Goal: Transaction & Acquisition: Purchase product/service

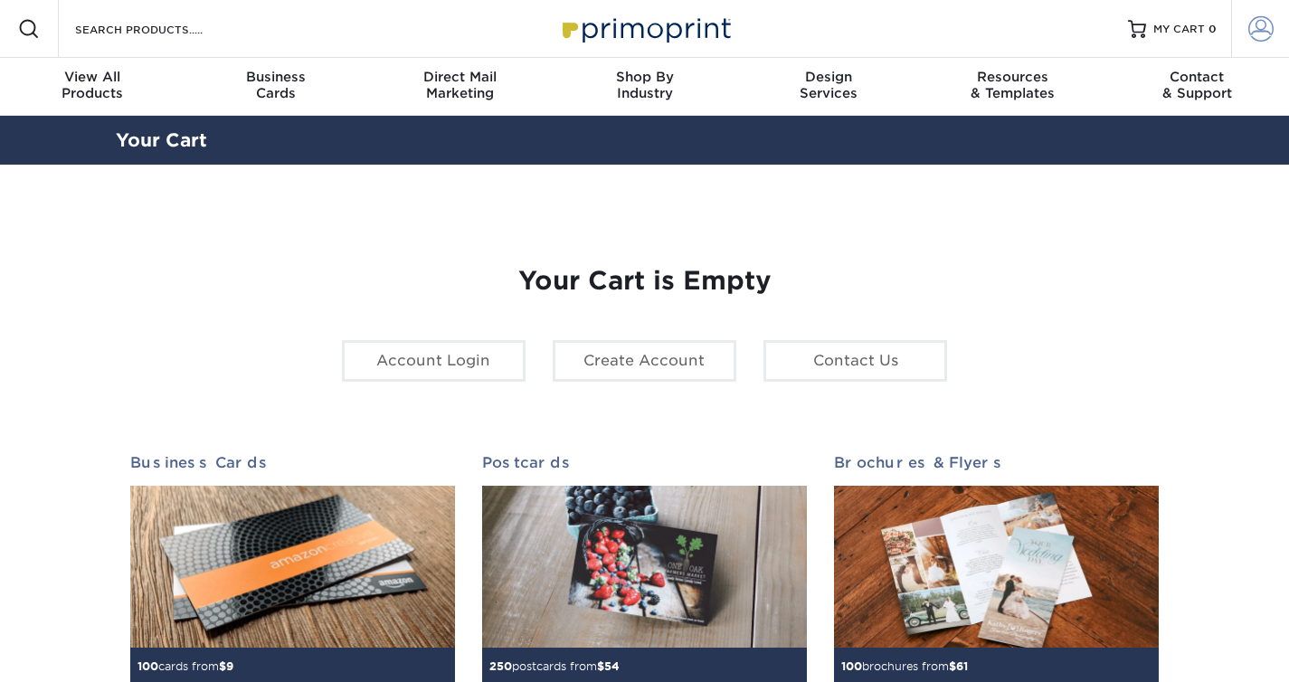
click at [1272, 28] on span at bounding box center [1261, 28] width 25 height 25
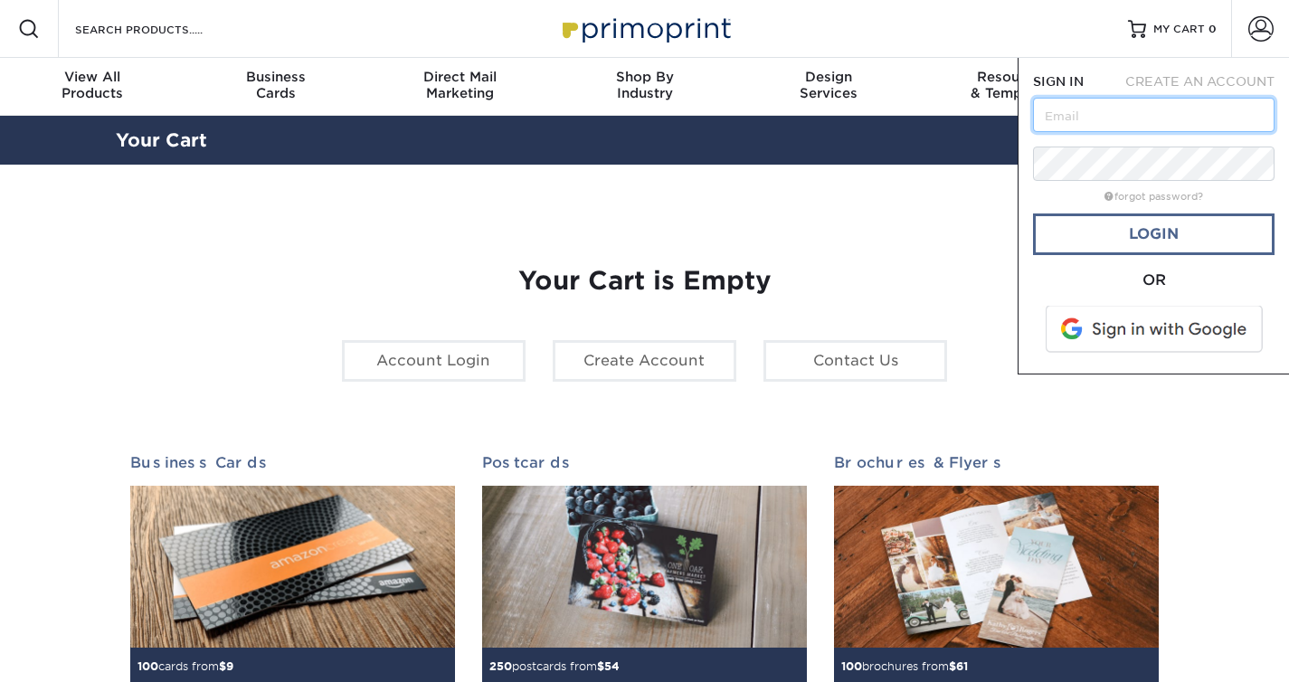
type input "faniafive@gmail.com"
click at [1130, 209] on form "SIGN IN CREATE AN ACCOUNT faniafive@gmail.com forgot password? All fields are r…" at bounding box center [1154, 215] width 242 height 287
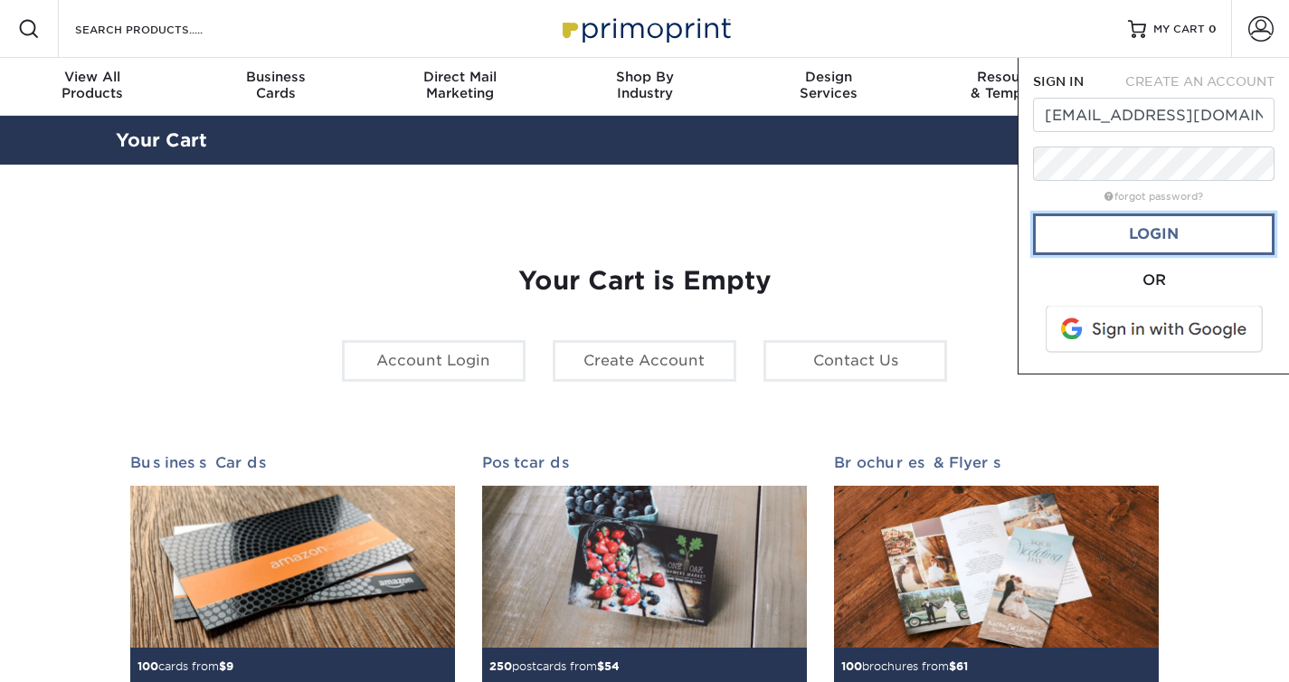
click at [1138, 236] on link "Login" at bounding box center [1154, 235] width 242 height 42
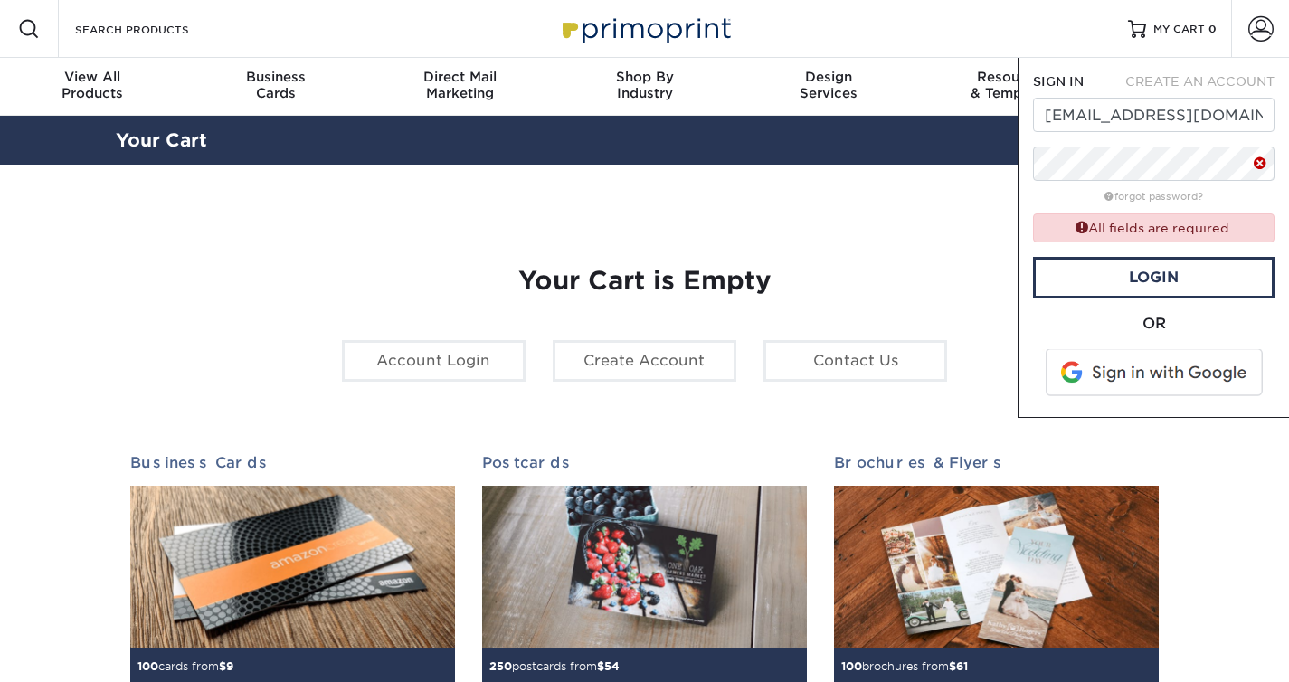
click at [1170, 314] on div "OR" at bounding box center [1154, 324] width 242 height 22
click at [1159, 318] on div "OR" at bounding box center [1154, 324] width 242 height 22
click at [1161, 382] on span at bounding box center [1156, 372] width 231 height 47
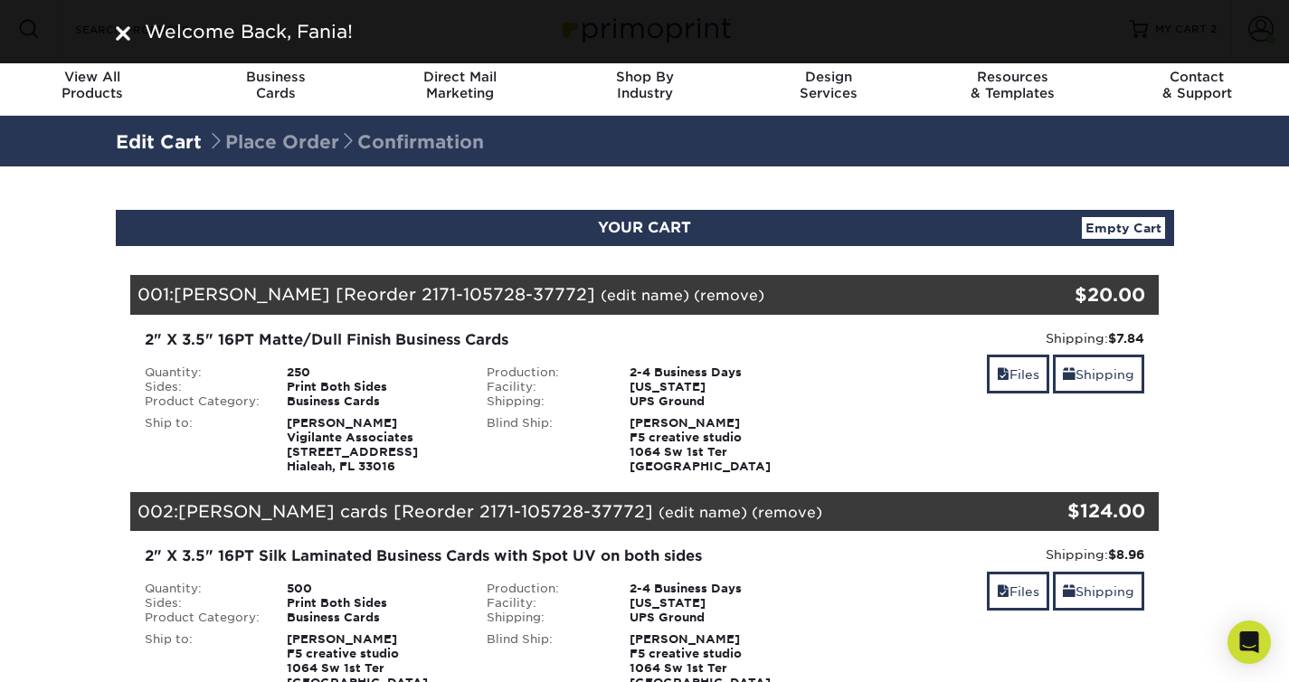
click at [1261, 214] on section "YOUR CART Empty Cart Your Cart is Empty View Account Active Orders Order Histor…" at bounding box center [644, 600] width 1289 height 868
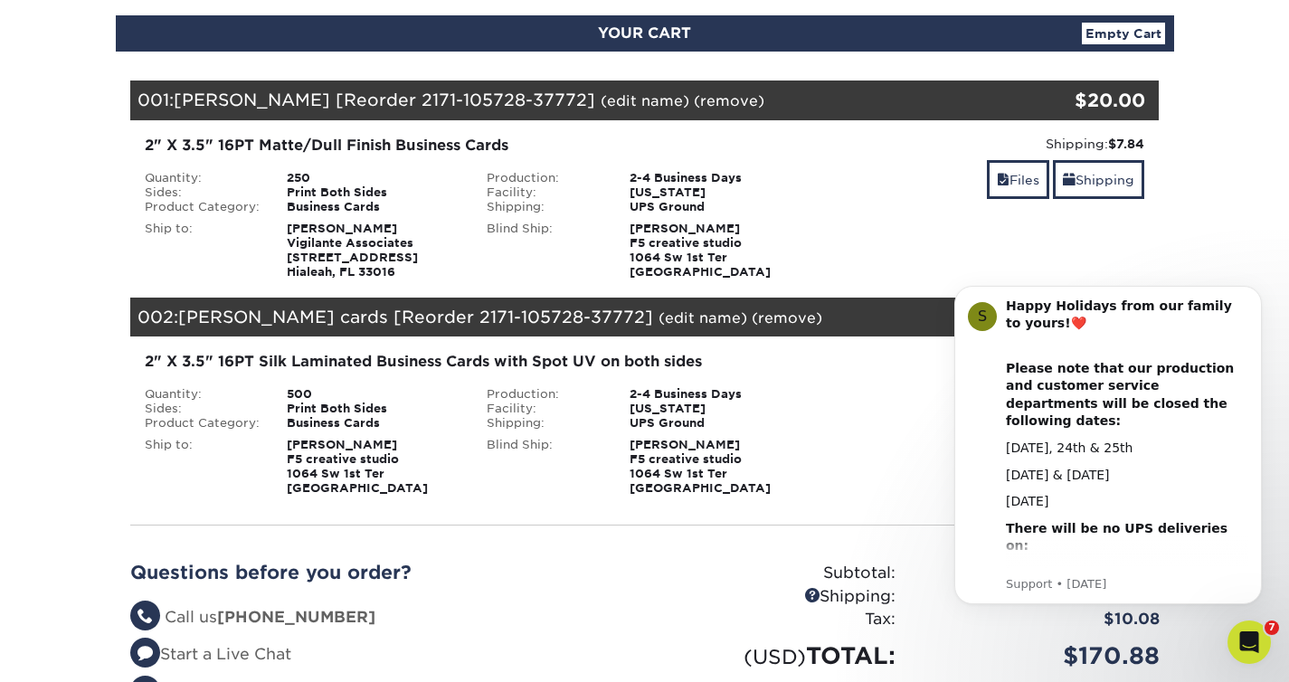
scroll to position [195, 0]
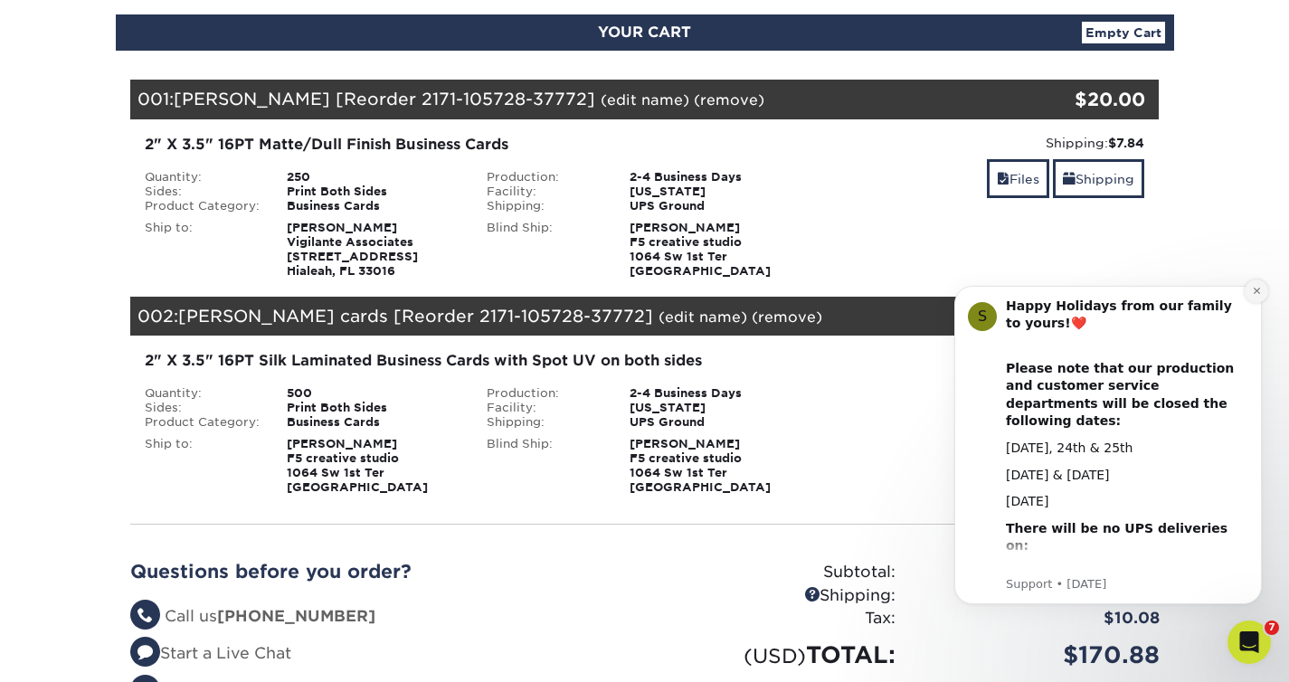
click at [1256, 289] on icon "Dismiss notification" at bounding box center [1257, 291] width 10 height 10
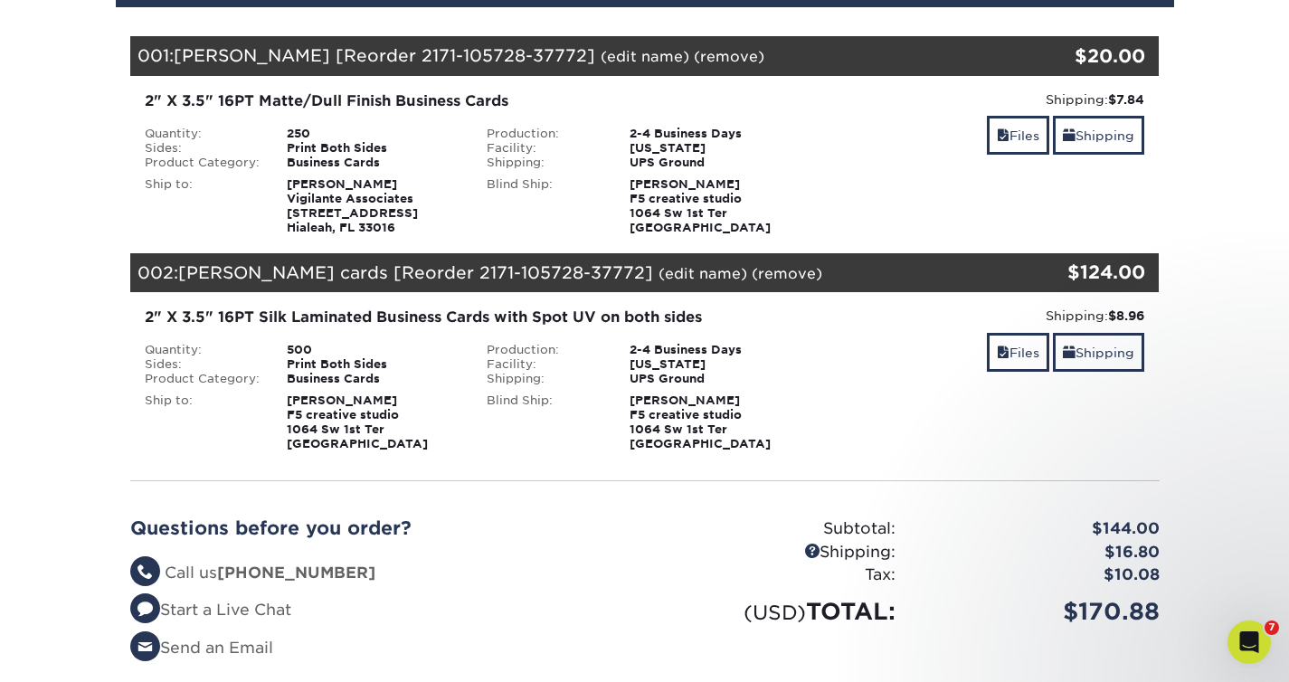
scroll to position [244, 0]
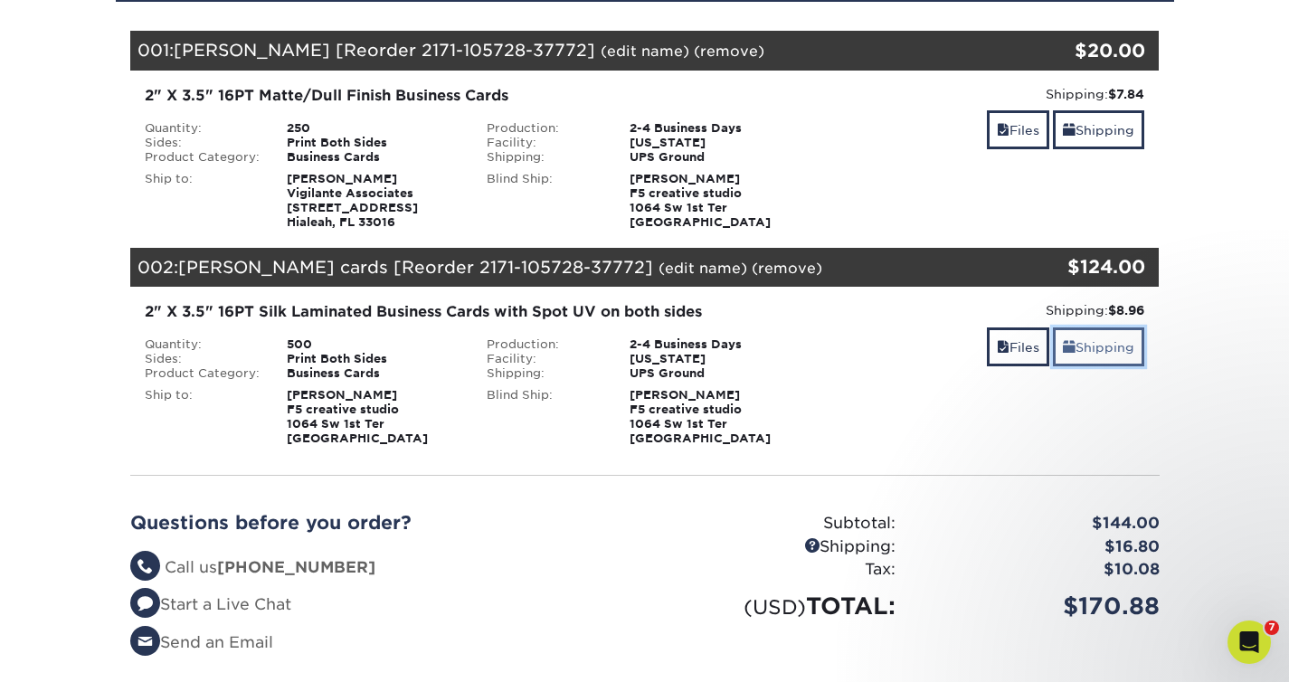
click at [1083, 346] on link "Shipping" at bounding box center [1098, 347] width 91 height 39
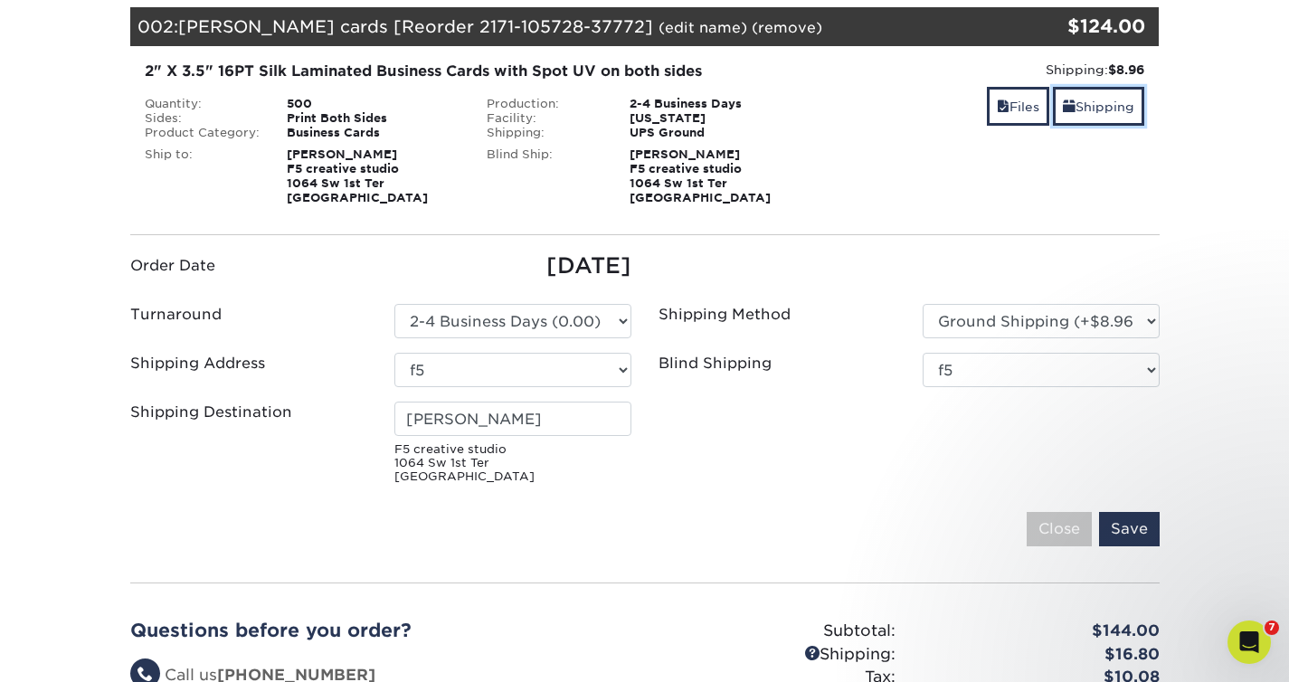
scroll to position [615, 0]
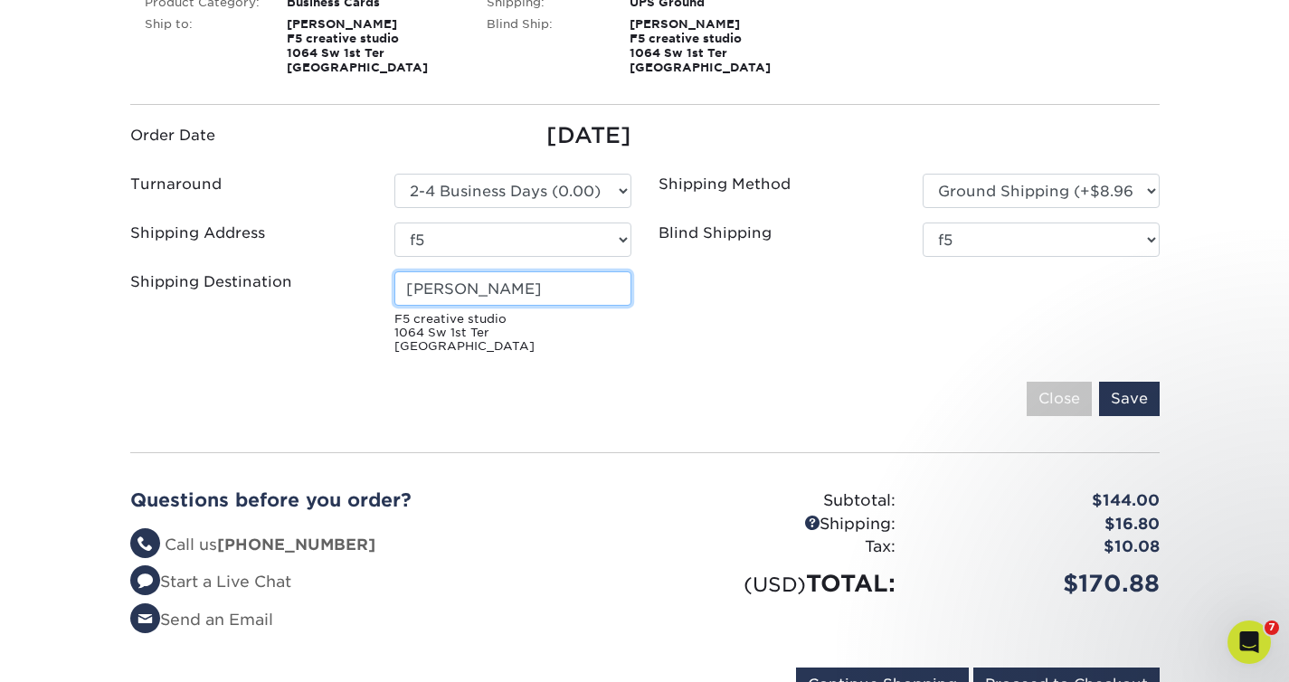
click at [537, 291] on input "[PERSON_NAME]" at bounding box center [513, 288] width 237 height 34
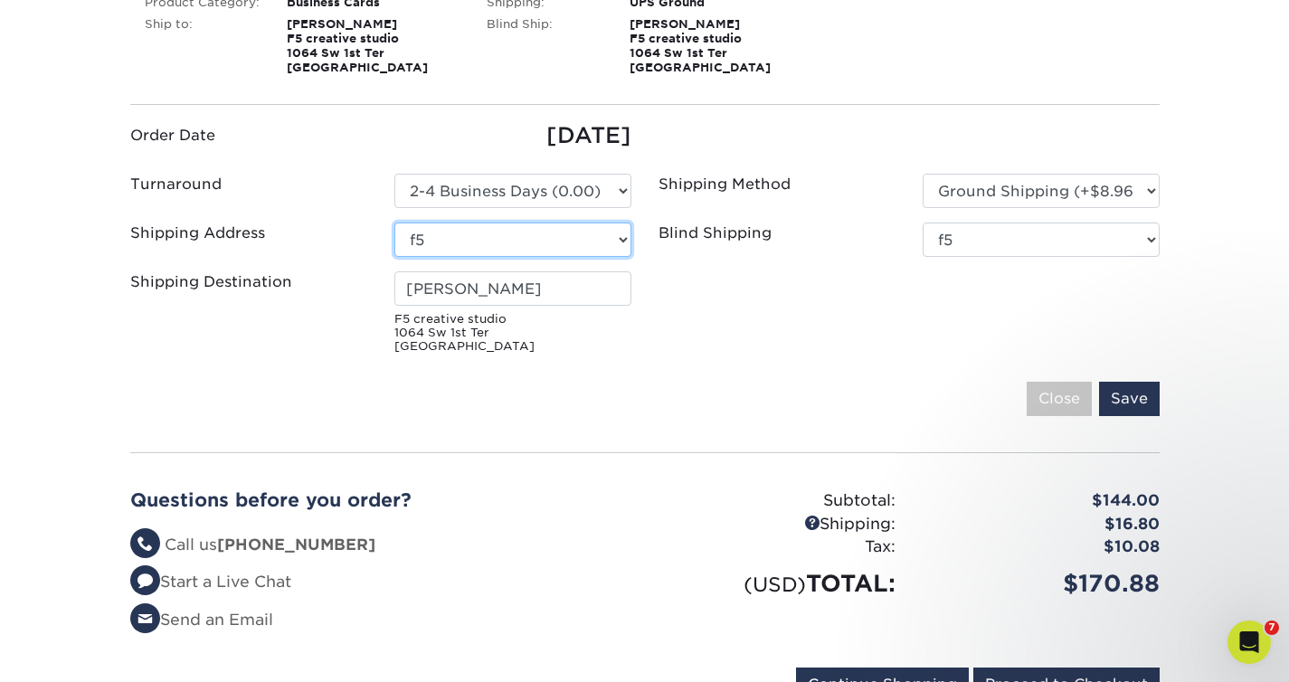
click at [574, 242] on select "Select One benjamin benjamin brickell group brickell group f5 karen farinella L…" at bounding box center [513, 240] width 237 height 34
select select "212605"
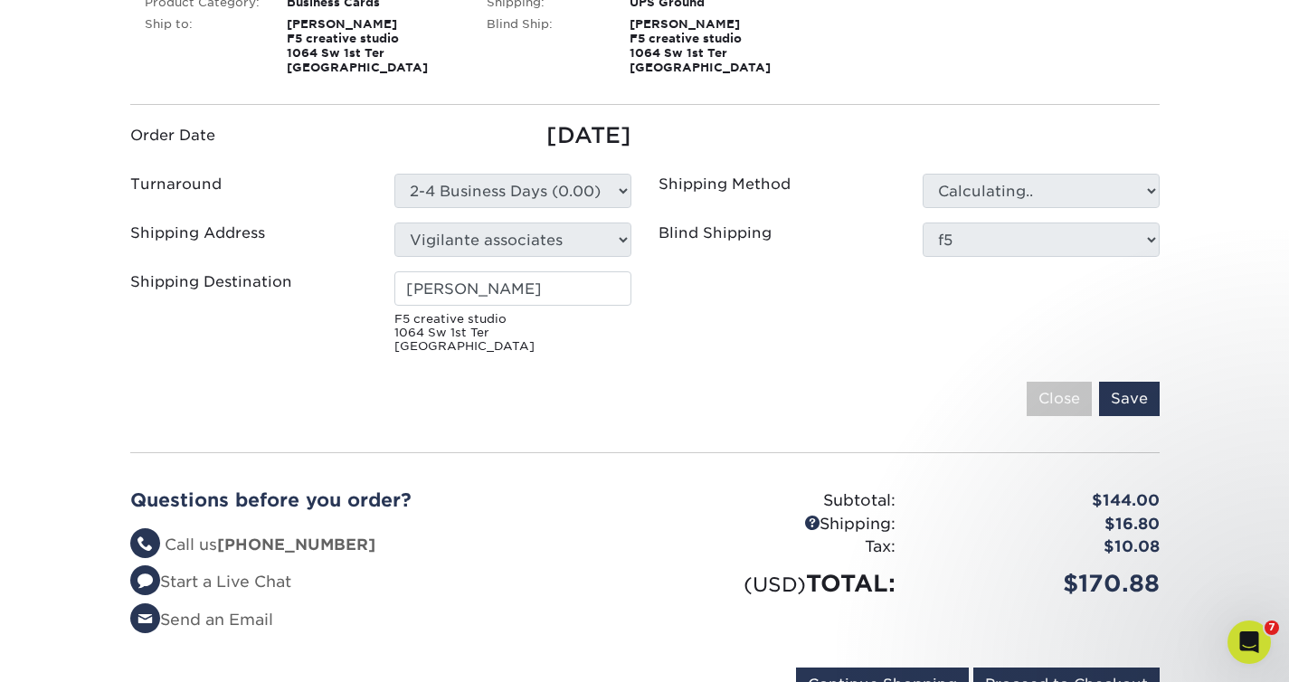
type input "[PERSON_NAME]"
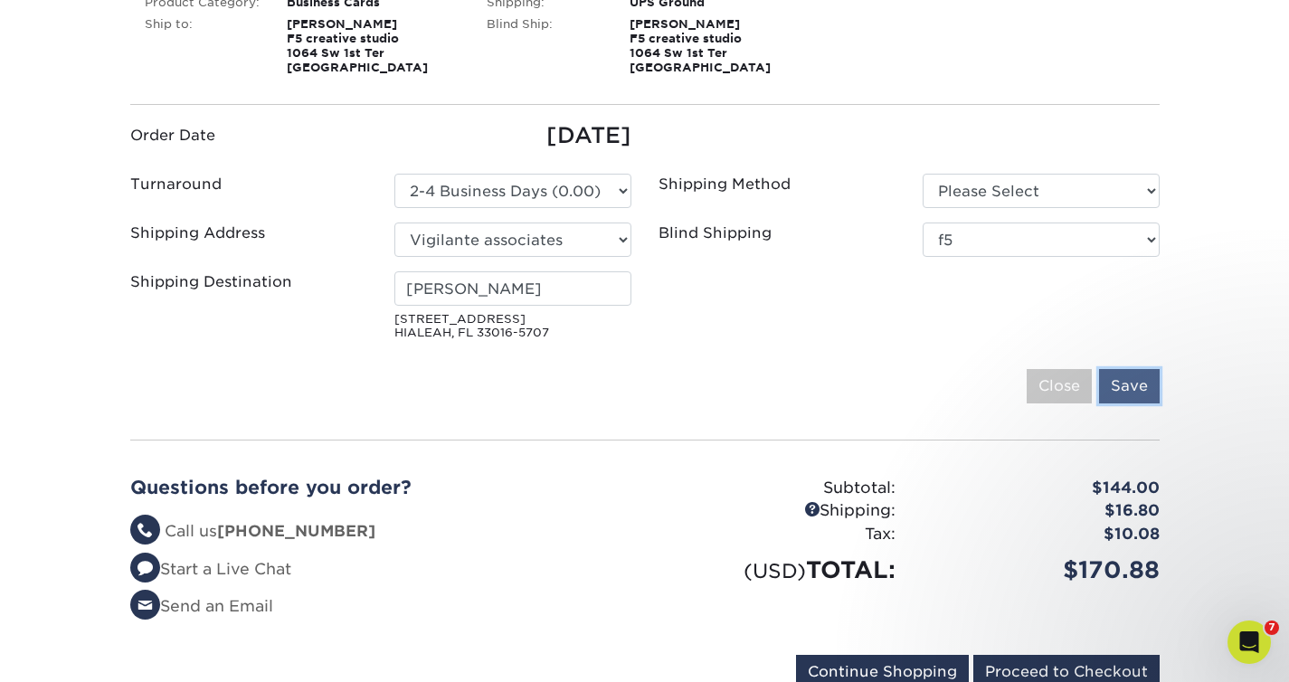
click at [1137, 380] on input "Save" at bounding box center [1129, 386] width 61 height 34
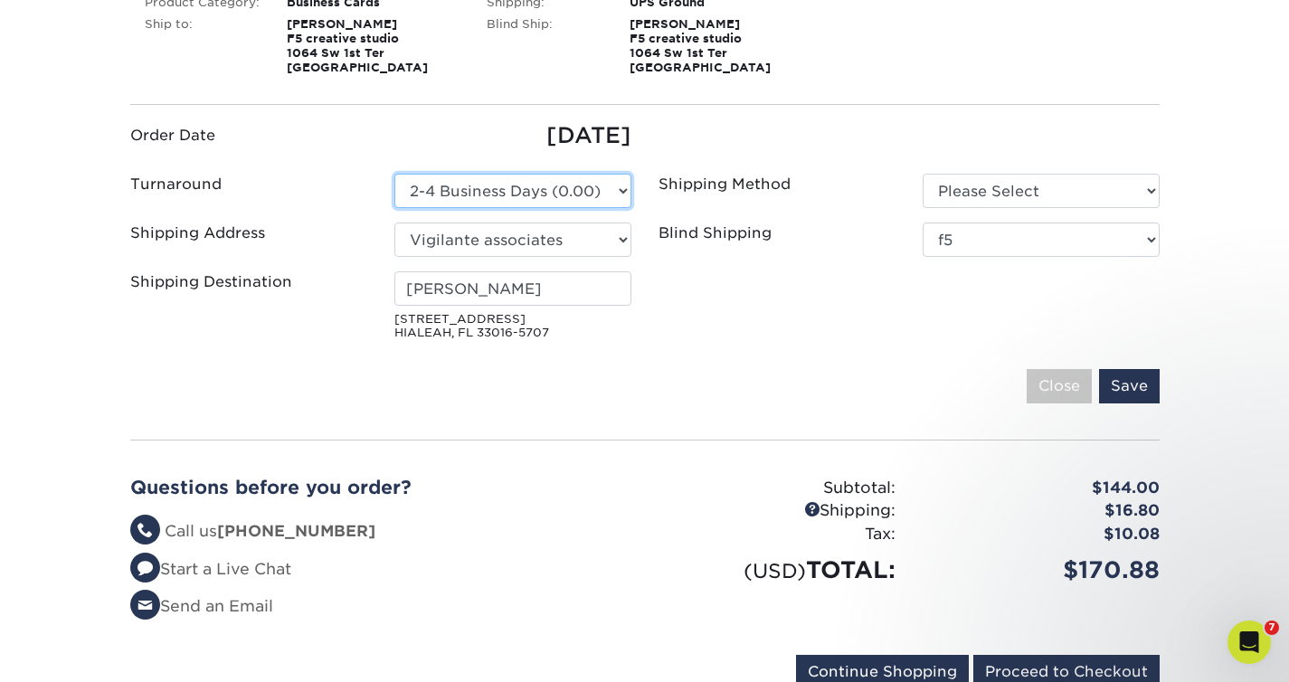
click at [588, 195] on select "Please Select 2-4 Business Days (0.00)" at bounding box center [513, 191] width 237 height 34
click at [395, 174] on select "Please Select 2-4 Business Days (0.00)" at bounding box center [513, 191] width 237 height 34
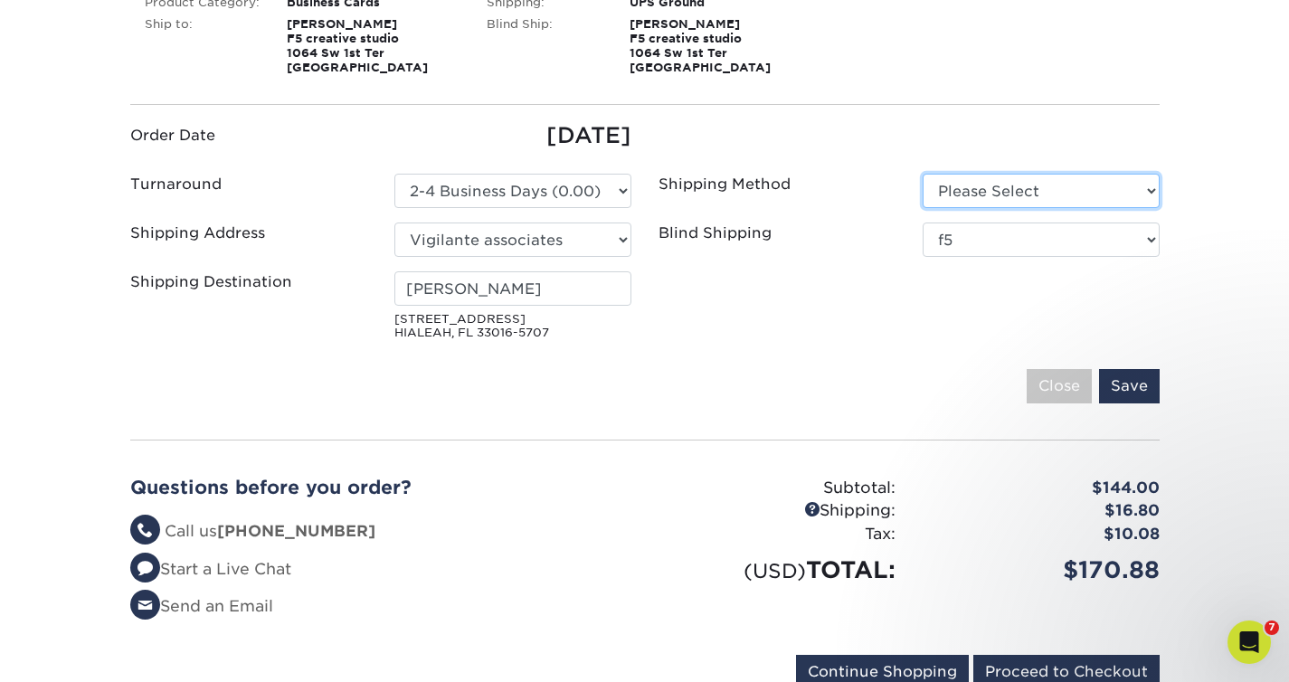
click at [972, 177] on select "Please Select Ground Shipping (+$8.96) 3 Day Shipping Service (+$15.36)" at bounding box center [1041, 191] width 237 height 34
select select "03"
click at [923, 174] on select "Please Select Ground Shipping (+$8.96) 3 Day Shipping Service (+$15.36)" at bounding box center [1041, 191] width 237 height 34
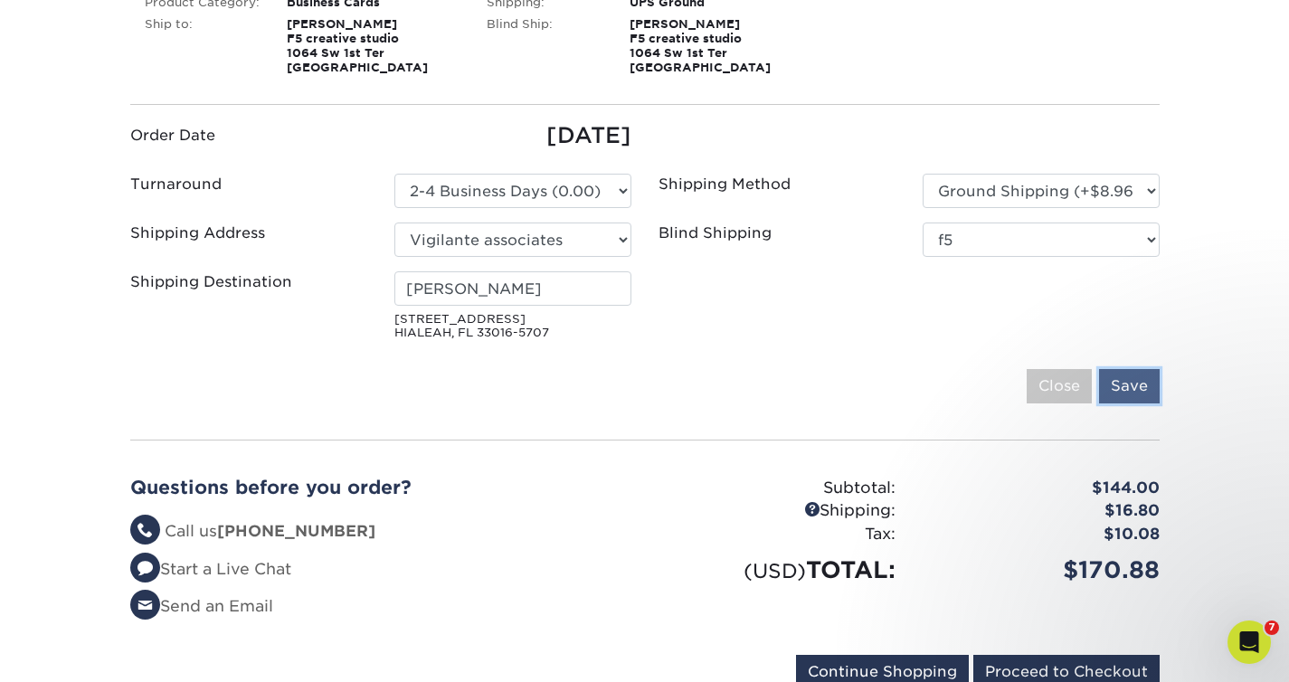
click at [1137, 388] on input "Save" at bounding box center [1129, 386] width 61 height 34
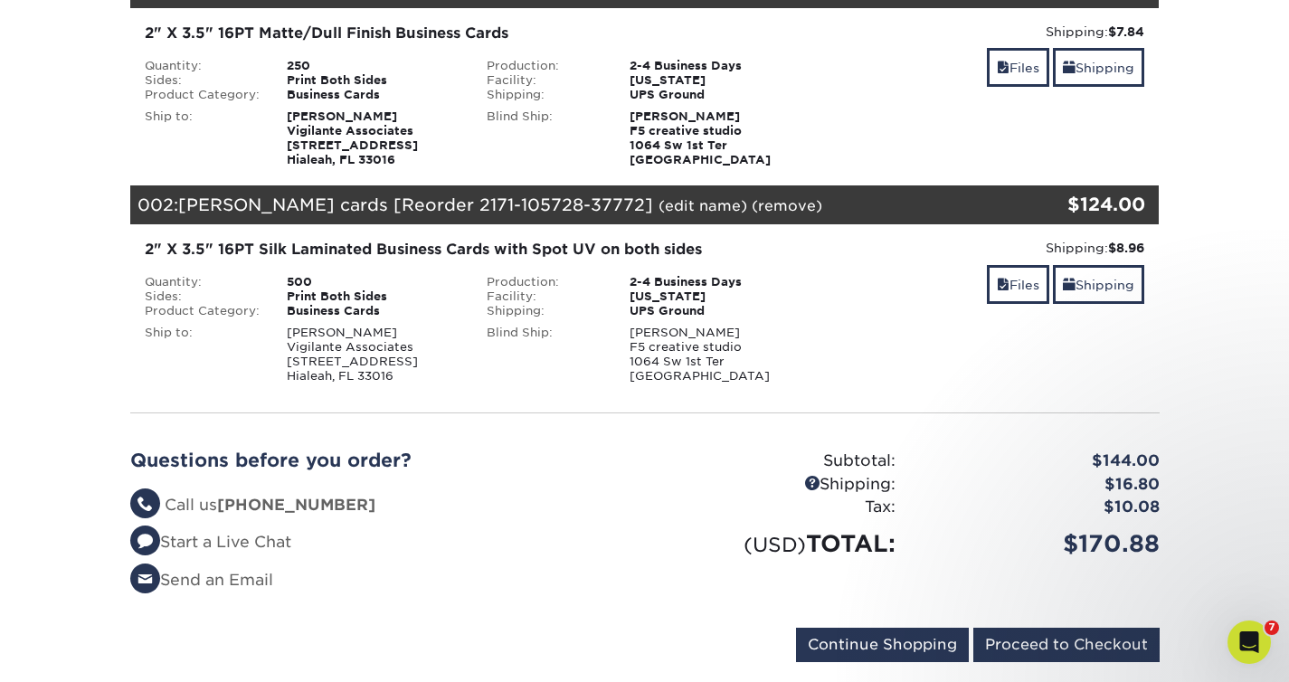
scroll to position [179, 0]
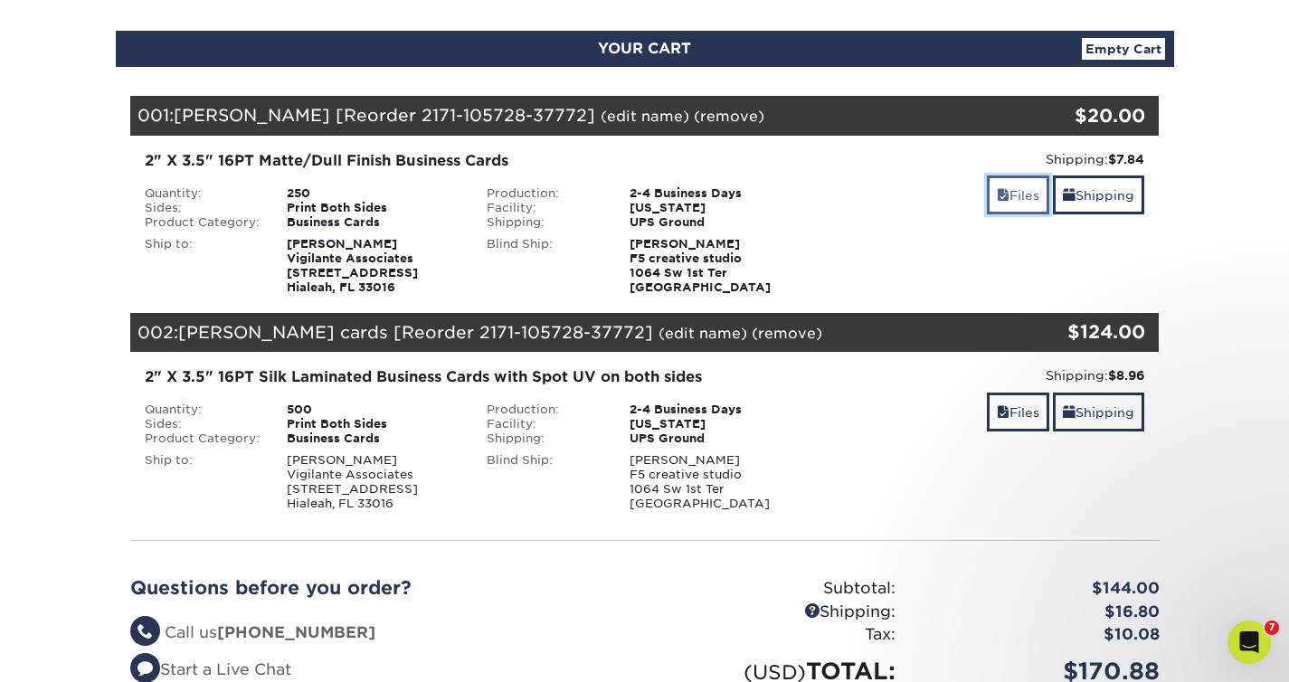
click at [1028, 203] on link "Files" at bounding box center [1018, 195] width 62 height 39
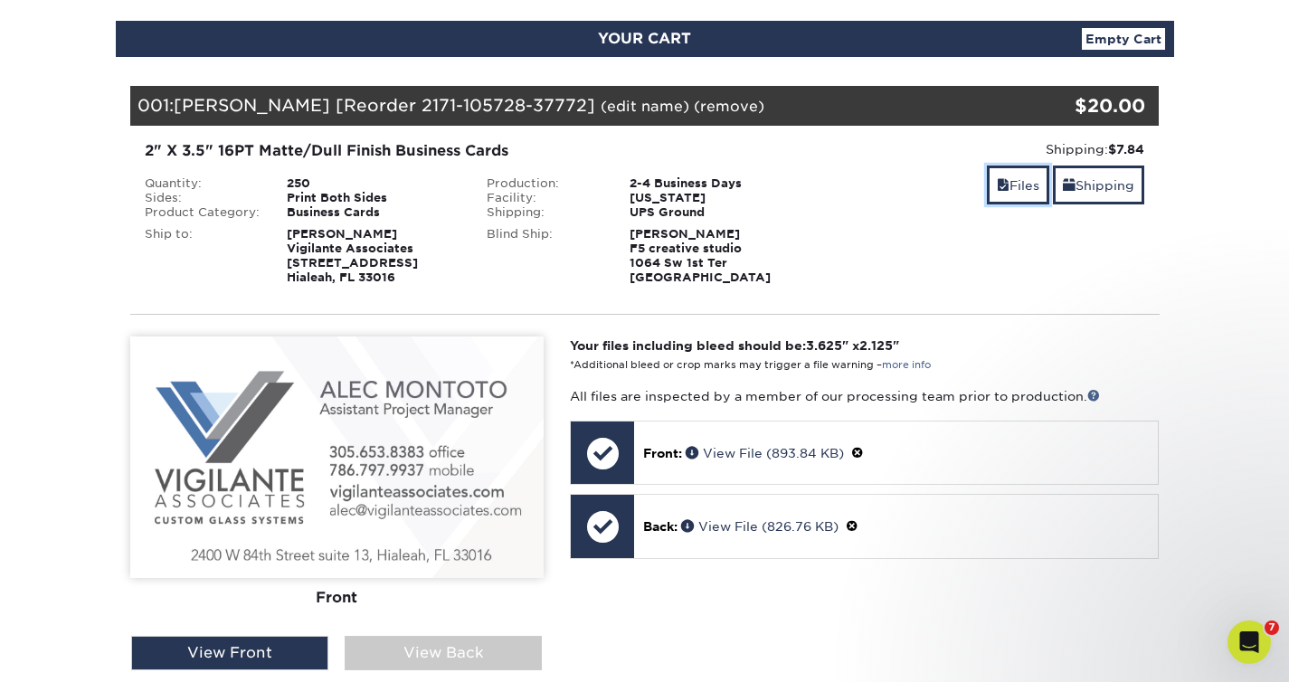
scroll to position [288, 0]
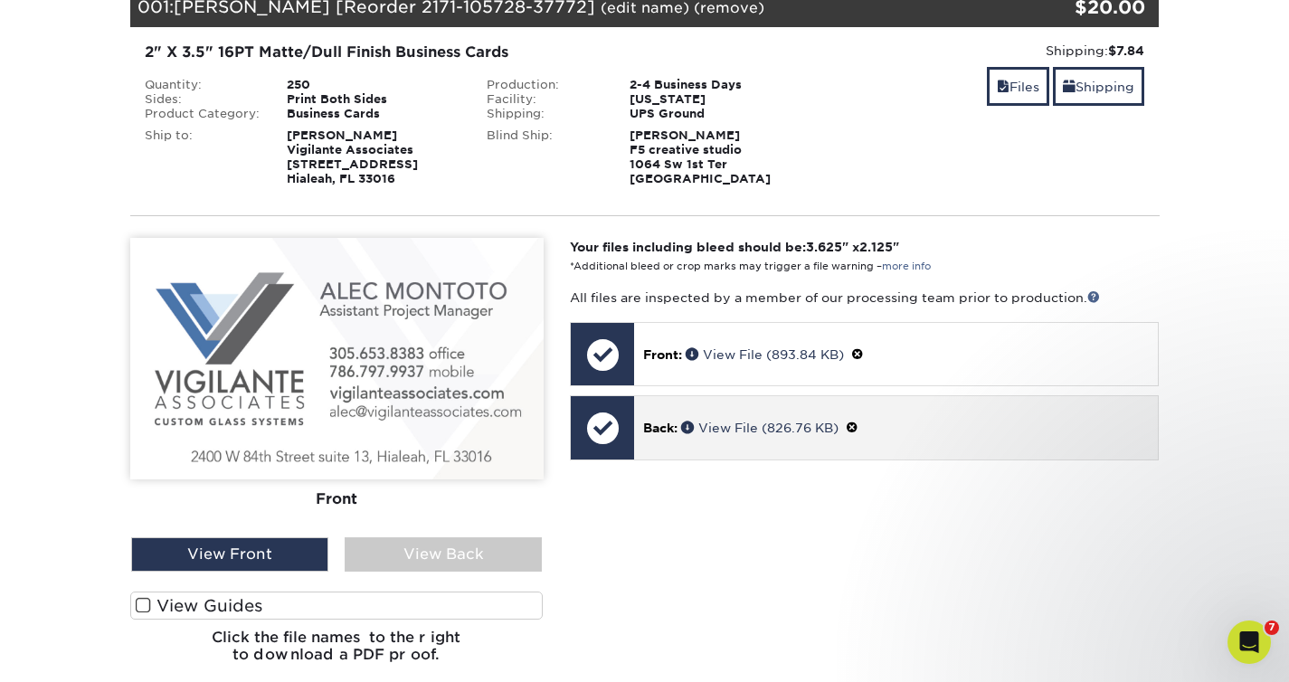
click at [921, 432] on p "Back: View File (826.76 KB)" at bounding box center [896, 427] width 506 height 19
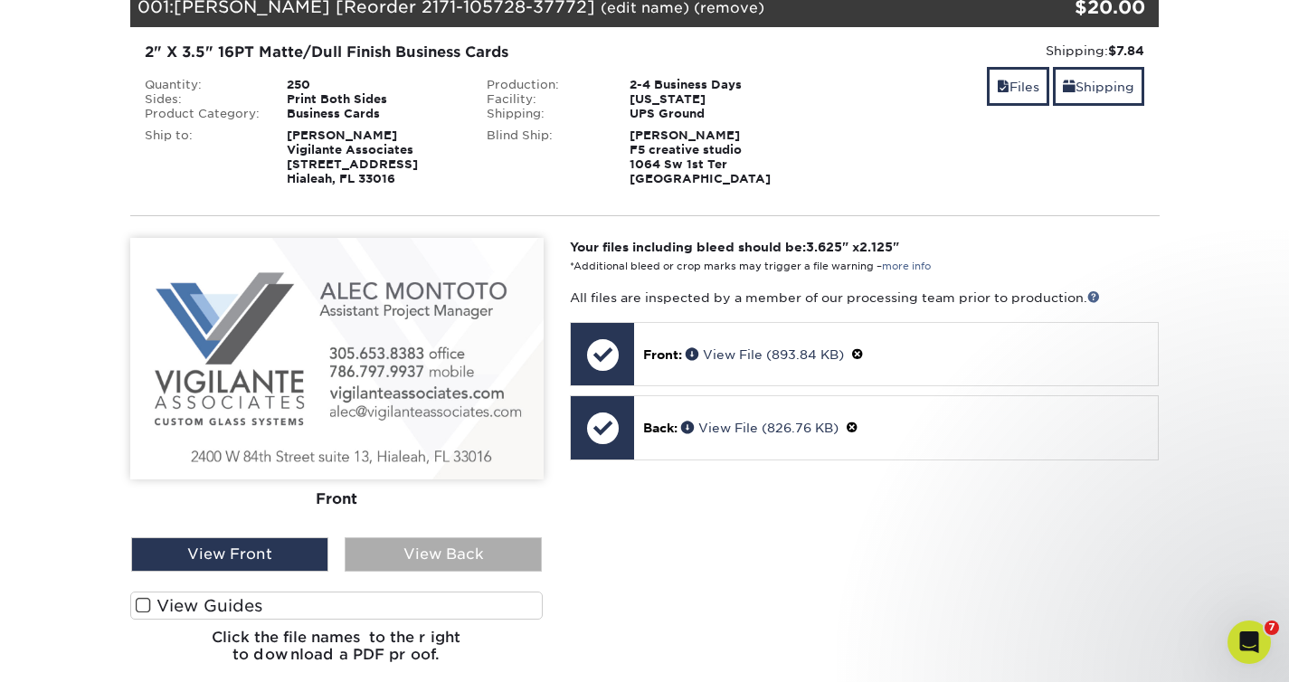
click at [424, 560] on div "View Back" at bounding box center [443, 555] width 197 height 34
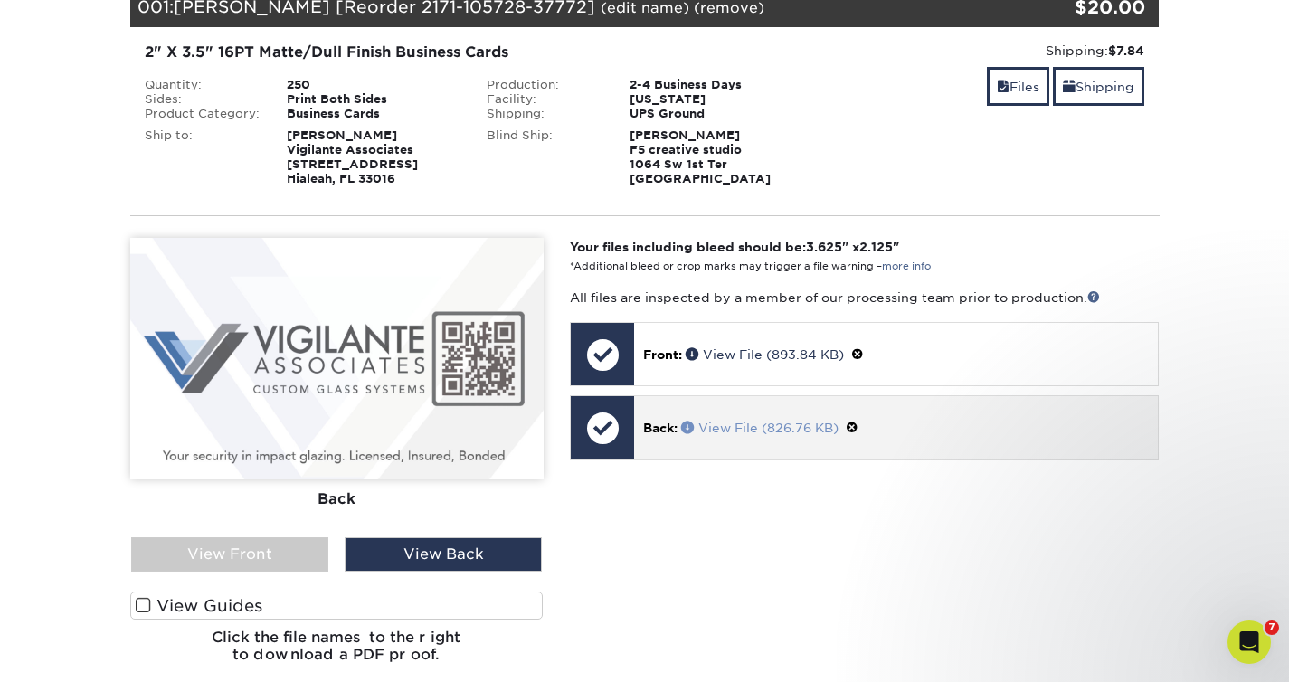
click at [690, 425] on span at bounding box center [689, 427] width 17 height 13
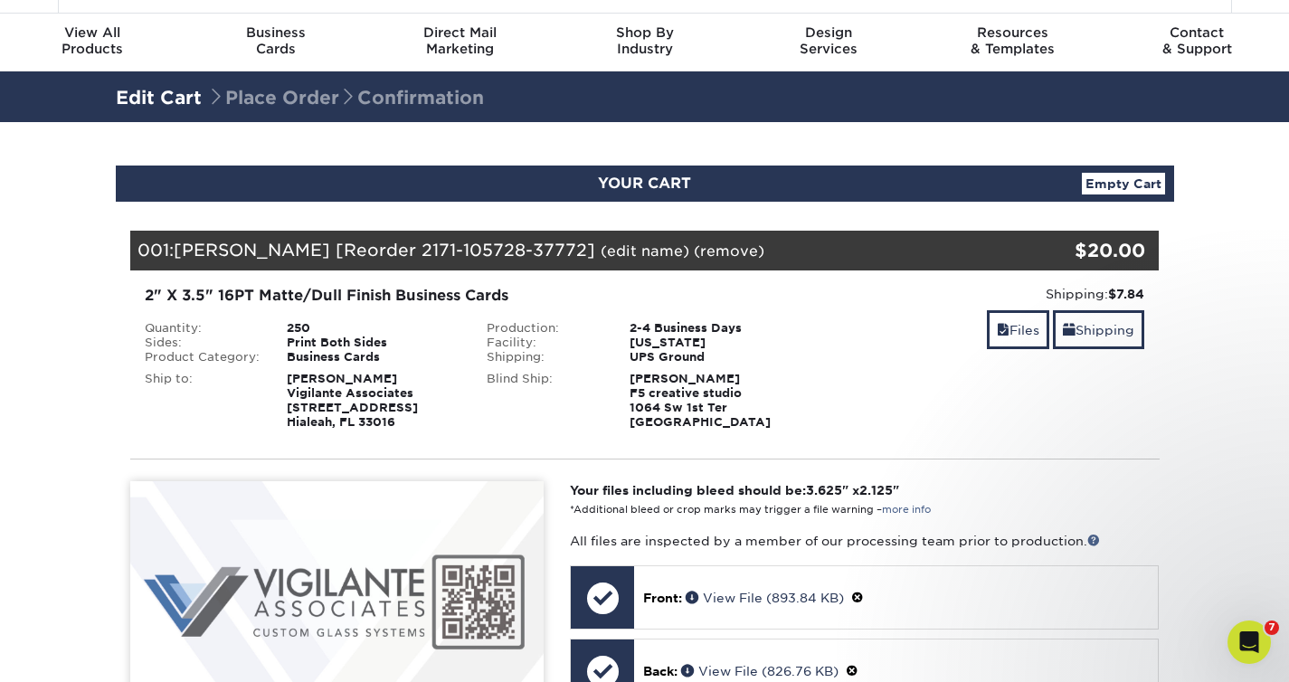
scroll to position [0, 0]
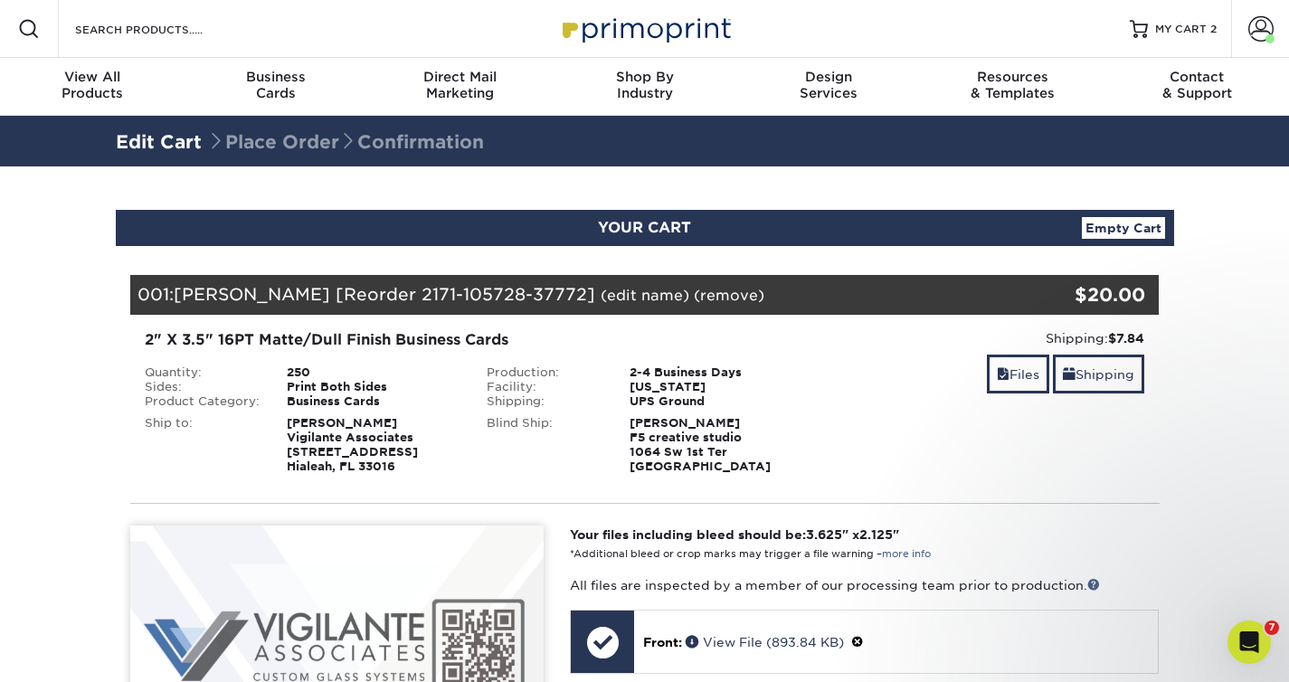
click at [161, 144] on link "Edit Cart" at bounding box center [159, 142] width 86 height 22
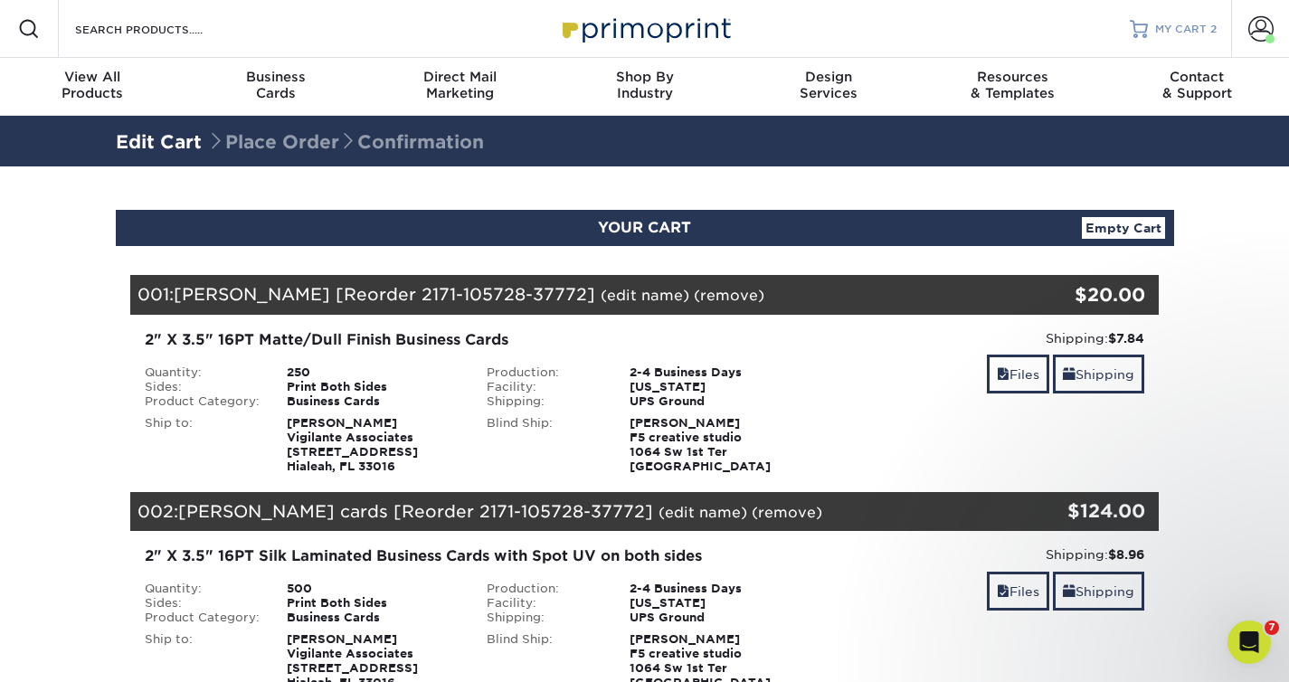
click at [1184, 32] on span "MY CART" at bounding box center [1182, 29] width 52 height 15
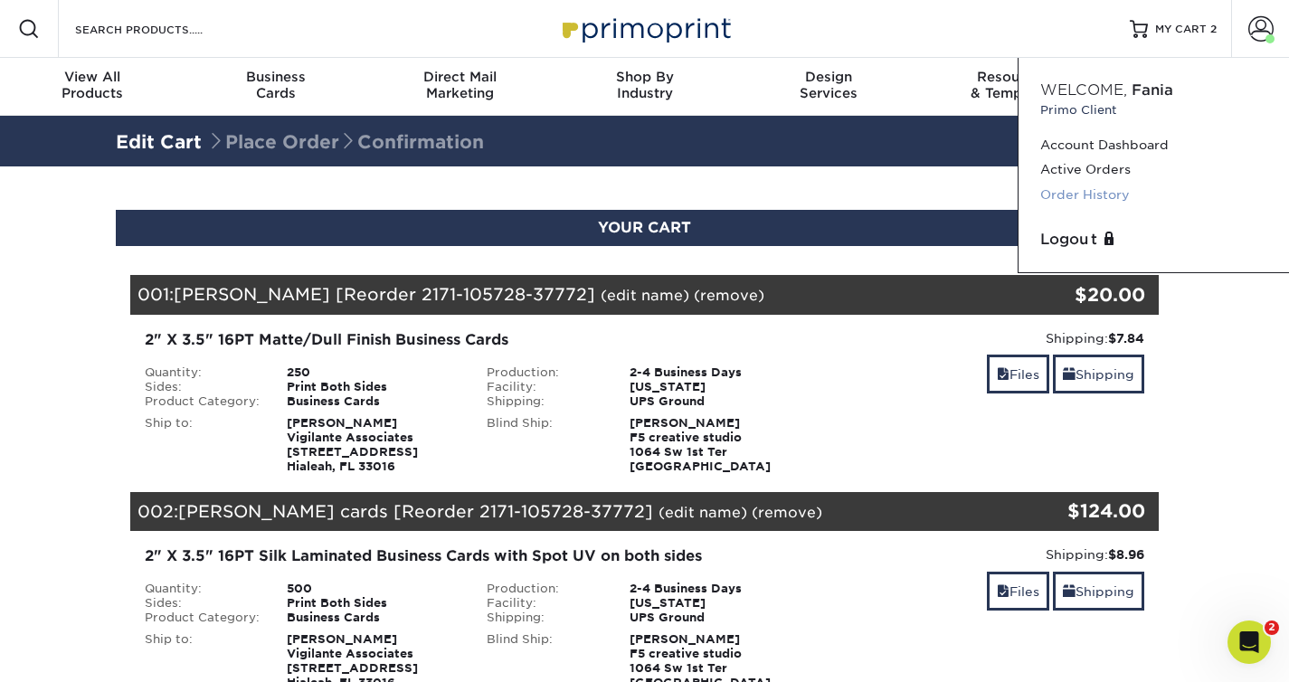
click at [1116, 191] on link "Order History" at bounding box center [1154, 195] width 227 height 24
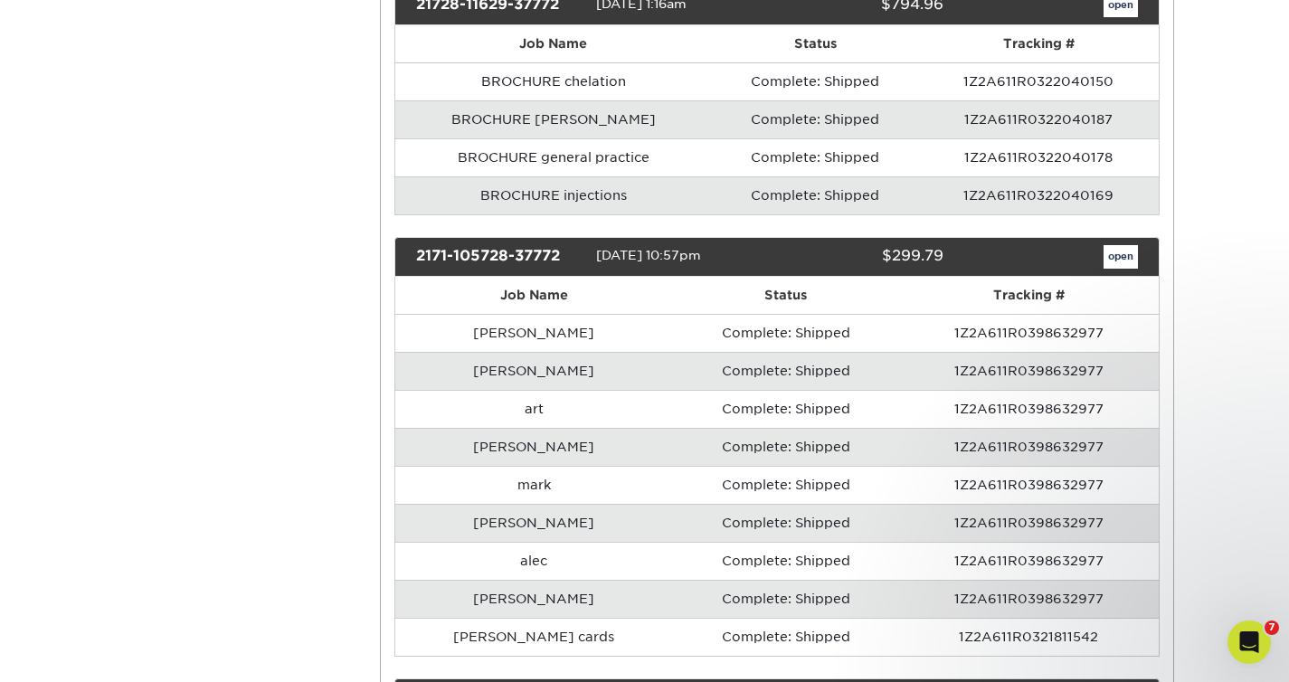
scroll to position [3345, 0]
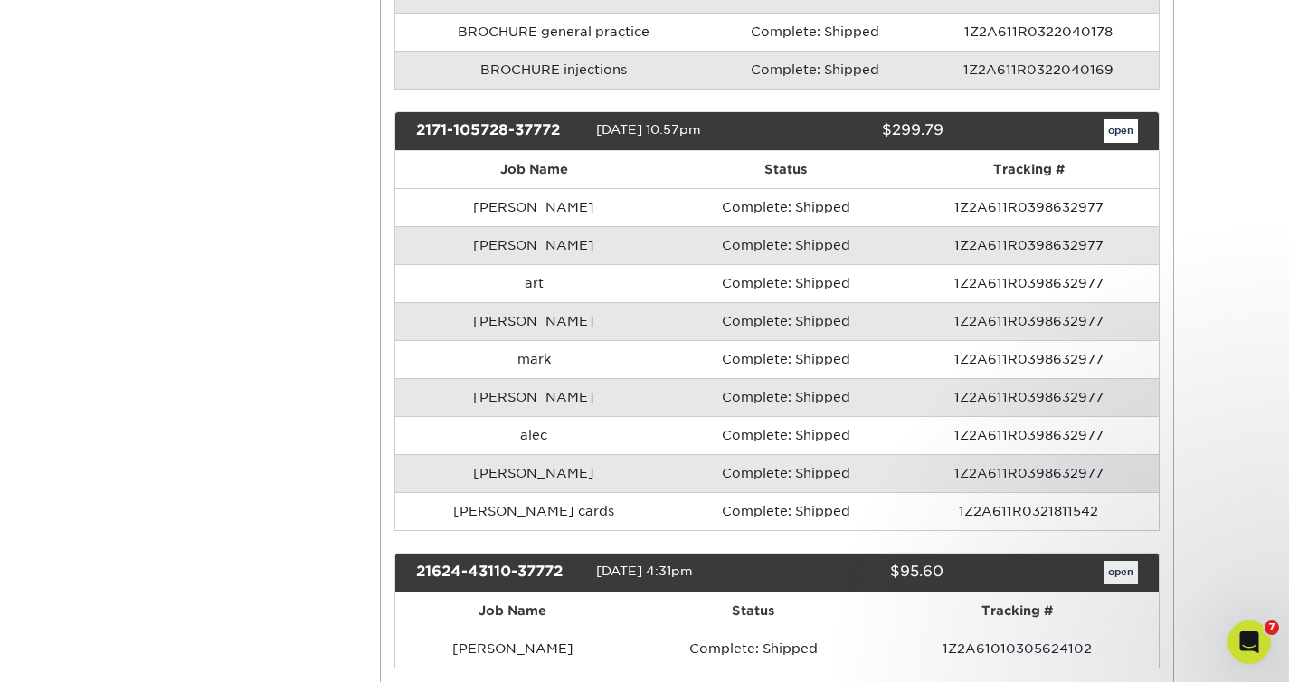
click at [523, 340] on td "chris" at bounding box center [533, 321] width 277 height 38
click at [772, 340] on td "Complete: Shipped" at bounding box center [785, 321] width 227 height 38
click at [538, 340] on td "chris" at bounding box center [533, 321] width 277 height 38
click at [526, 340] on td "chris" at bounding box center [533, 321] width 277 height 38
click at [1118, 151] on div "2171-105728-37772 07/01/2021 10:57pm $299.79 open" at bounding box center [778, 131] width 766 height 40
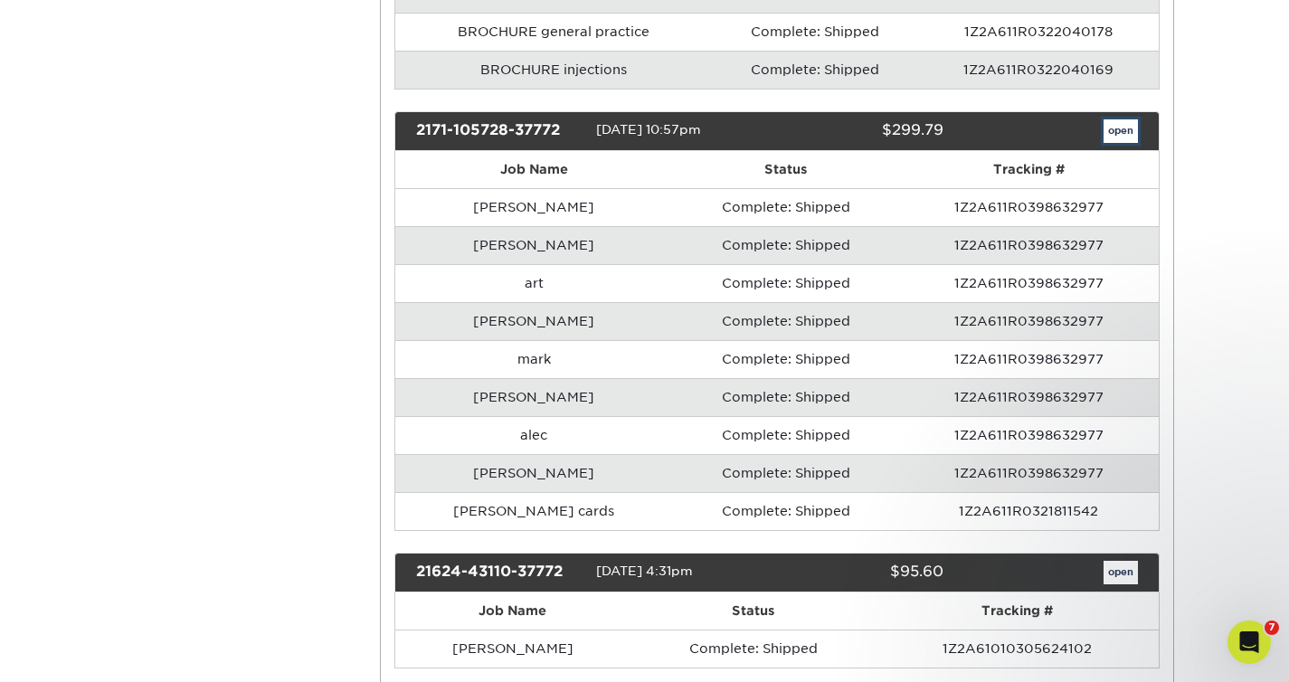
click at [1116, 143] on link "open" at bounding box center [1121, 131] width 34 height 24
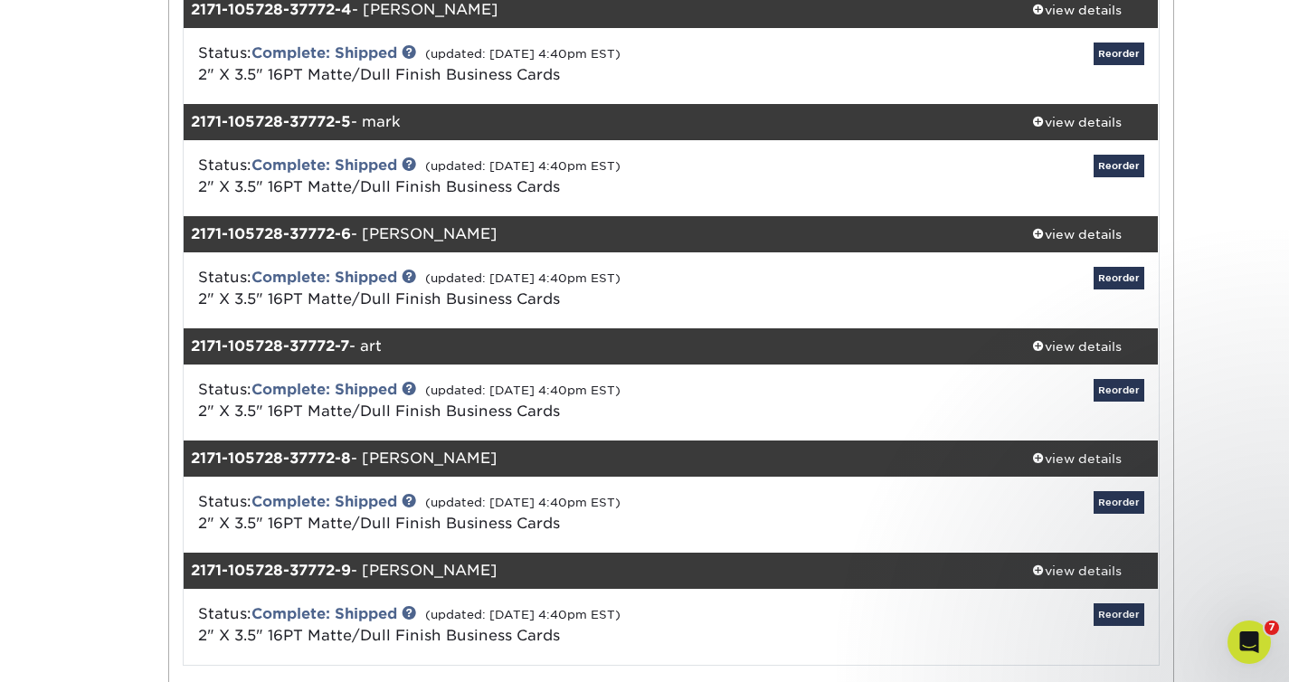
scroll to position [616, 0]
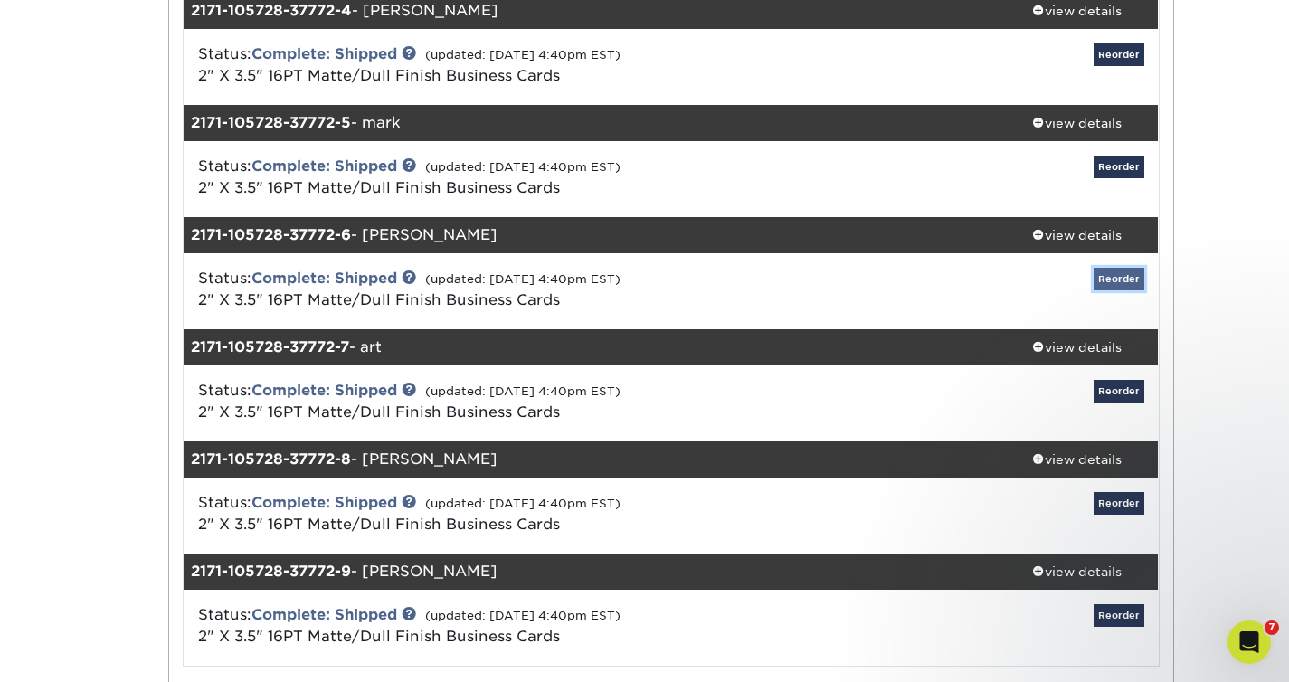
click at [1108, 275] on link "Reorder" at bounding box center [1119, 279] width 51 height 23
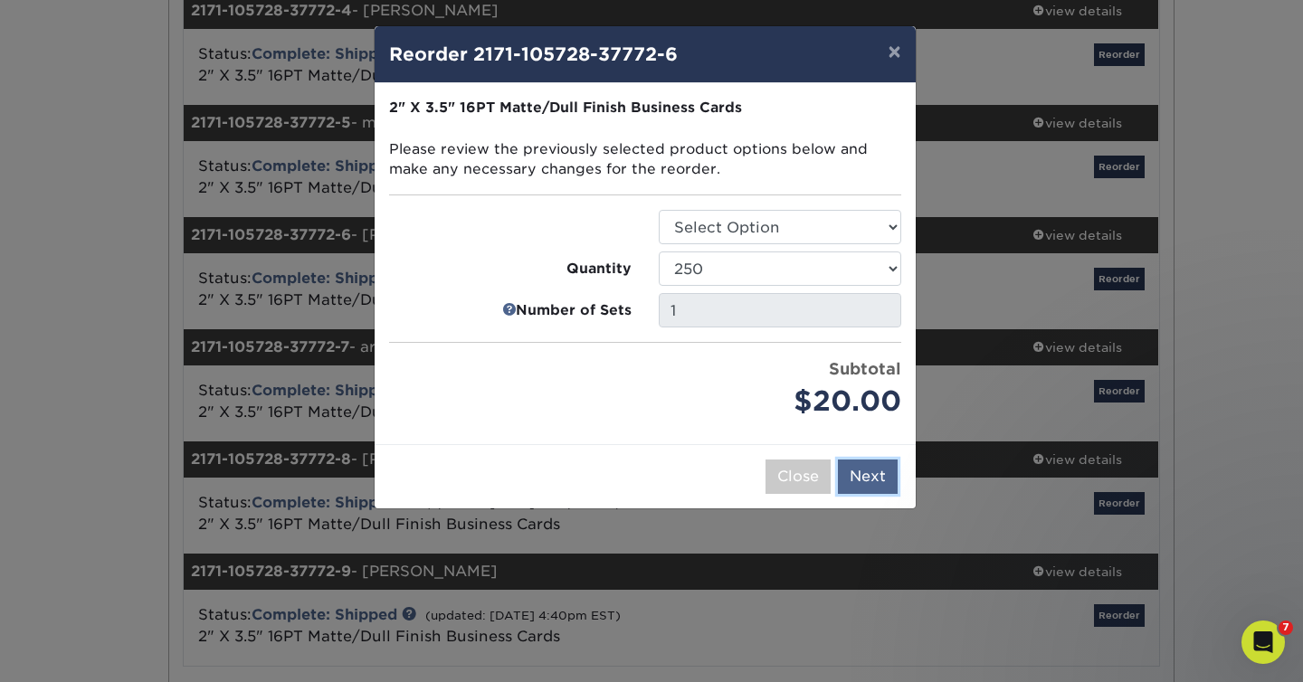
click at [880, 479] on button "Next" at bounding box center [868, 477] width 60 height 34
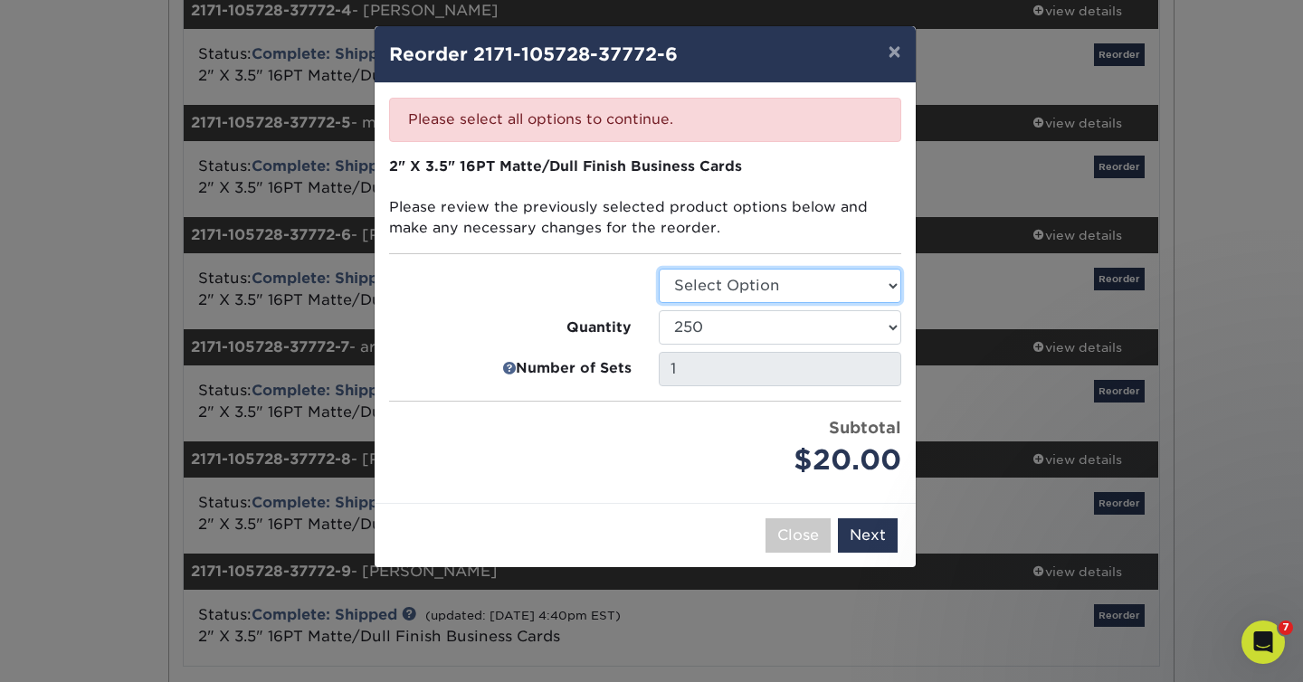
click at [746, 286] on select "Select Option Business Cards" at bounding box center [780, 286] width 243 height 34
select select "3b5148f1-0588-4f88-a218-97bcfdce65c1"
click at [659, 269] on select "Select Option Business Cards" at bounding box center [780, 286] width 243 height 34
click at [870, 535] on button "Next" at bounding box center [868, 536] width 60 height 34
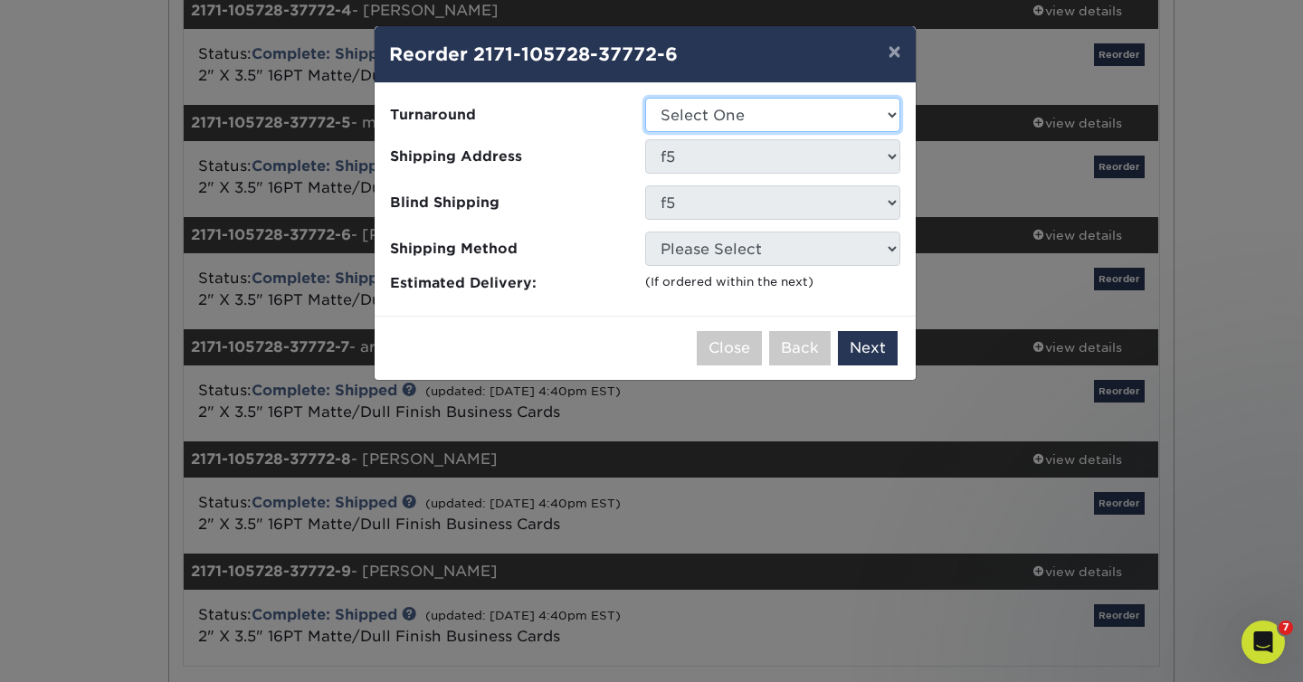
click at [739, 109] on select "Select One 2-4 Business Days 2 Day Next Business Day" at bounding box center [772, 115] width 255 height 34
select select "23721297-b68b-4846-ba83-3171e6bd9d78"
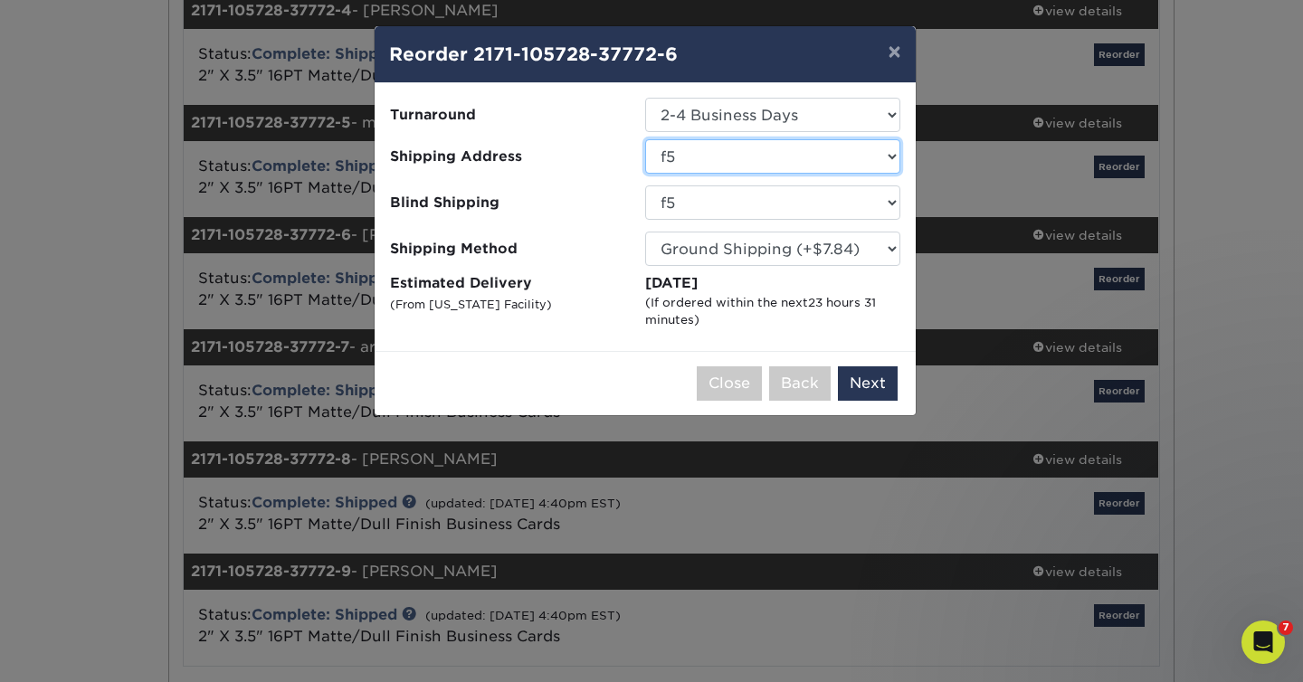
click at [728, 158] on select "Select One benjamin benjamin brickell group brickell group f5 karen farinella L…" at bounding box center [772, 156] width 255 height 34
select select "212605"
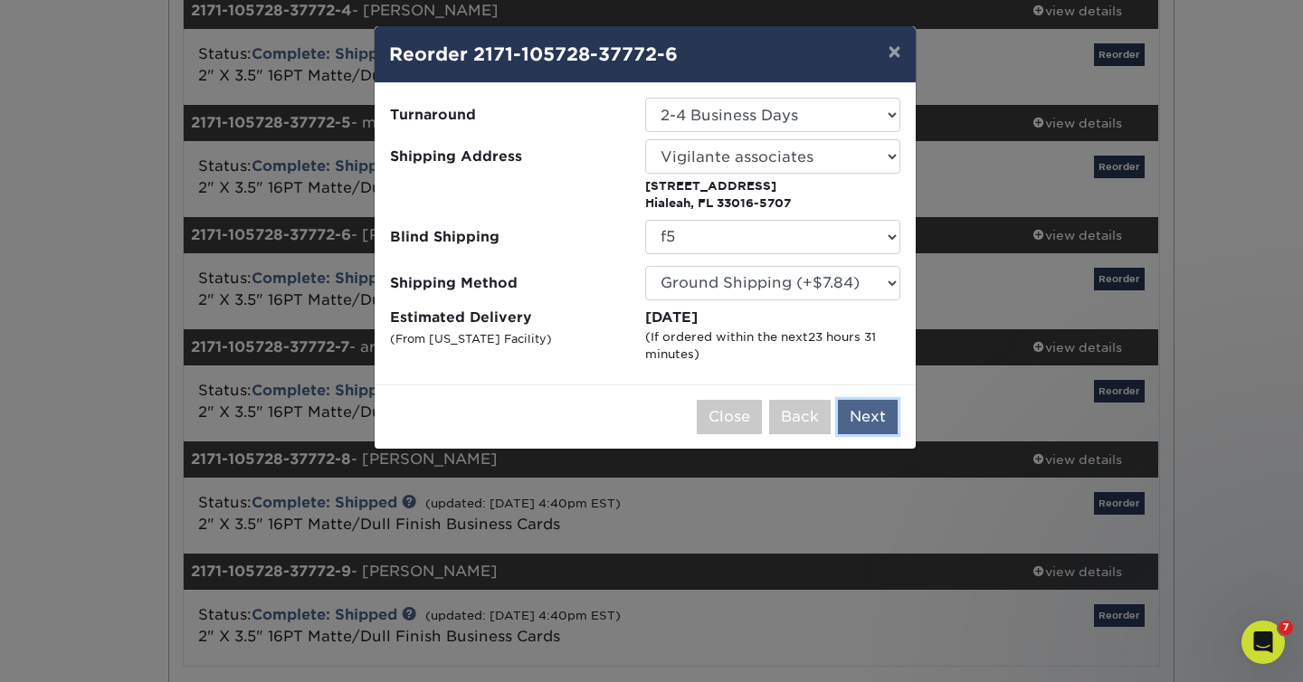
click at [871, 409] on button "Next" at bounding box center [868, 417] width 60 height 34
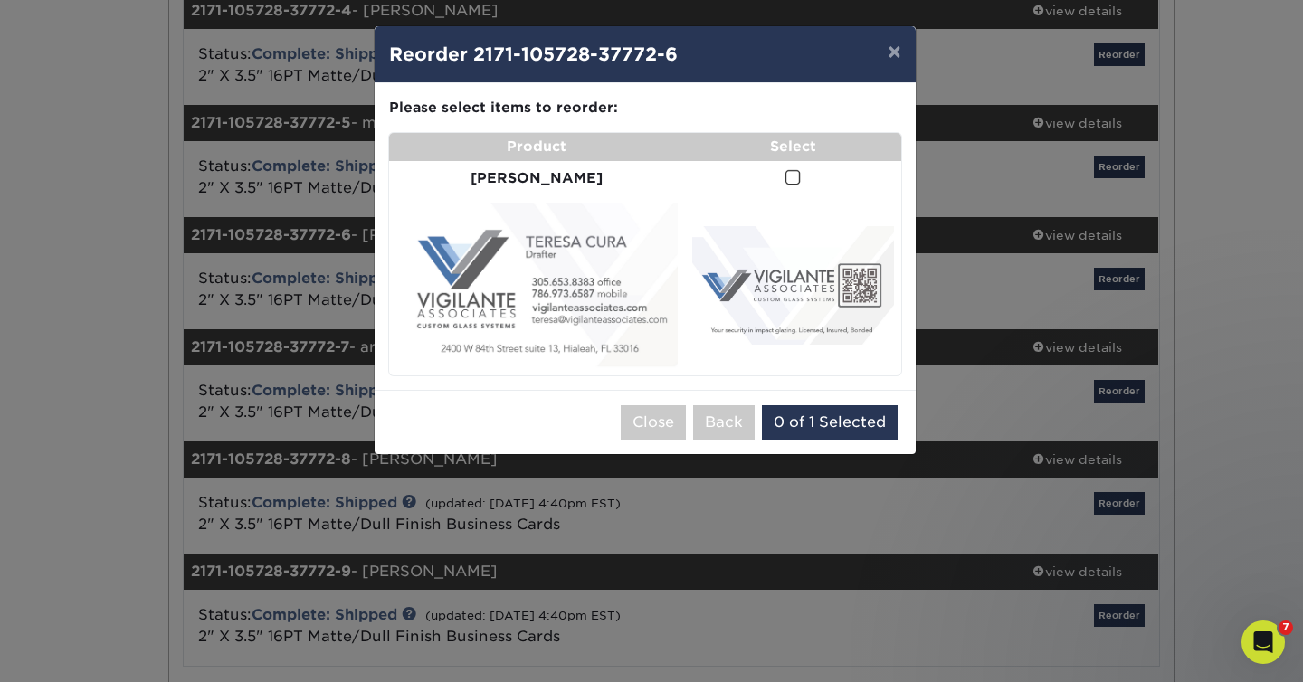
click at [785, 176] on span at bounding box center [792, 177] width 15 height 17
click at [0, 0] on input "checkbox" at bounding box center [0, 0] width 0 height 0
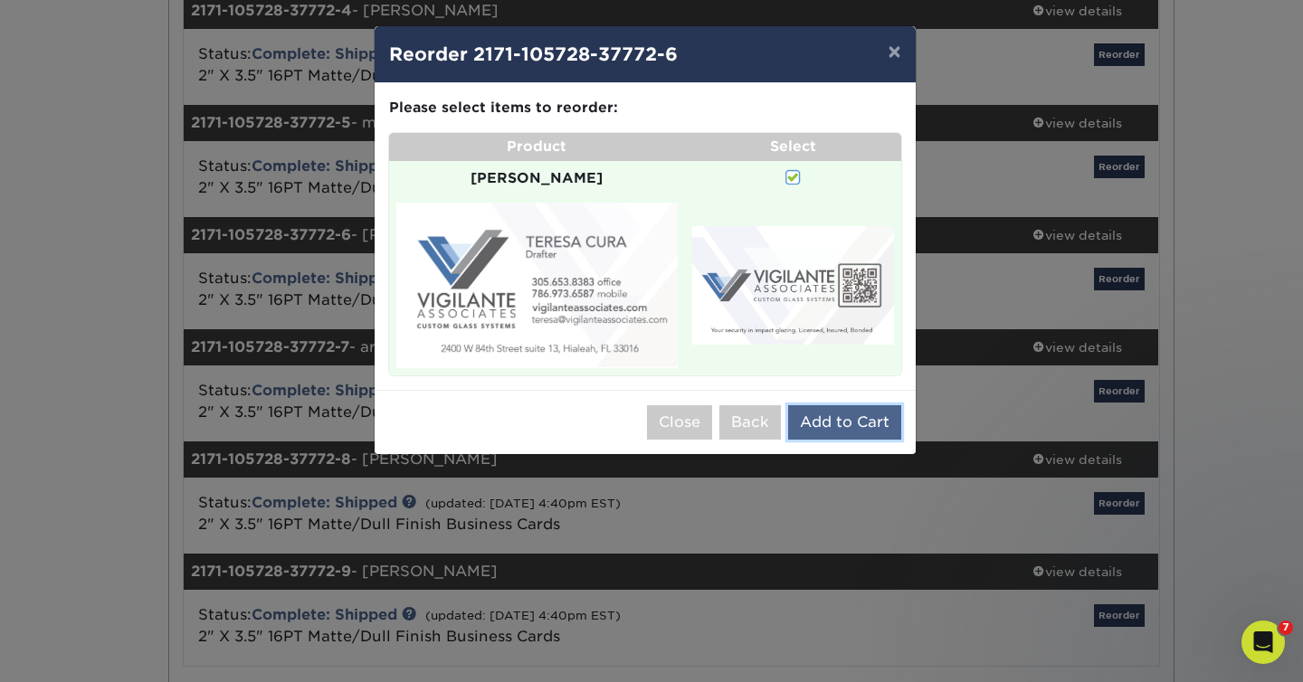
click at [850, 405] on button "Add to Cart" at bounding box center [844, 422] width 113 height 34
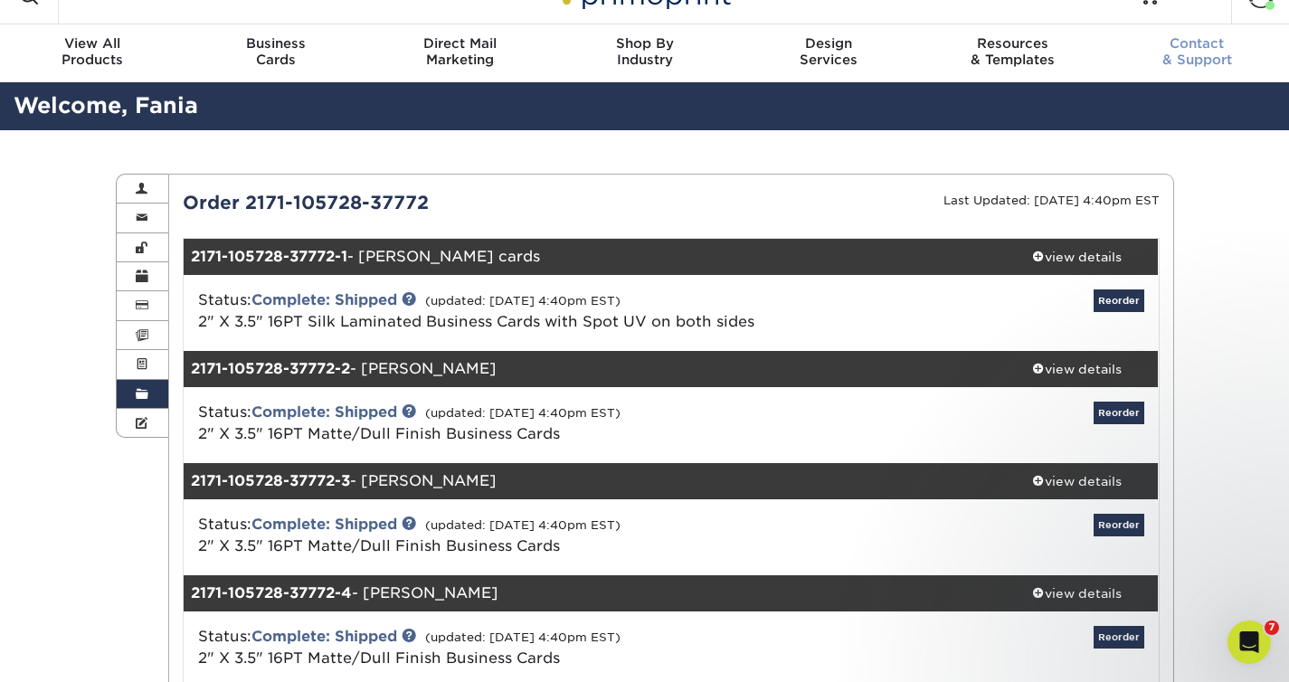
scroll to position [0, 0]
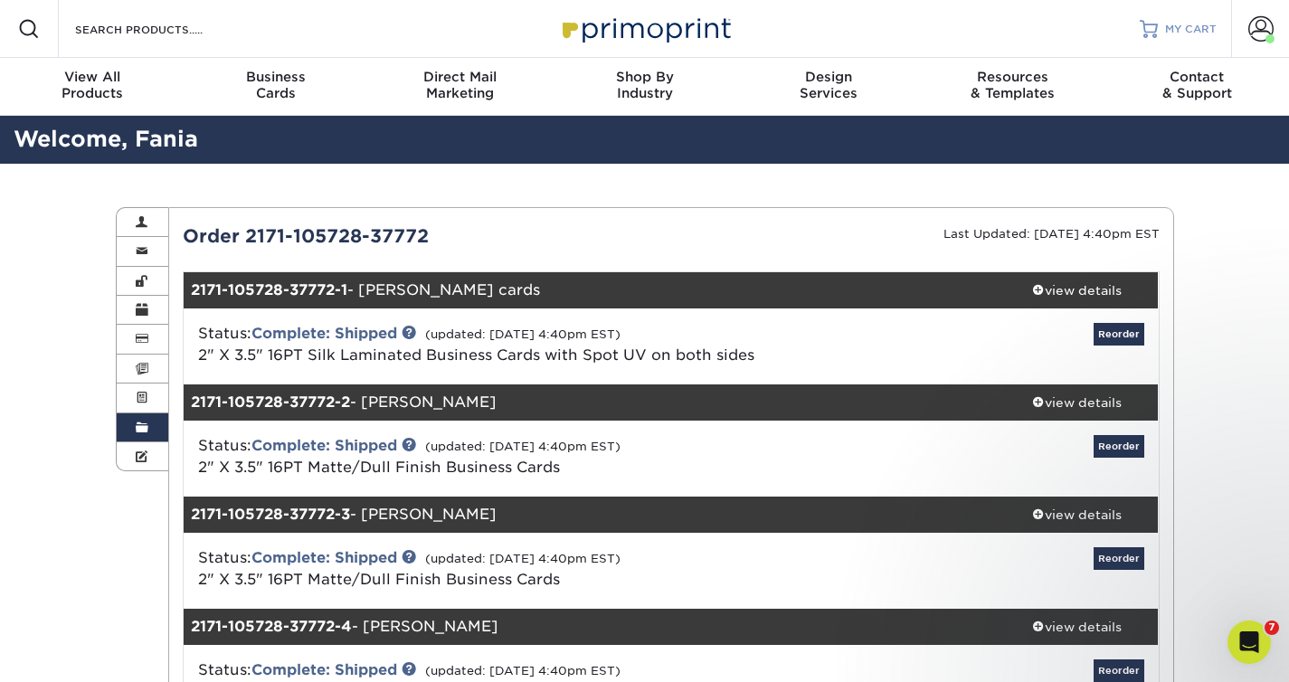
click at [1173, 33] on span "MY CART" at bounding box center [1191, 29] width 52 height 15
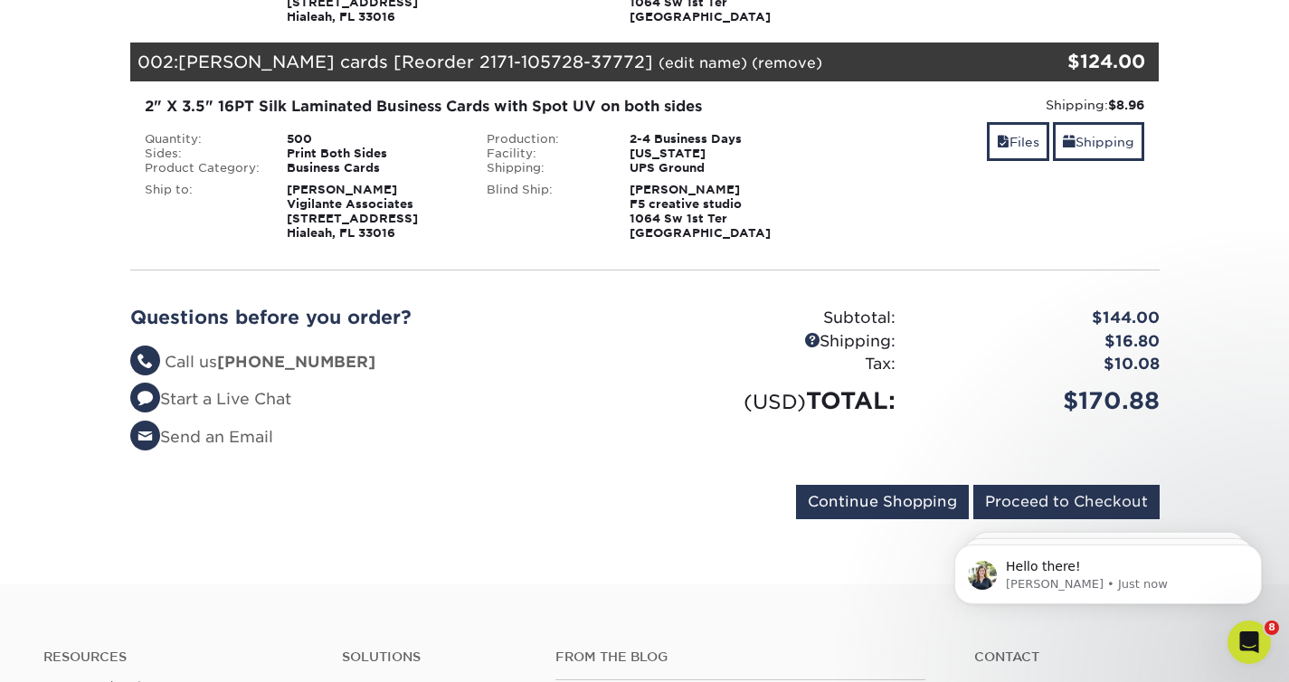
scroll to position [881, 0]
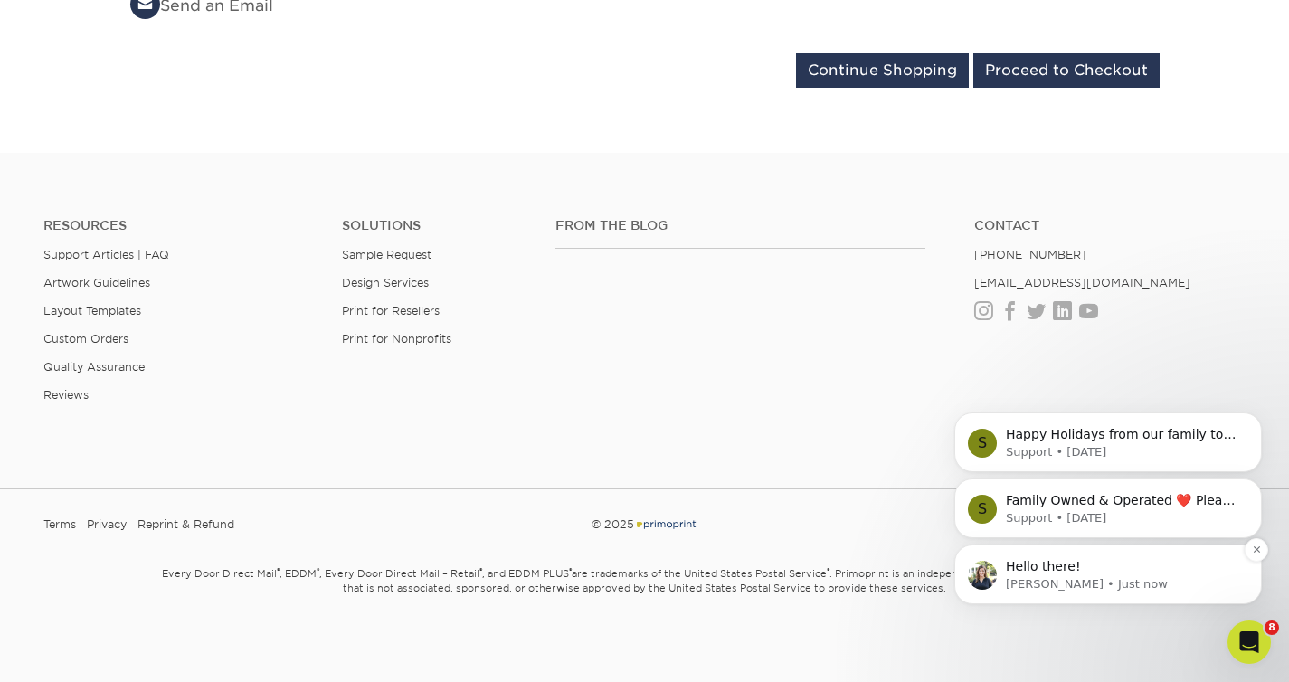
click at [1089, 565] on p "Hello there!" at bounding box center [1122, 567] width 233 height 18
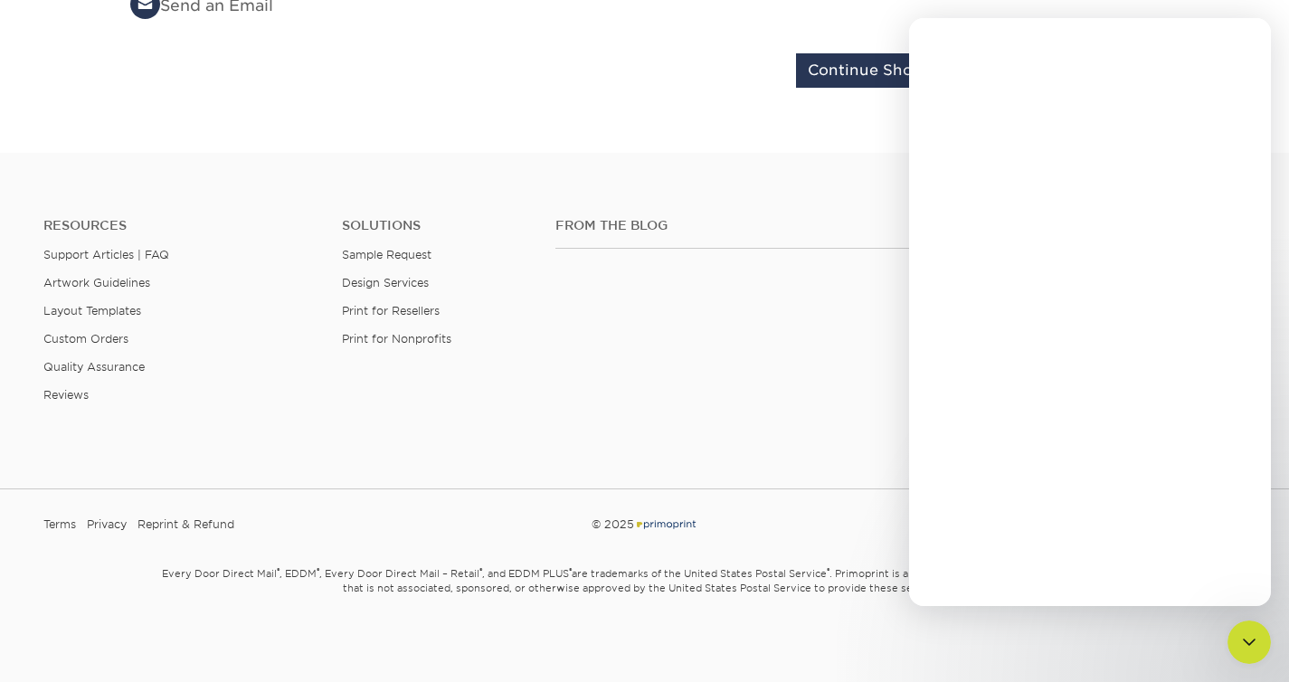
scroll to position [0, 0]
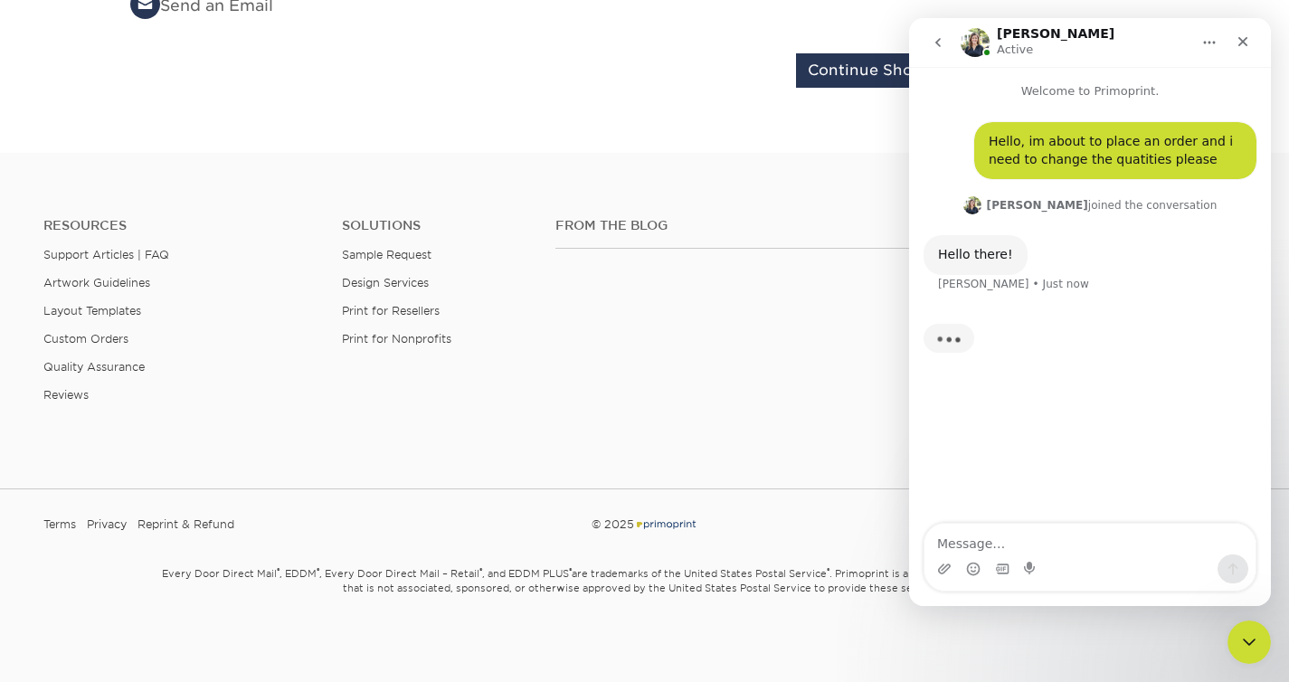
click at [1055, 552] on textarea "Message…" at bounding box center [1090, 539] width 331 height 31
type textarea "Hello [PERSON_NAME]"
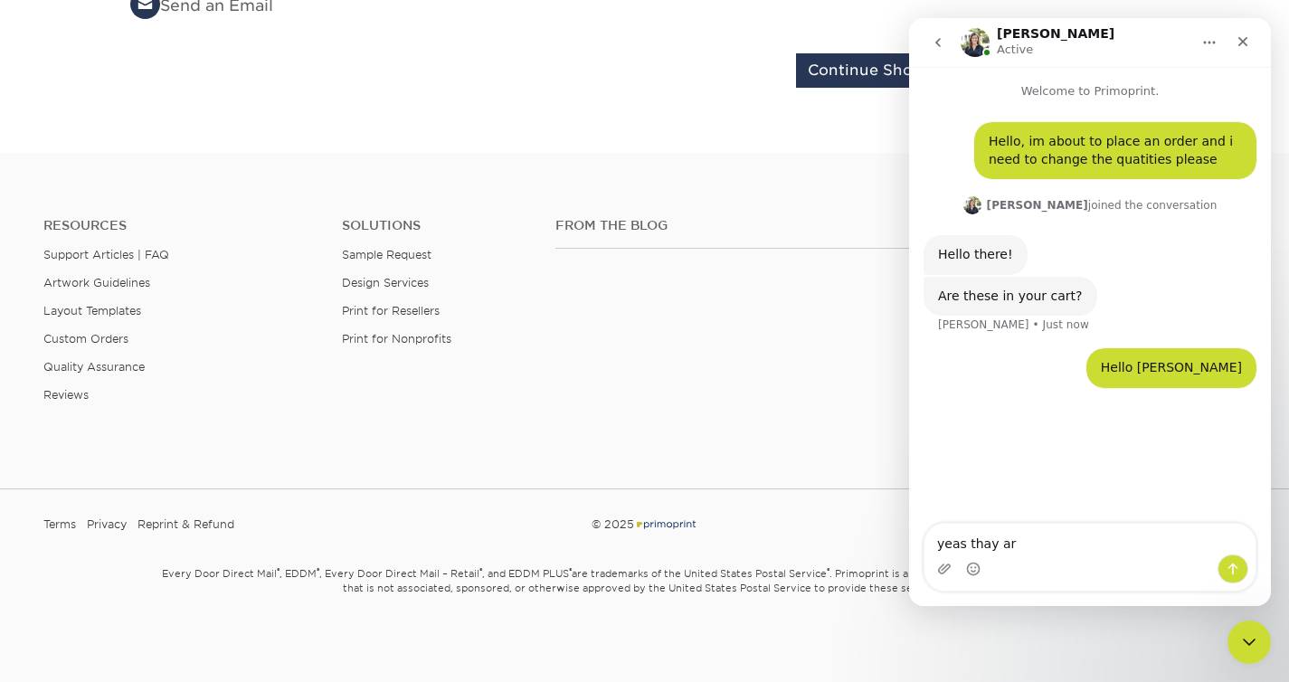
type textarea "yeas thay are"
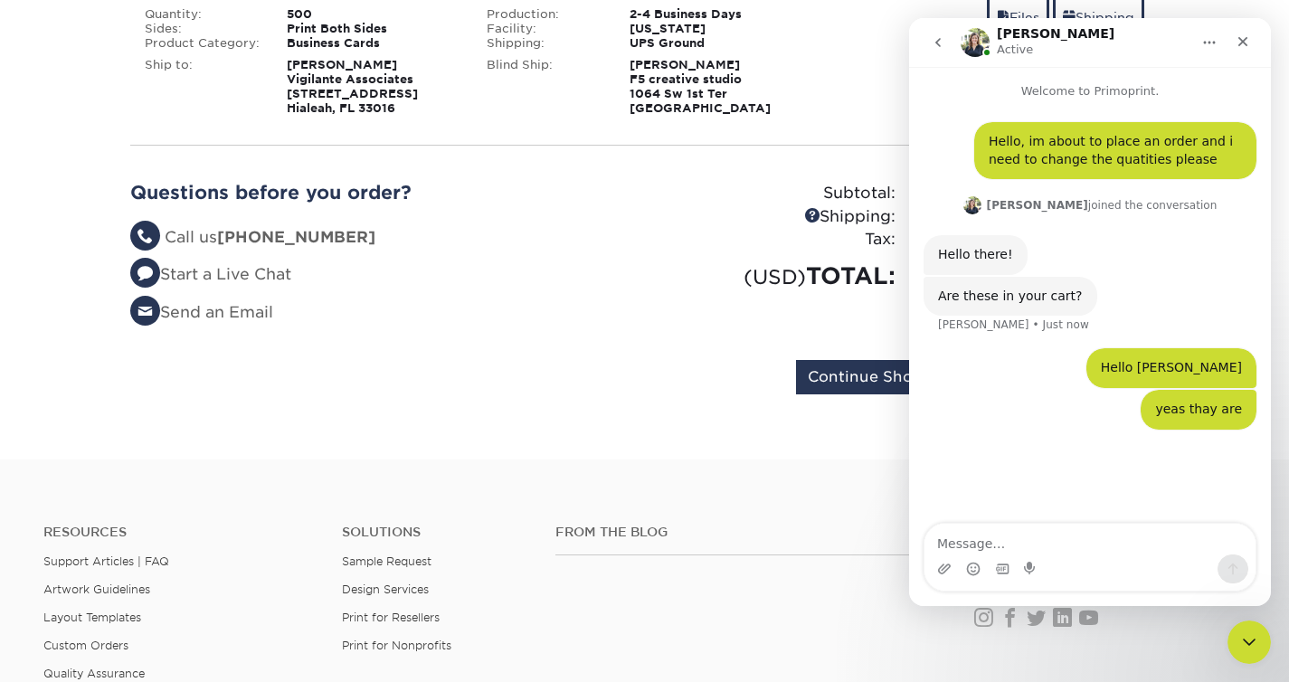
click at [543, 244] on li "Questions? Call us [PHONE_NUMBER]" at bounding box center [380, 238] width 501 height 24
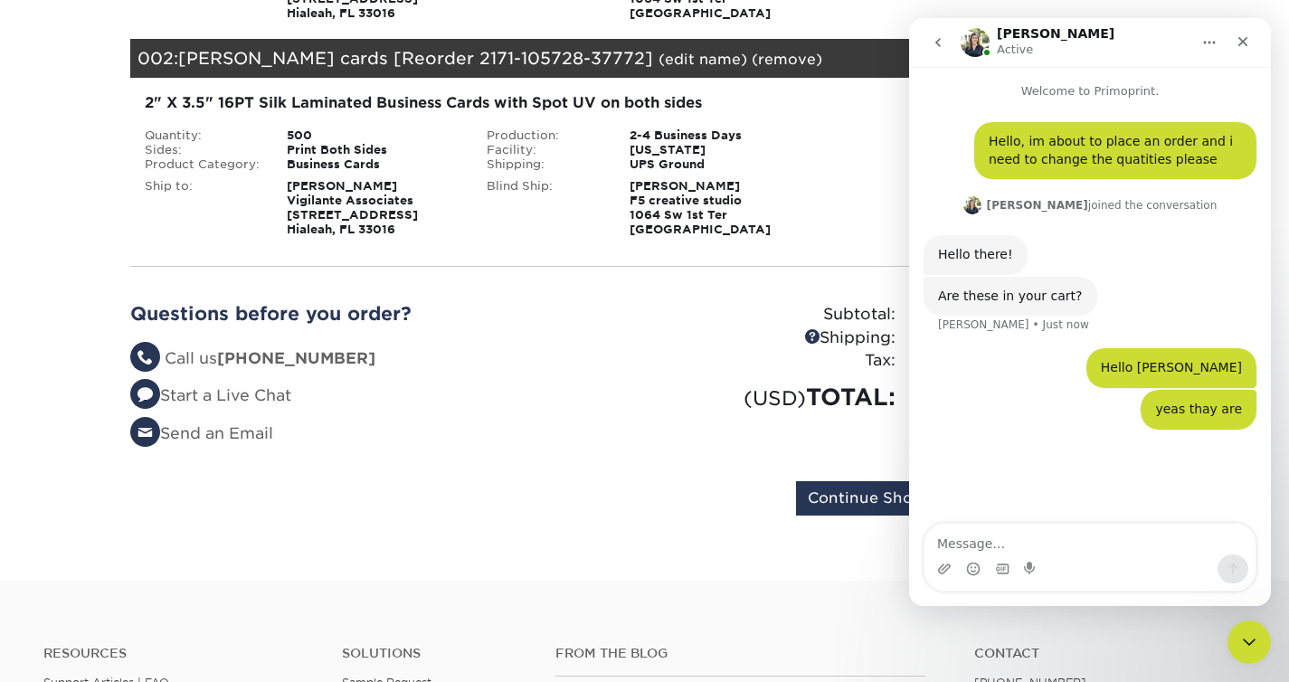
scroll to position [250, 0]
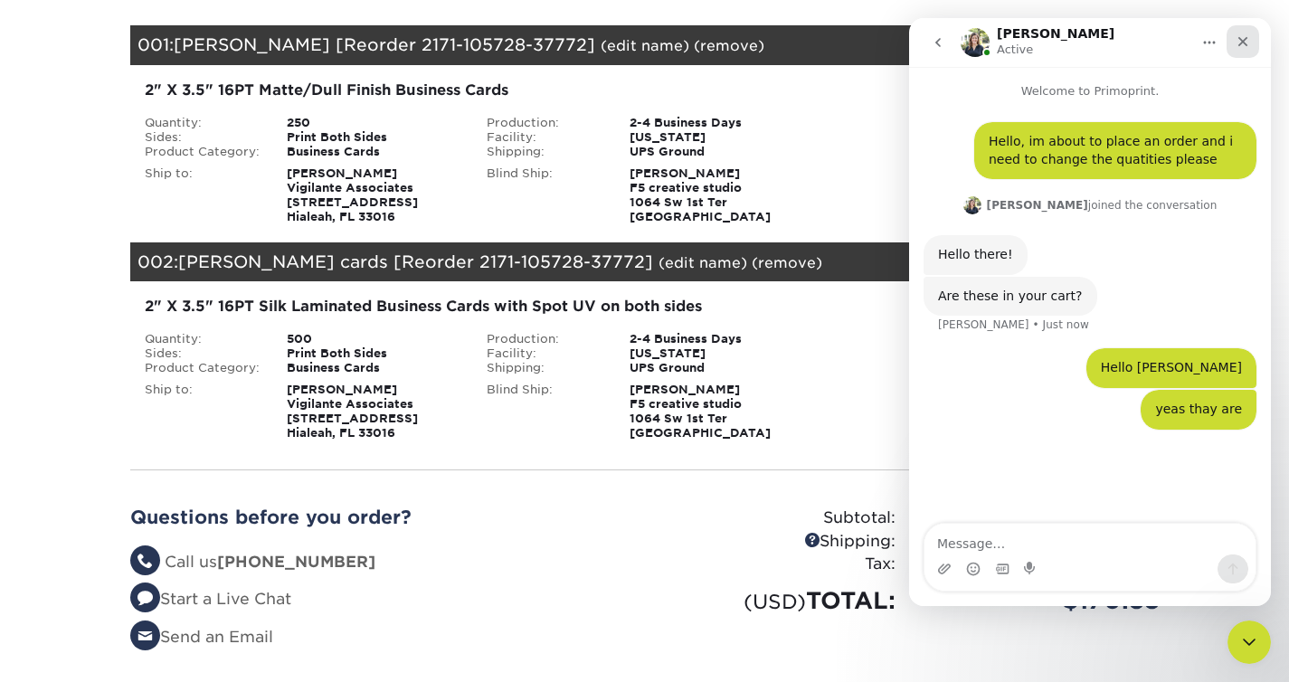
click at [1242, 36] on icon "Close" at bounding box center [1243, 41] width 14 height 14
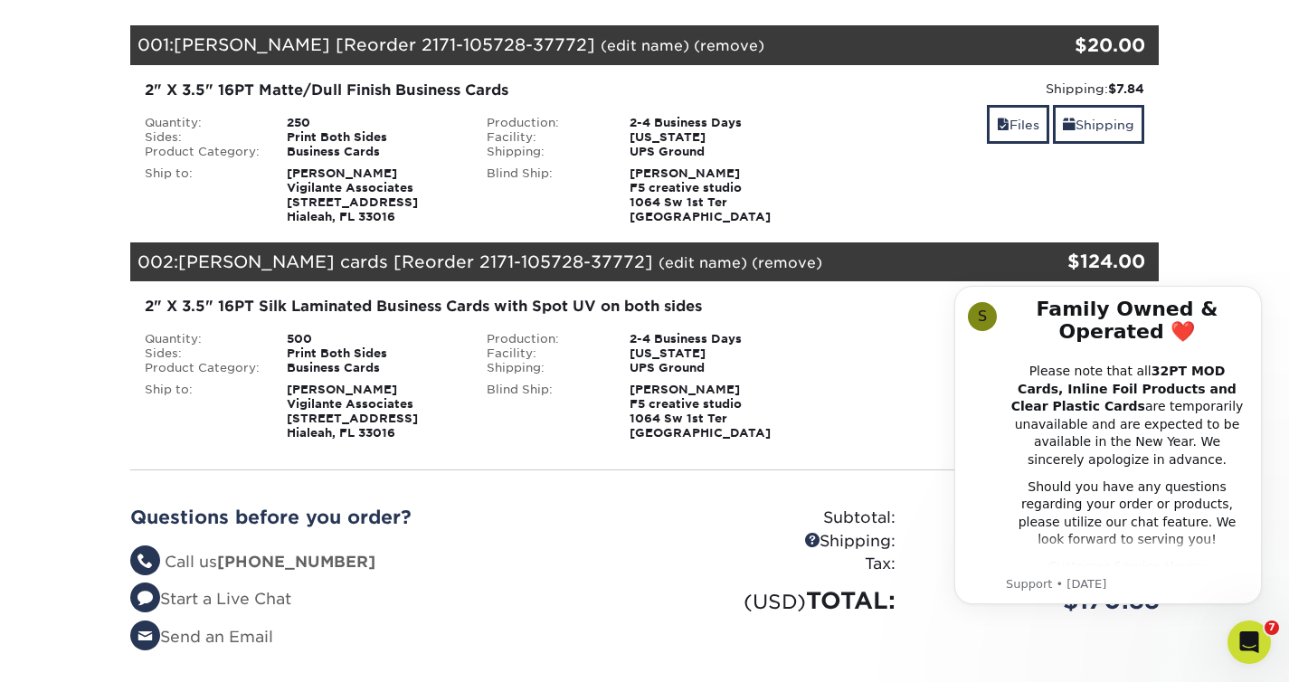
scroll to position [0, 0]
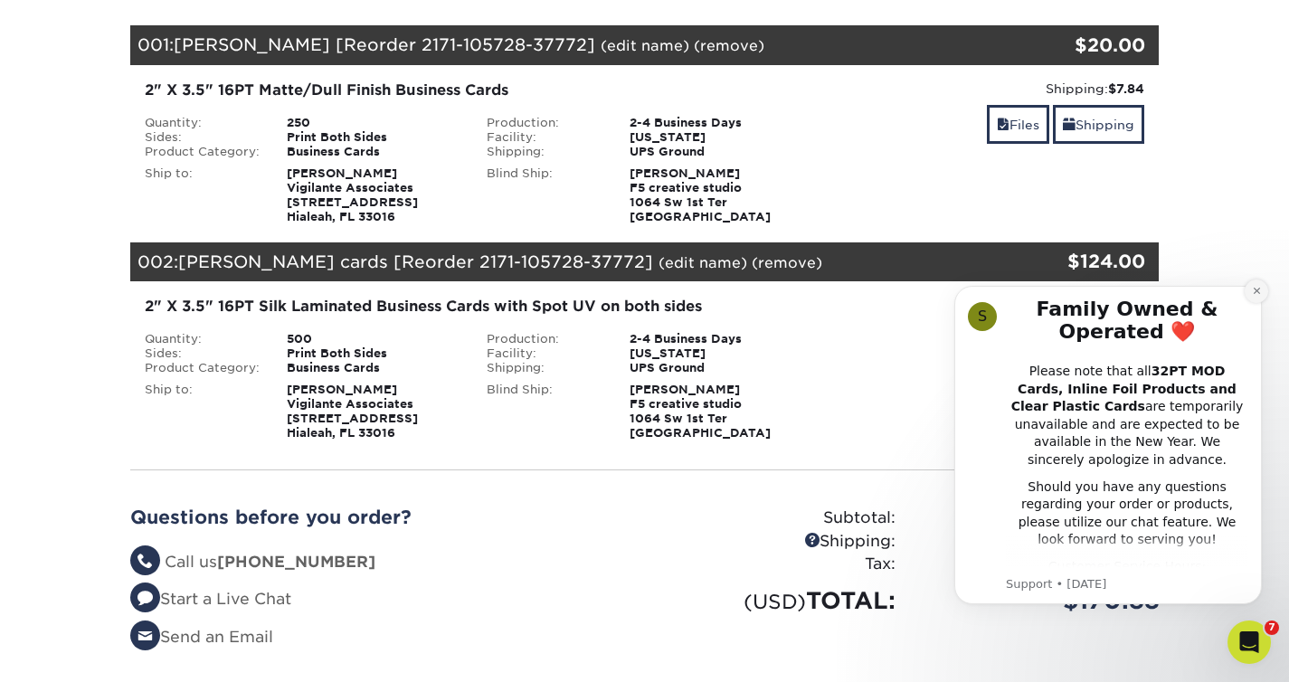
click at [1256, 286] on icon "Dismiss notification" at bounding box center [1257, 291] width 10 height 10
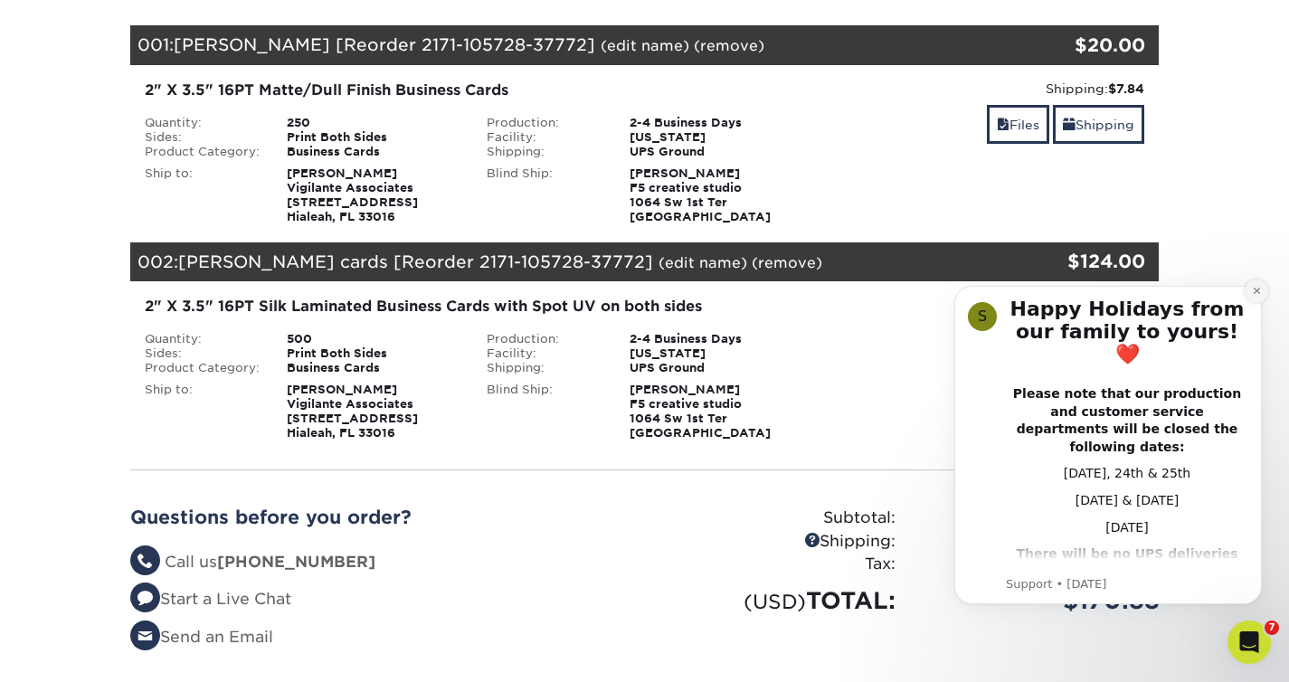
click at [1257, 290] on icon "Dismiss notification" at bounding box center [1256, 291] width 6 height 6
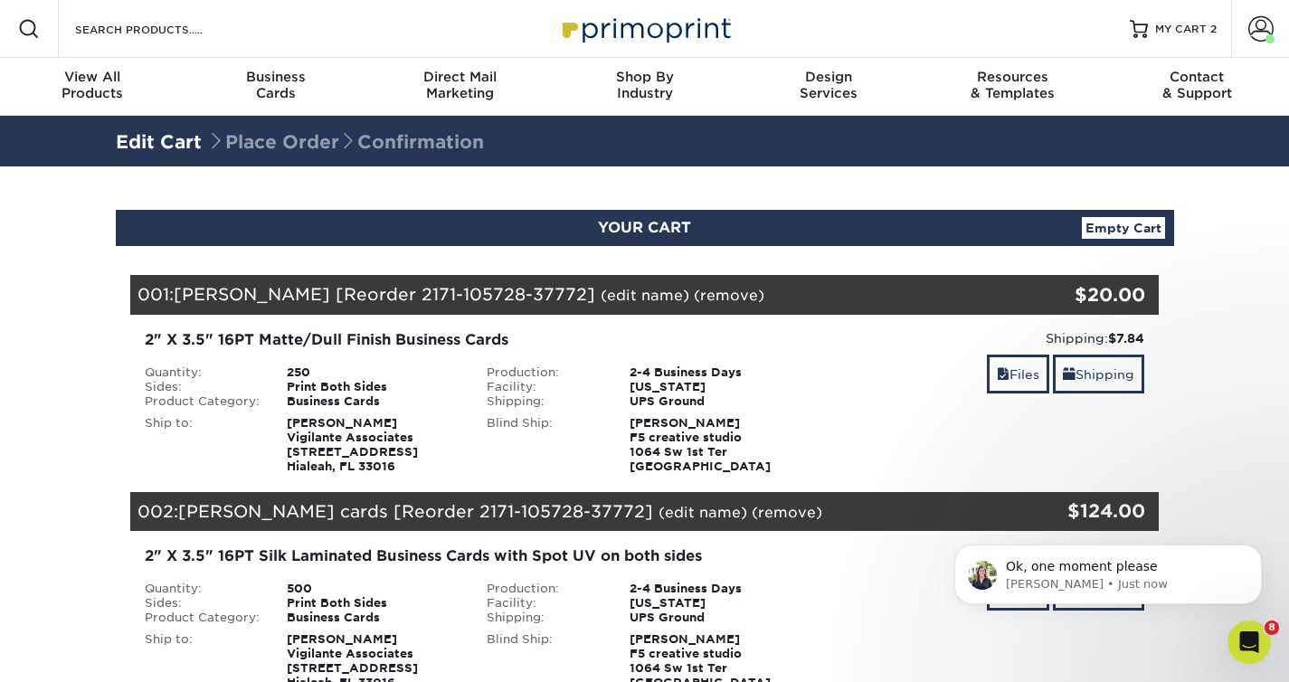
scroll to position [533, 0]
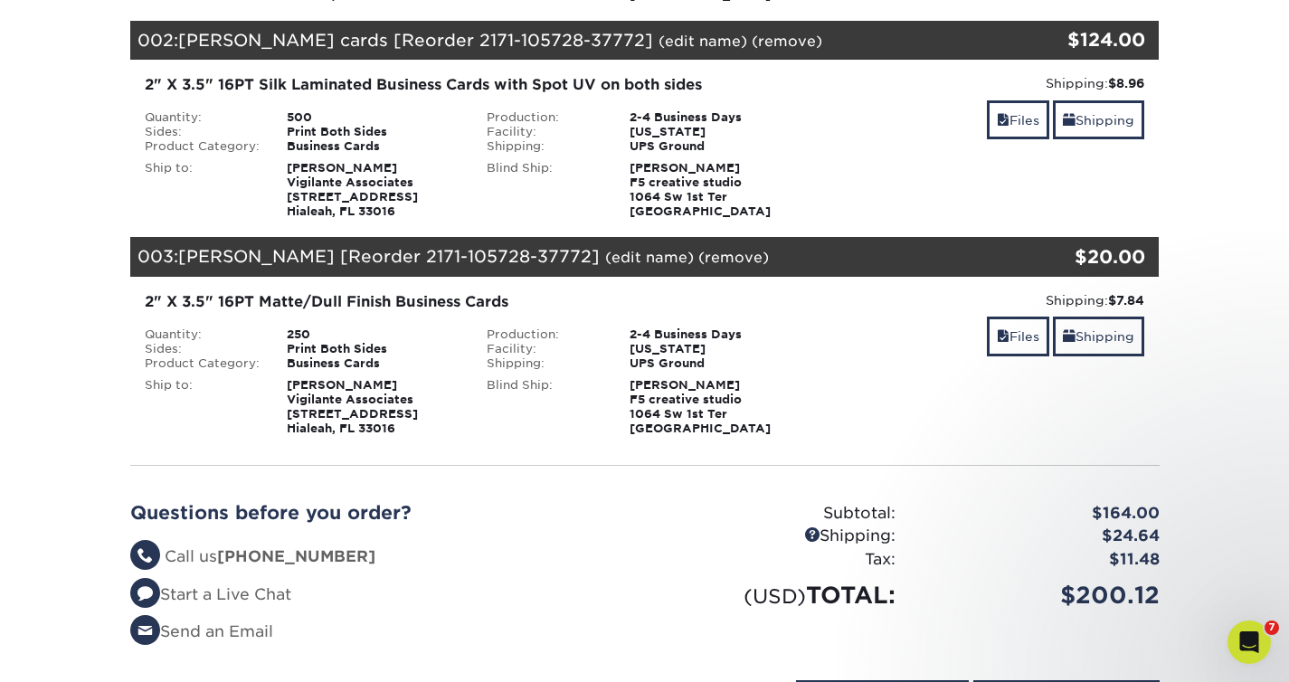
scroll to position [579, 0]
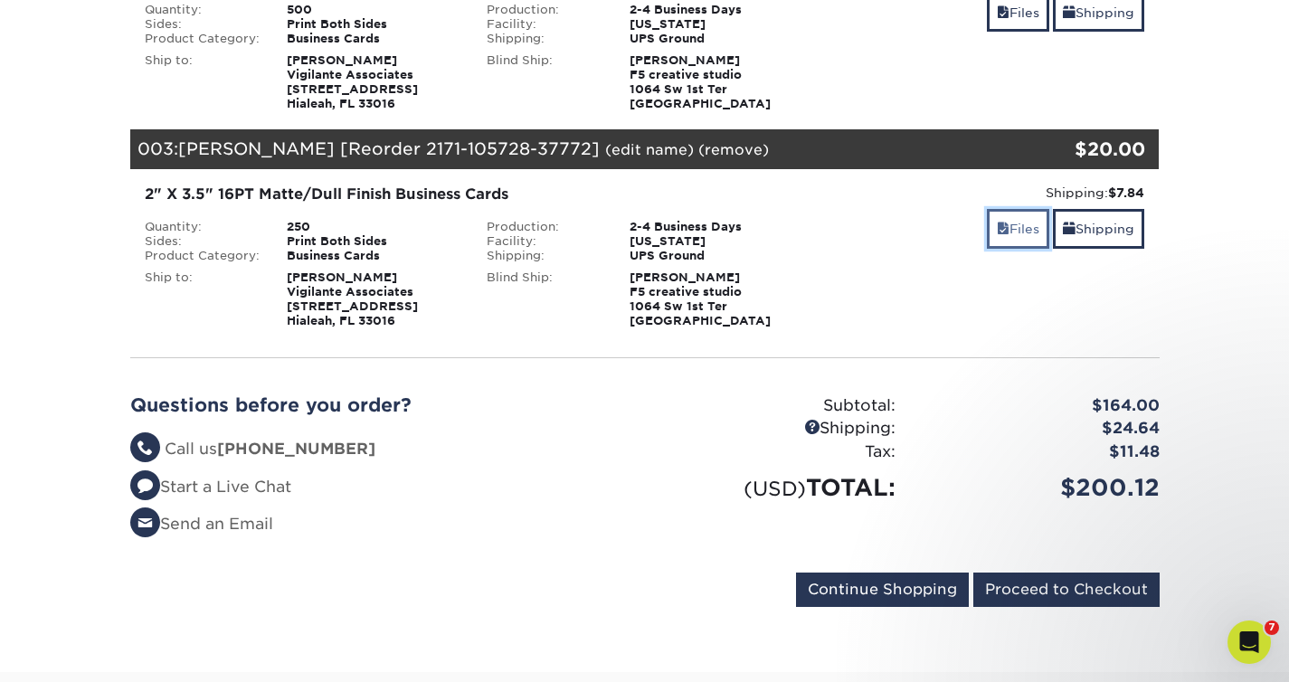
click at [1015, 231] on link "Files" at bounding box center [1018, 228] width 62 height 39
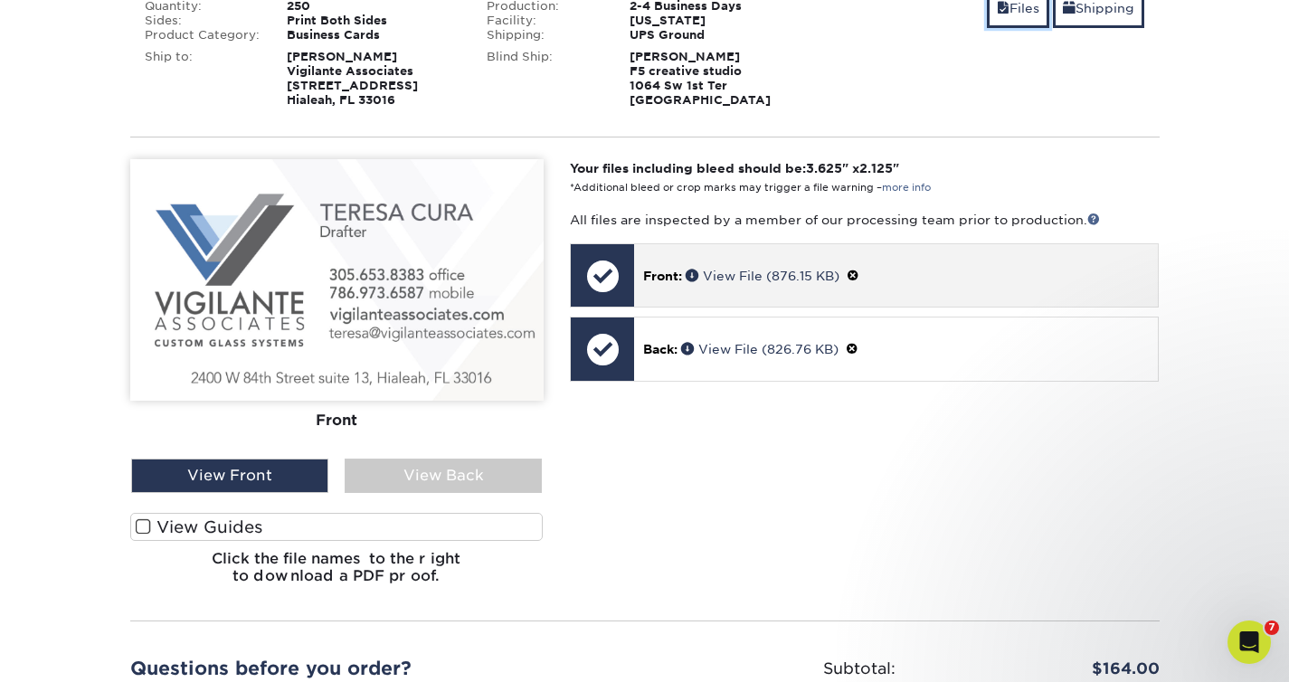
scroll to position [795, 0]
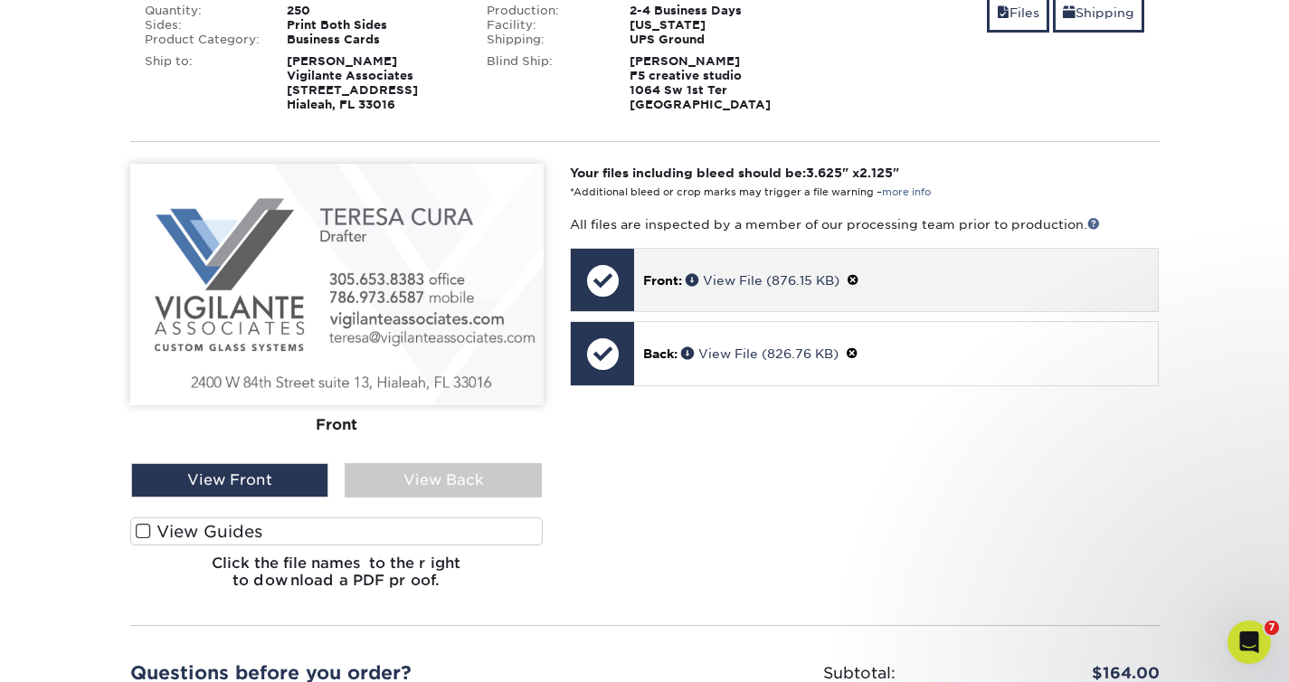
click at [860, 278] on span at bounding box center [853, 280] width 13 height 14
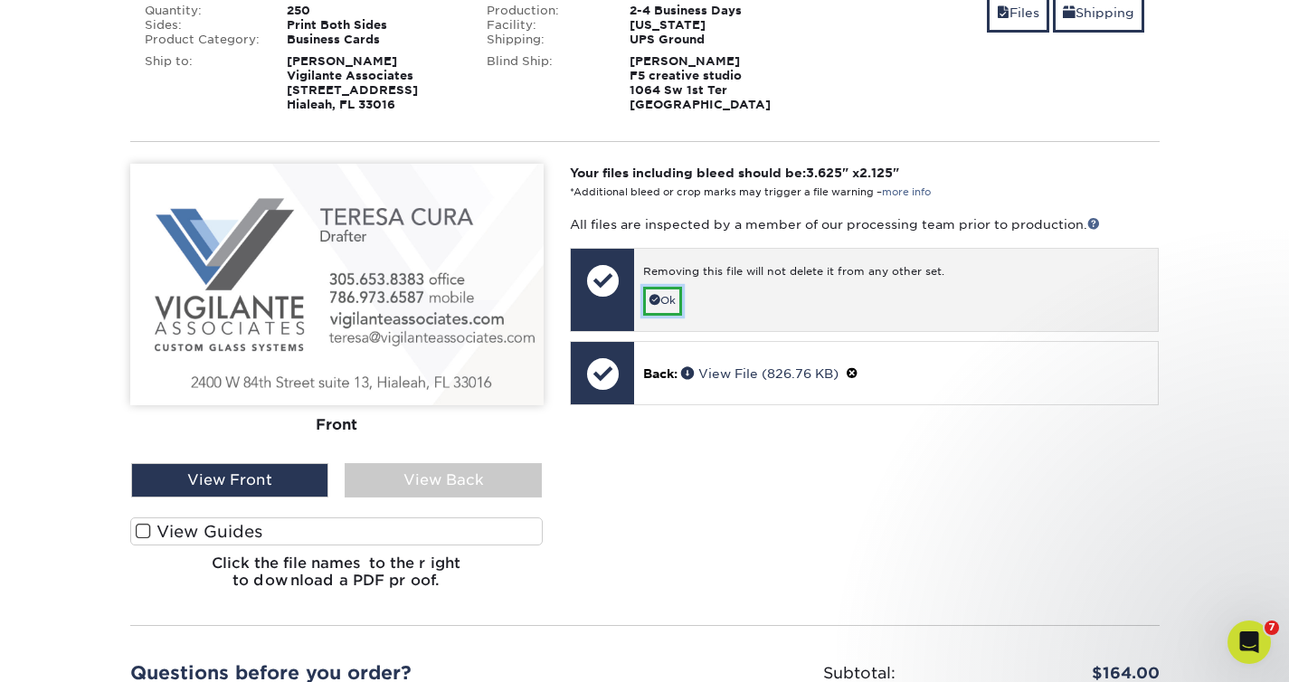
click at [674, 300] on link "Ok" at bounding box center [662, 301] width 39 height 28
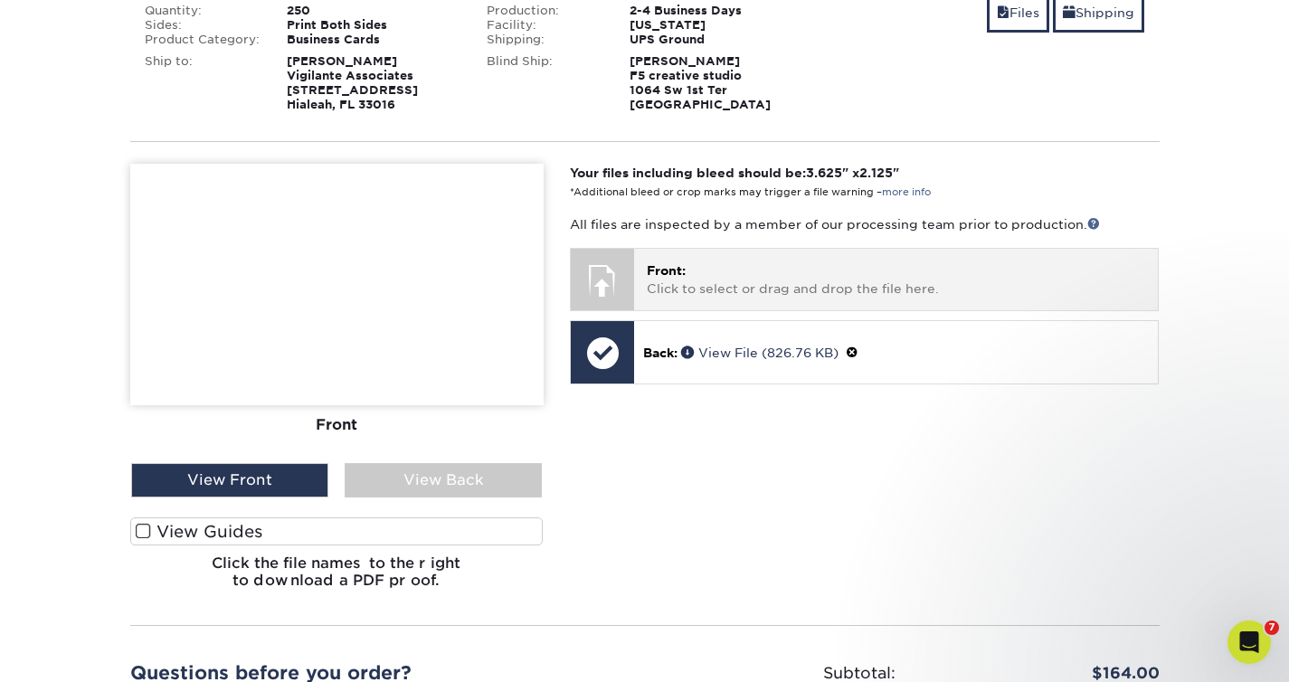
click at [614, 284] on div at bounding box center [602, 280] width 63 height 63
click at [779, 281] on p "Front: Click to select or drag and drop the file here." at bounding box center [896, 280] width 499 height 37
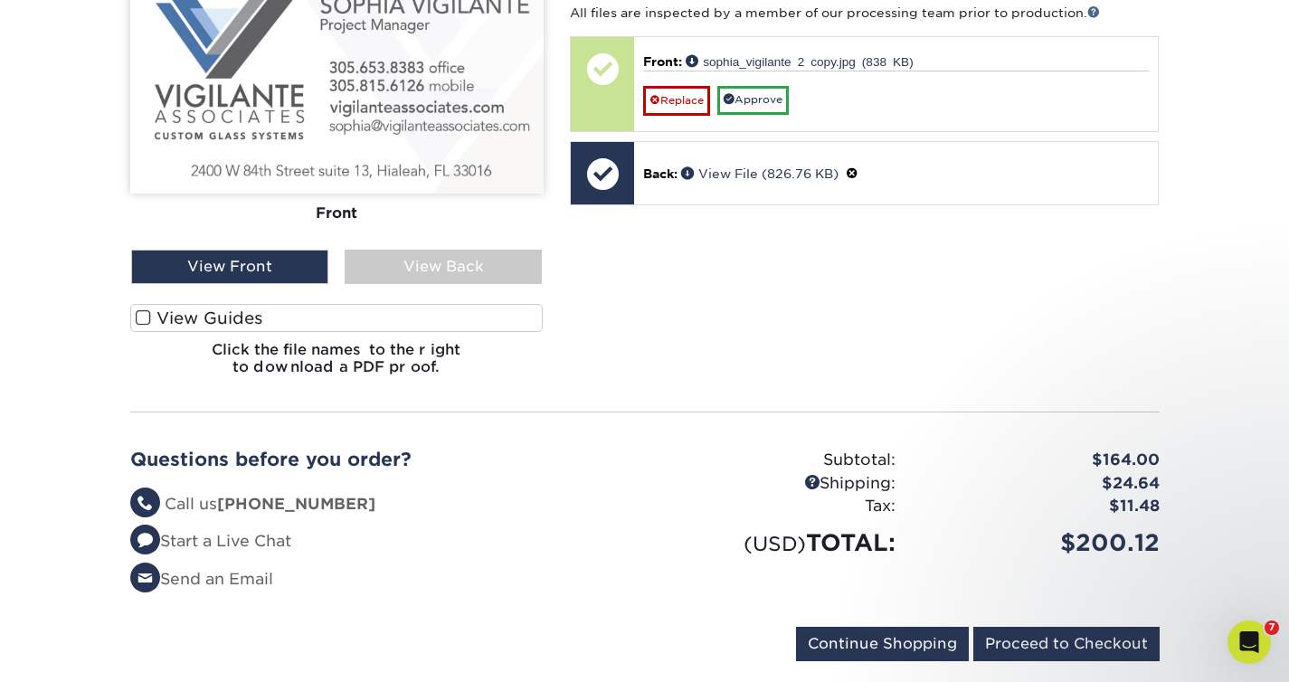
scroll to position [1004, 0]
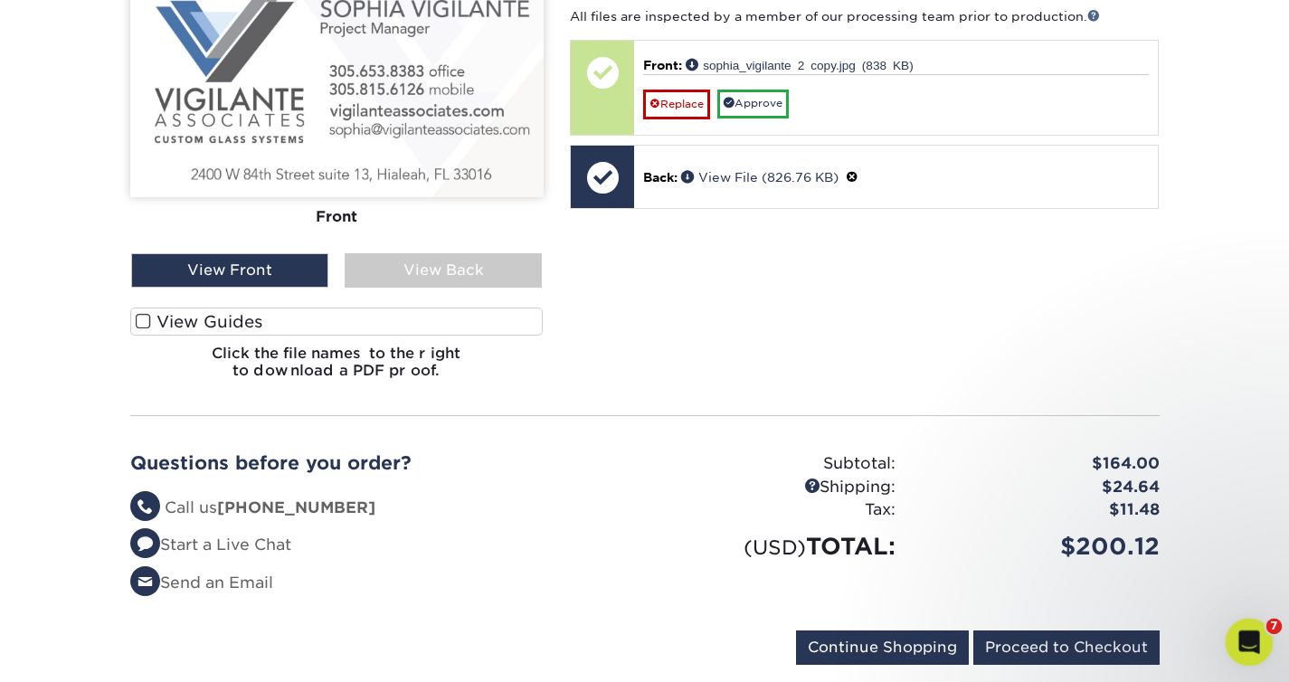
click at [1261, 633] on div "Open Intercom Messenger" at bounding box center [1247, 640] width 60 height 60
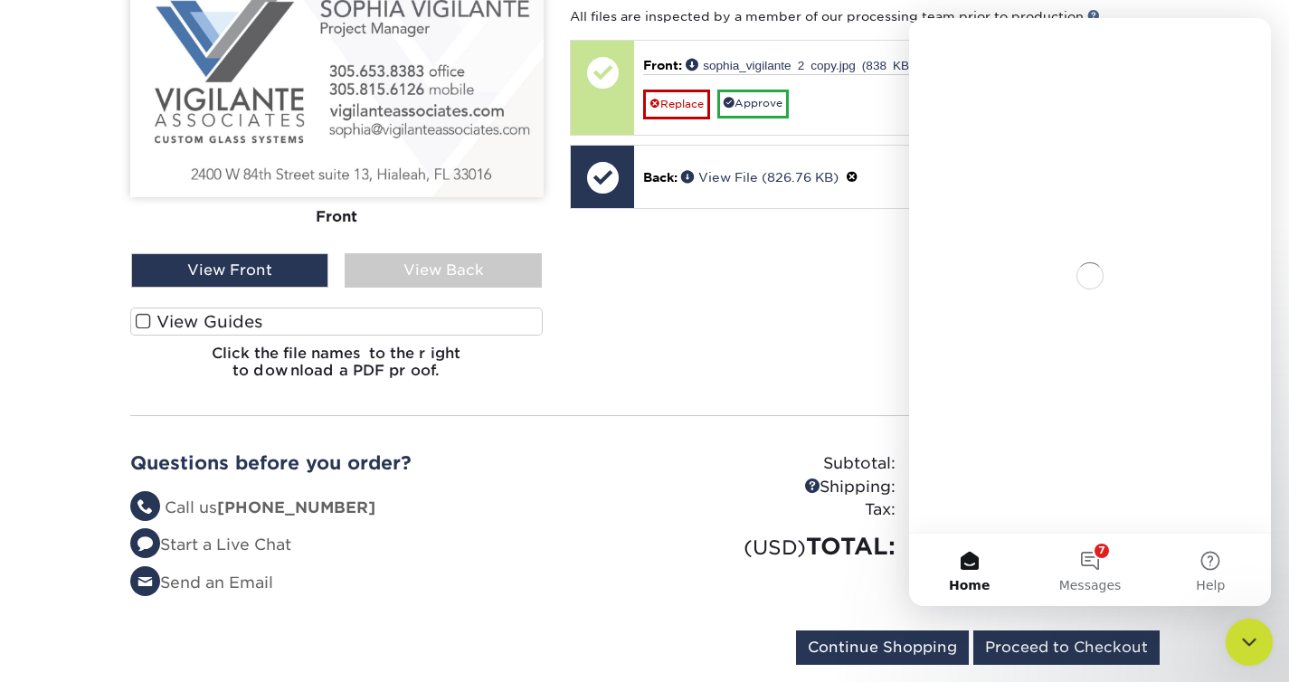
scroll to position [0, 0]
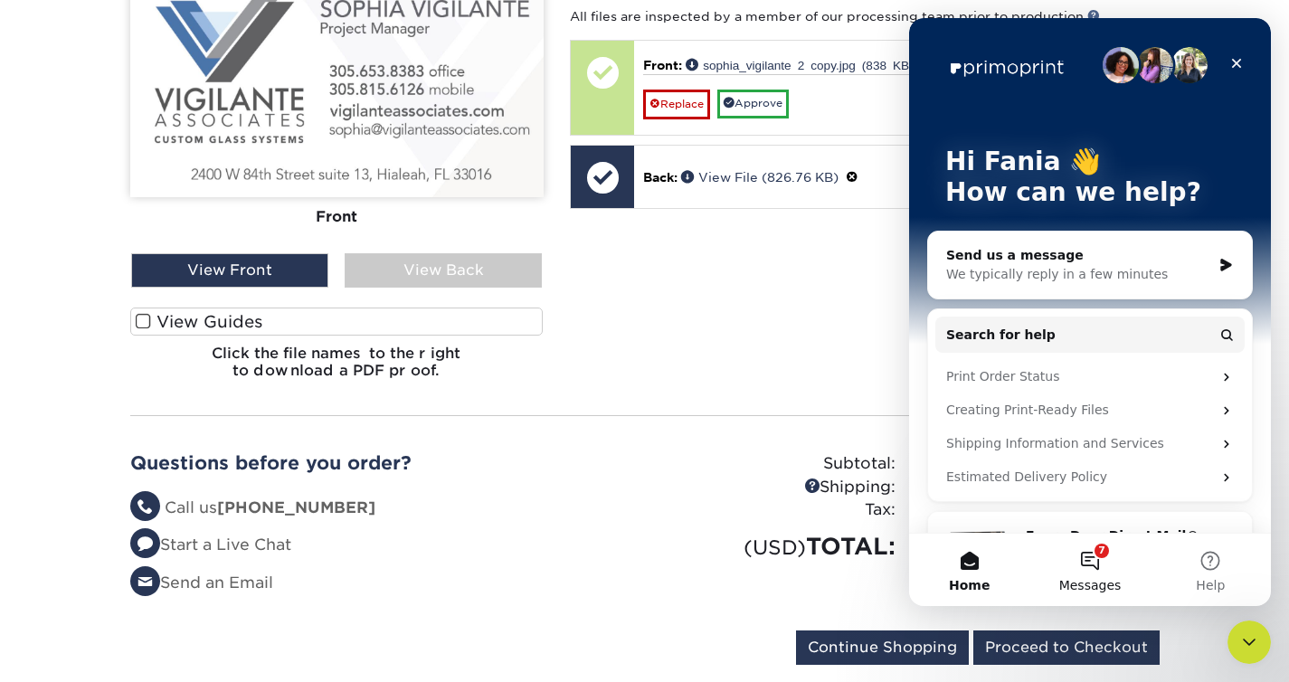
click at [1092, 551] on button "7 Messages" at bounding box center [1090, 570] width 120 height 72
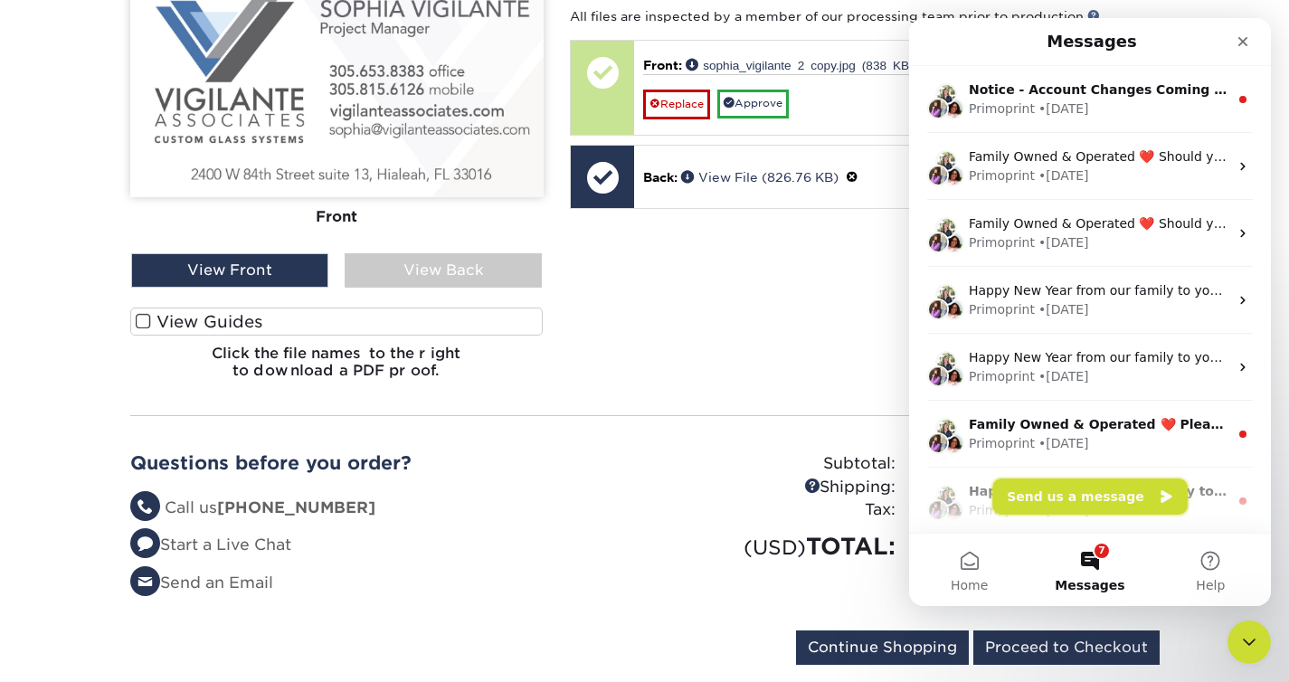
click at [1099, 493] on button "Send us a message" at bounding box center [1090, 497] width 195 height 36
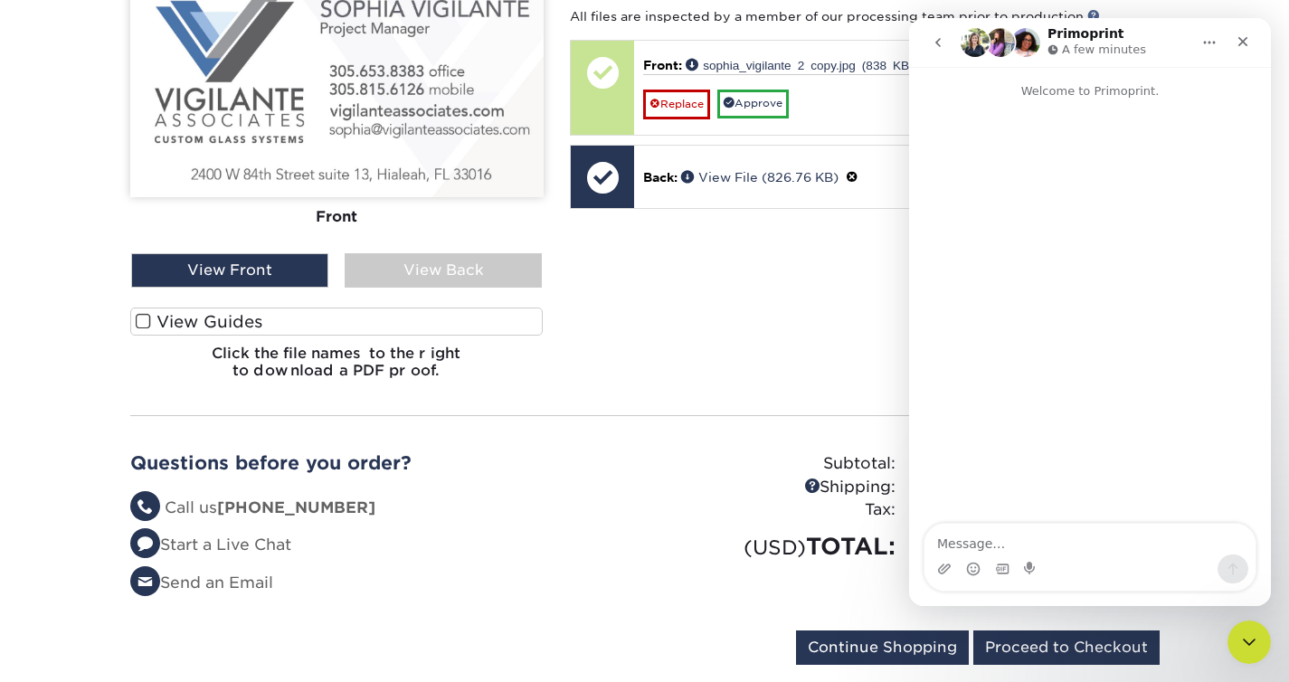
click at [1070, 541] on textarea "Message…" at bounding box center [1090, 539] width 331 height 31
type textarea "Hello, im about to place an order and i need to change the quatities please"
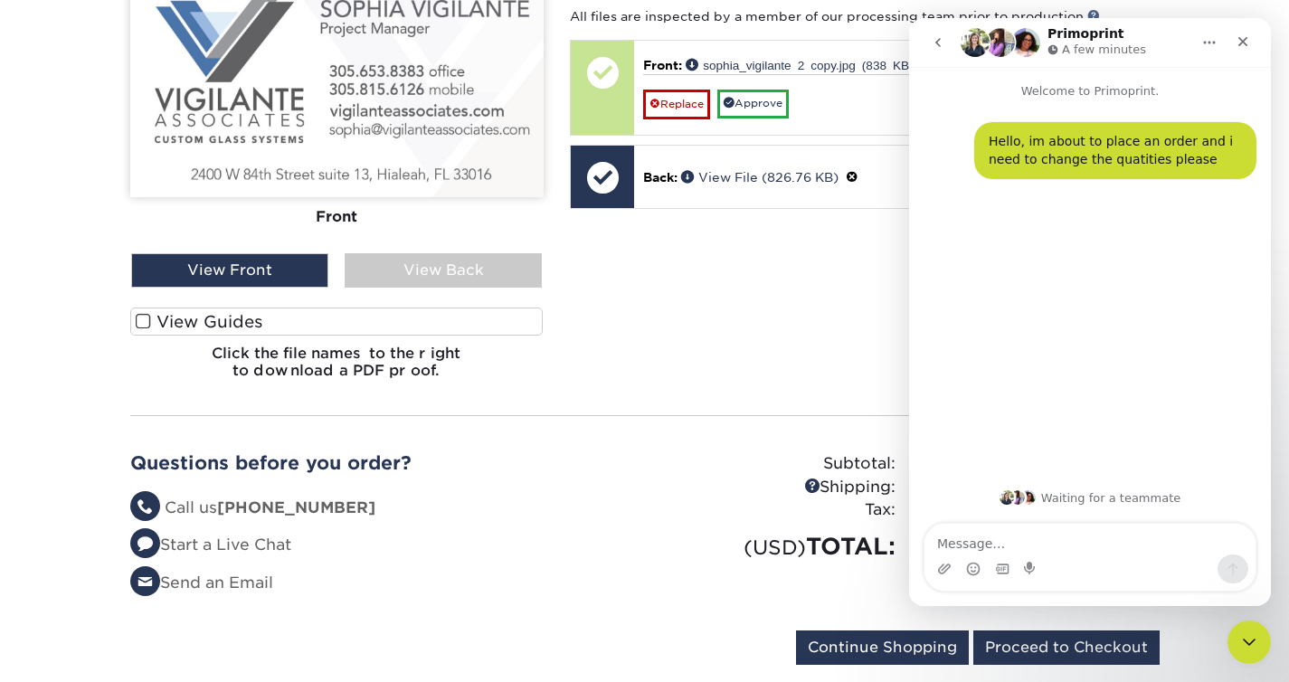
click at [780, 317] on div "Your files including bleed should be: 3.625 " x 2.125 " *Additional bleed or cr…" at bounding box center [865, 175] width 616 height 439
click at [1242, 634] on icon "Close Intercom Messenger" at bounding box center [1247, 640] width 22 height 22
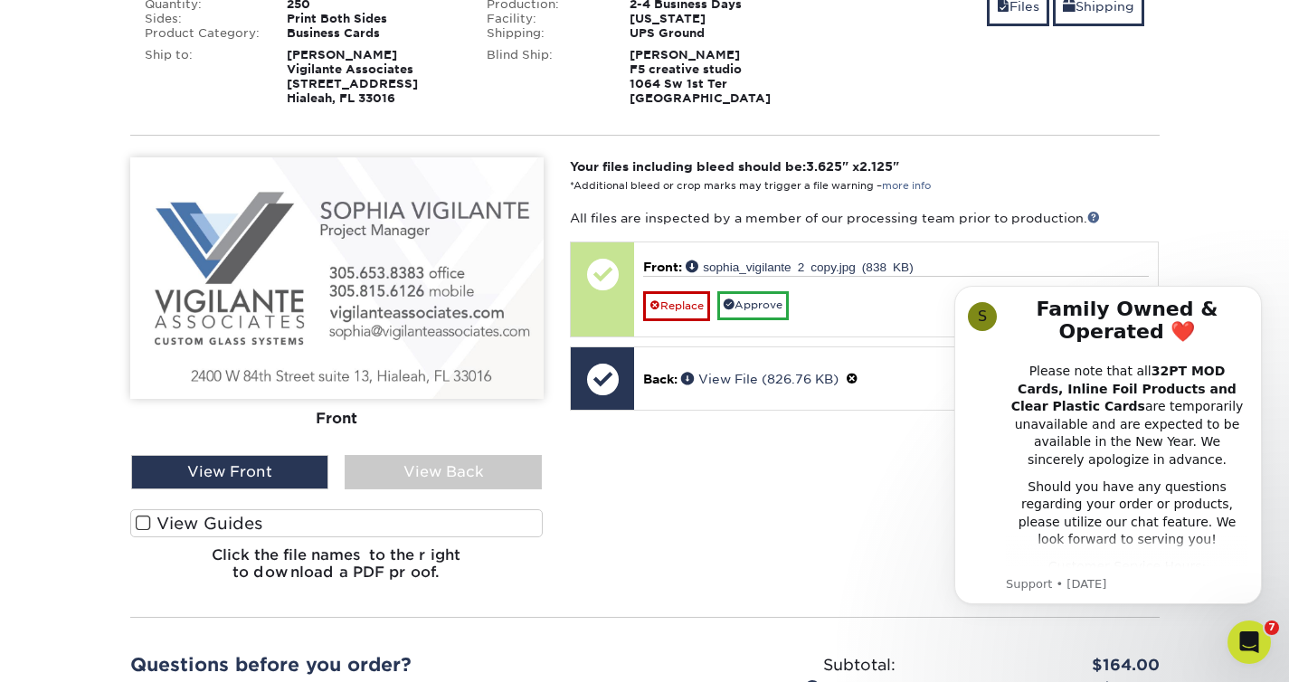
scroll to position [778, 0]
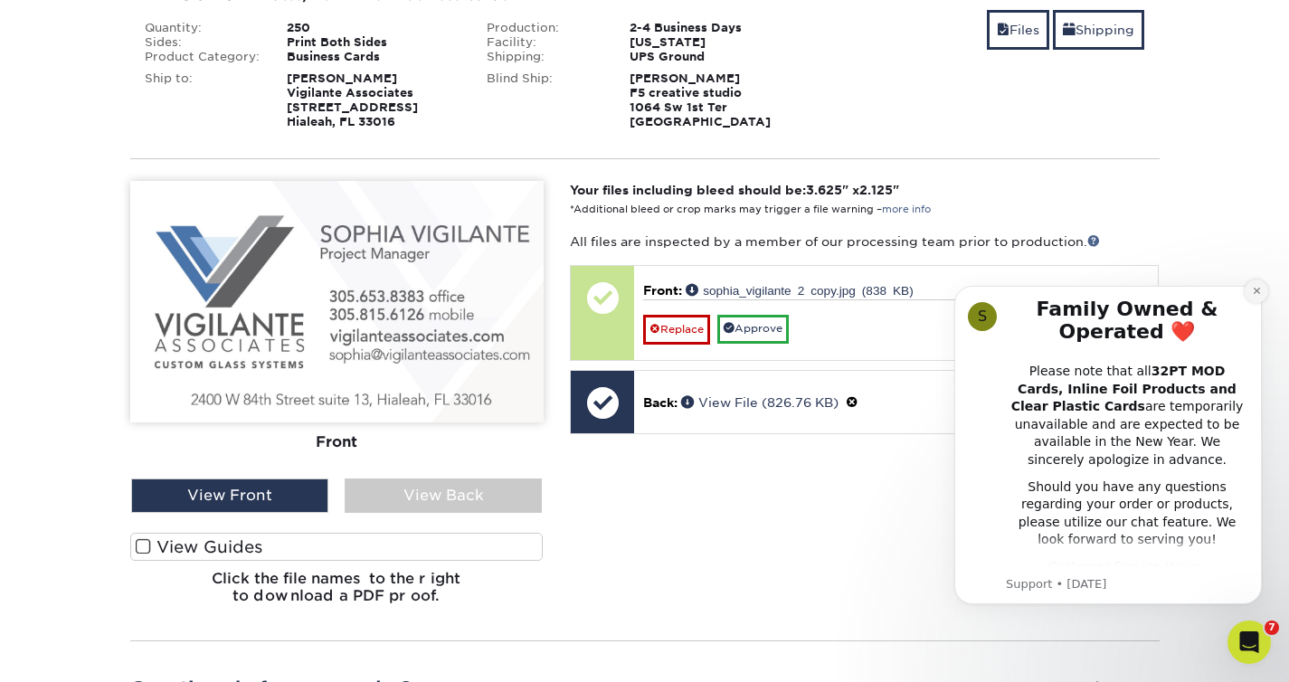
click at [1251, 289] on button "Dismiss notification" at bounding box center [1257, 292] width 24 height 24
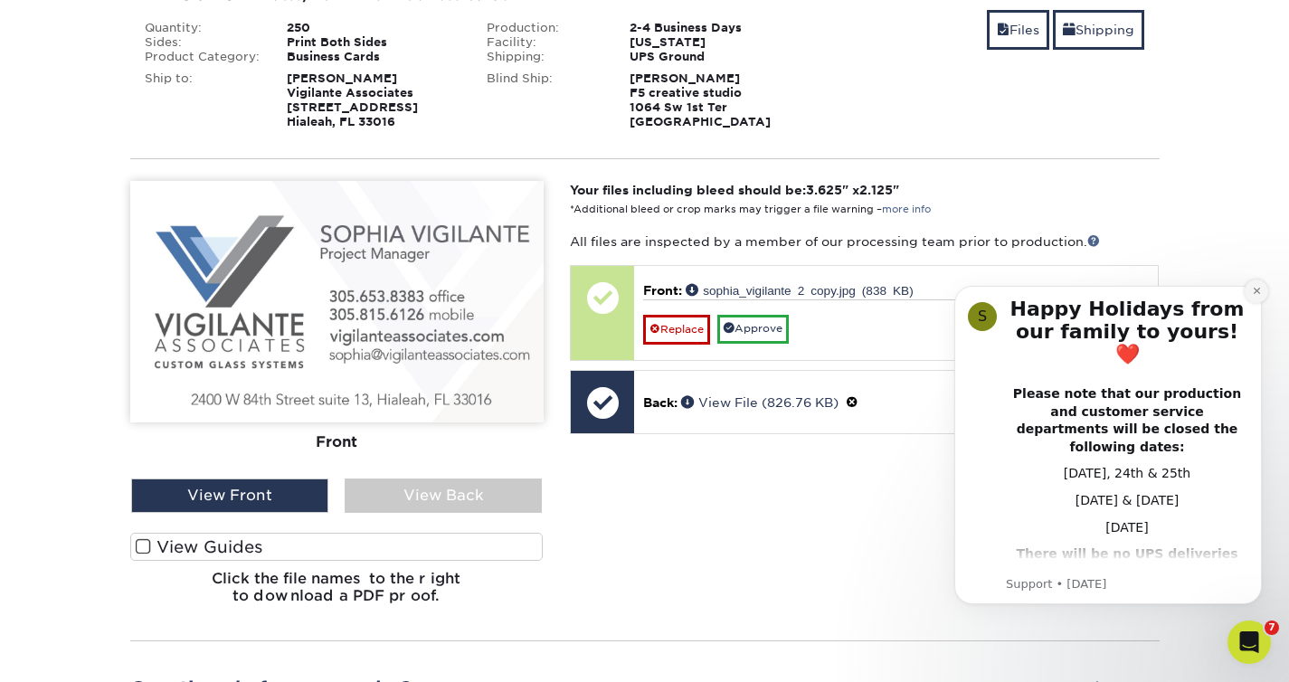
click at [1254, 293] on icon "Dismiss notification" at bounding box center [1256, 291] width 6 height 6
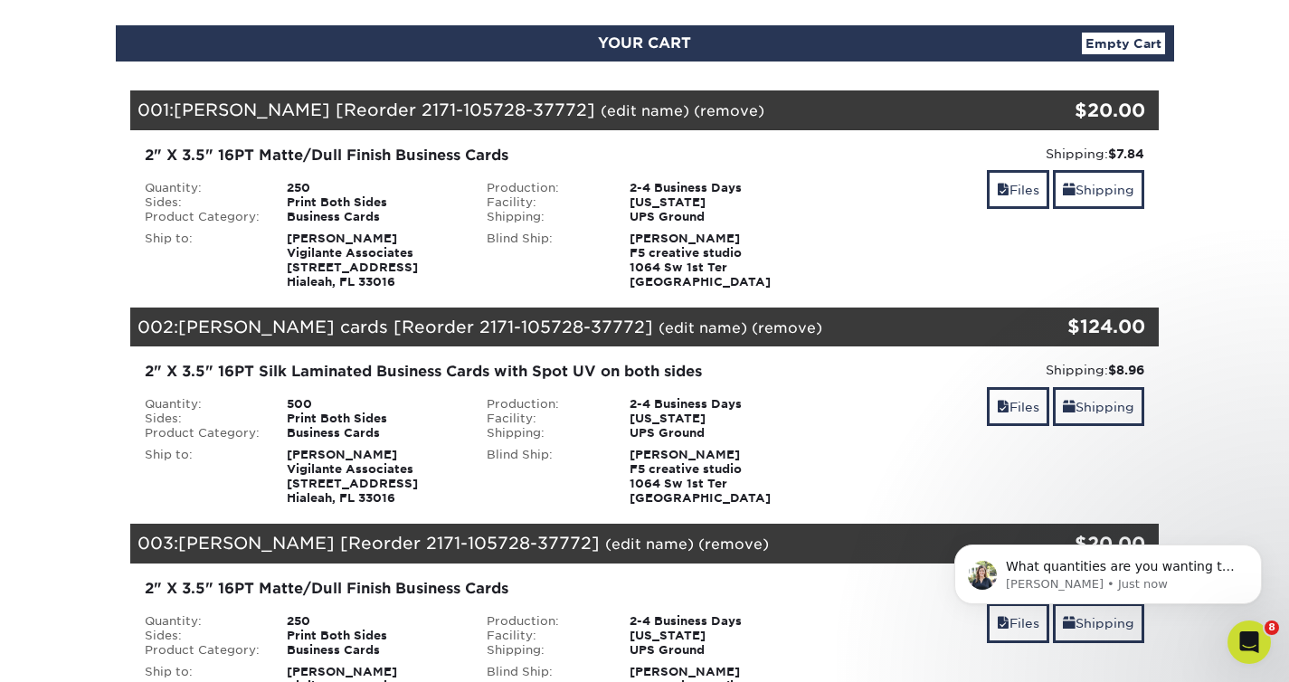
scroll to position [187, 0]
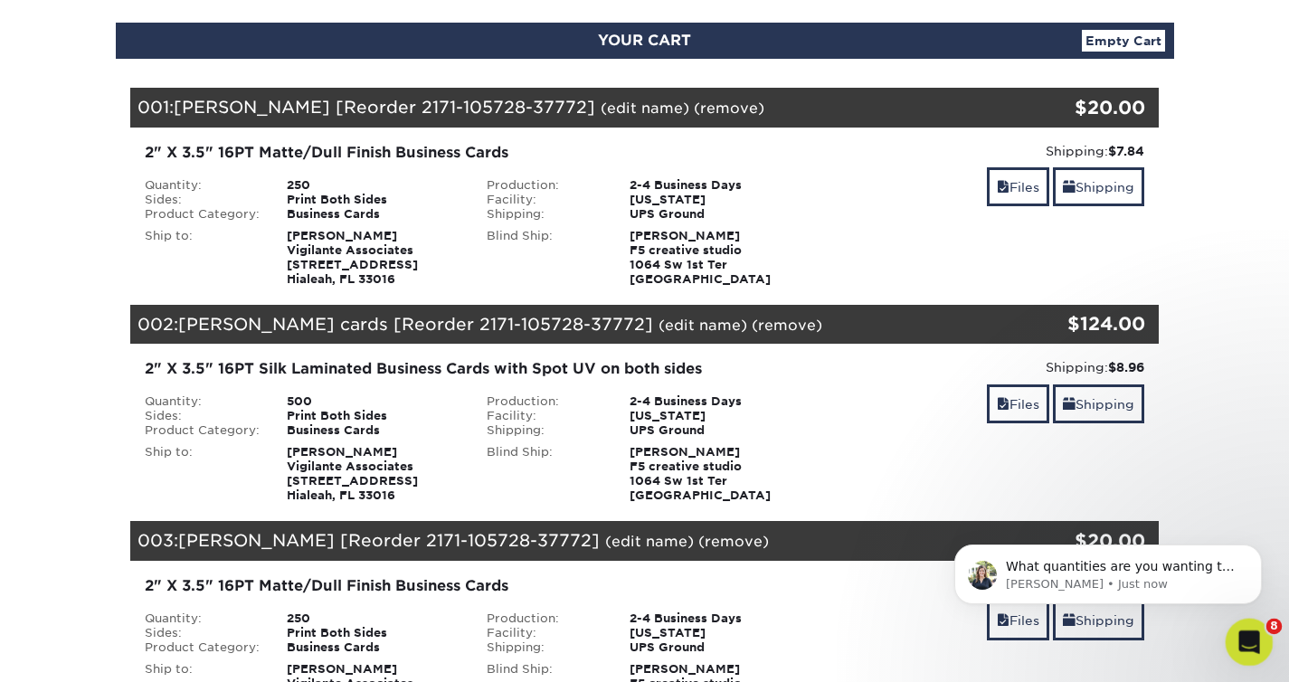
click at [1248, 631] on icon "Open Intercom Messenger" at bounding box center [1247, 640] width 30 height 30
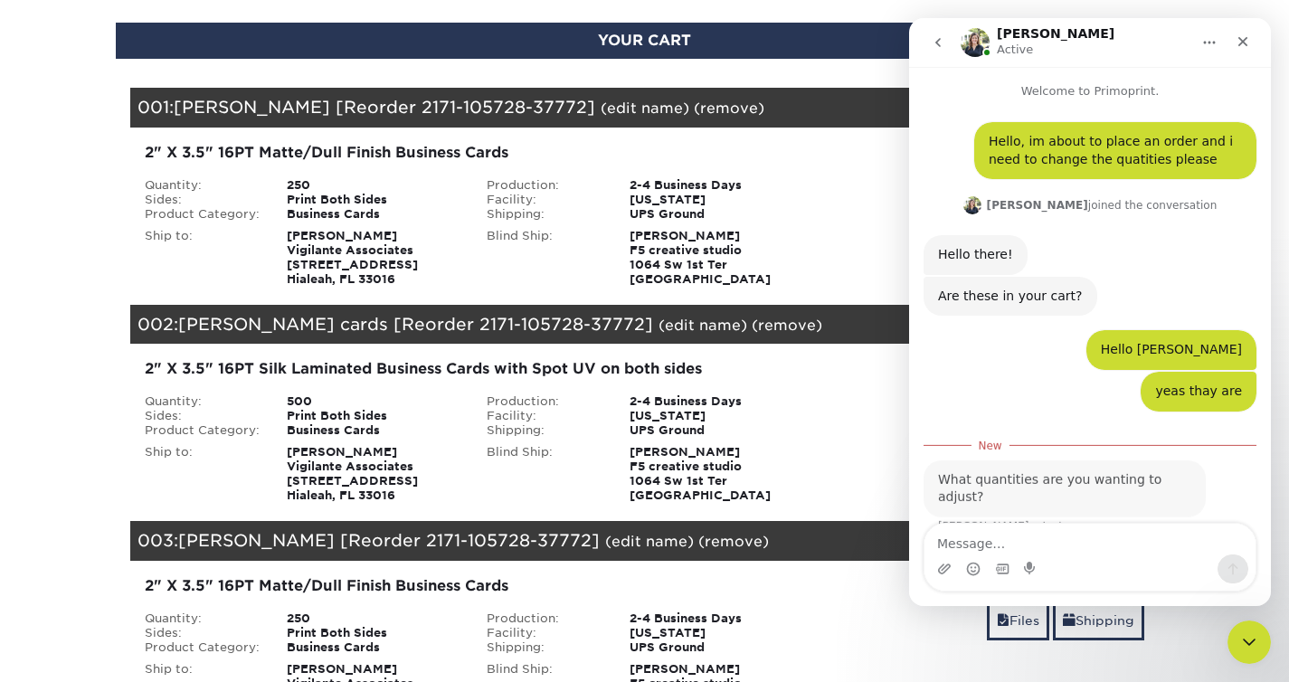
scroll to position [3, 0]
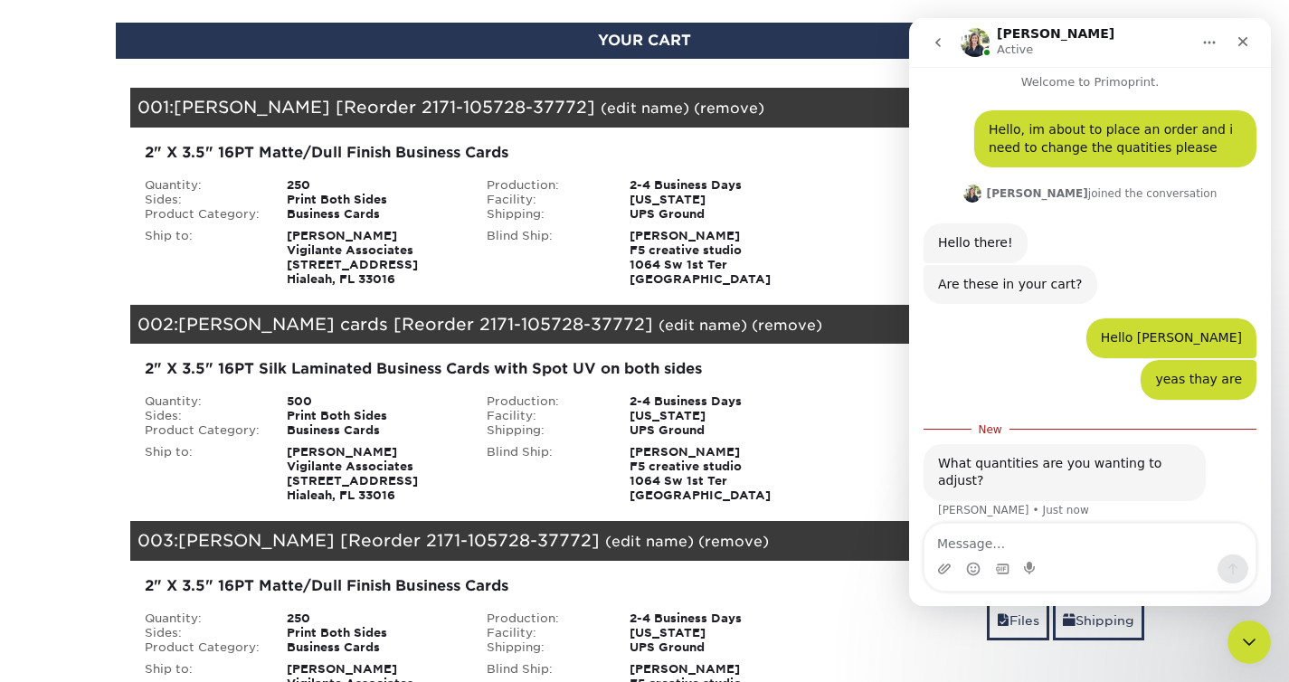
click at [1094, 528] on textarea "Message…" at bounding box center [1090, 539] width 331 height 31
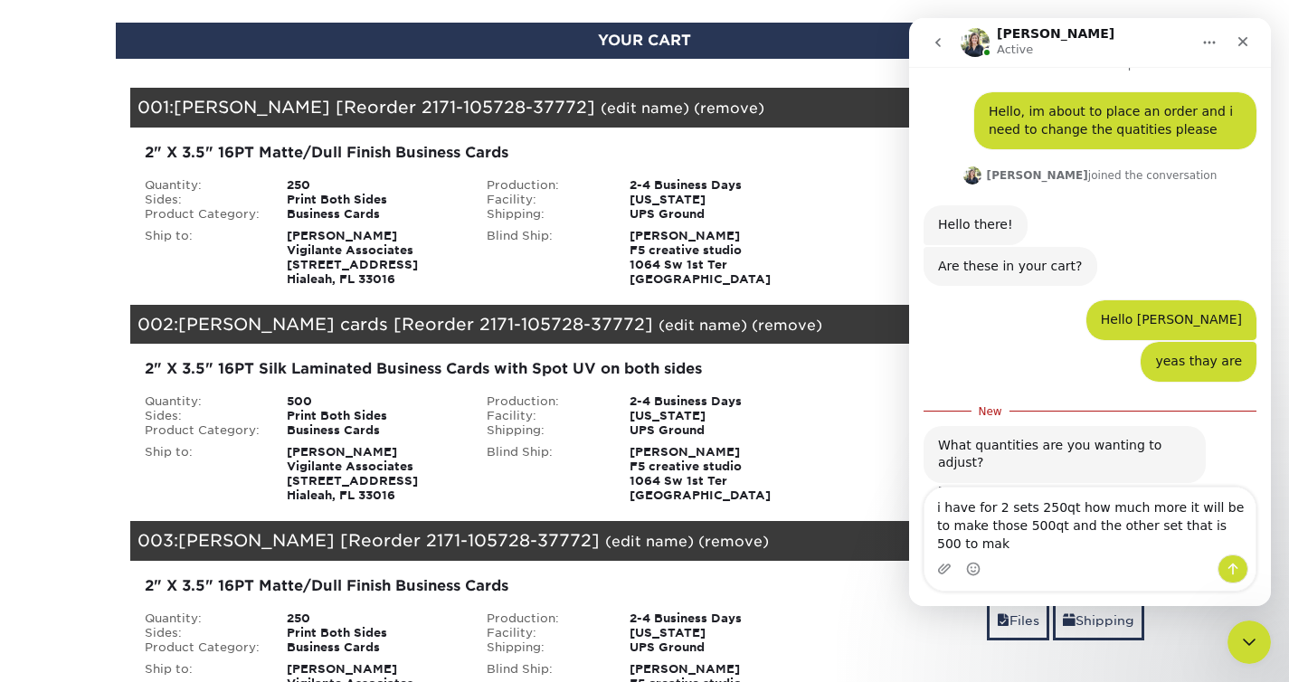
scroll to position [45, 0]
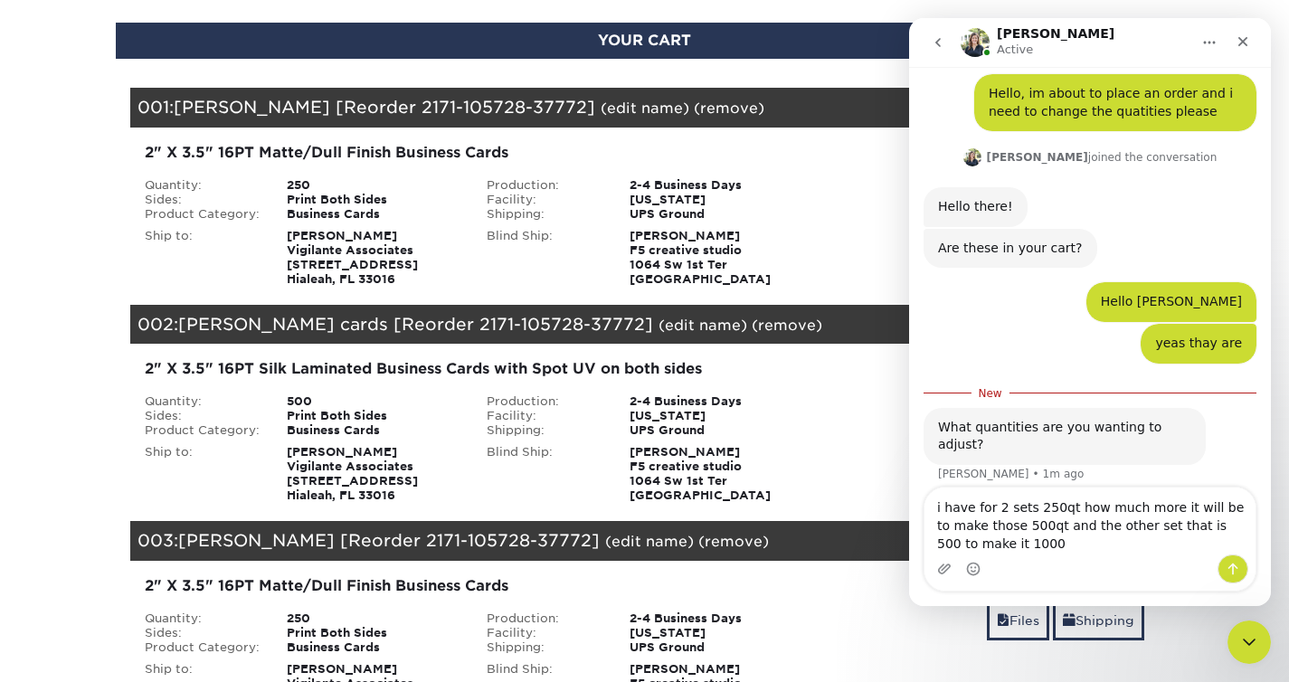
type textarea "i have for 2 sets 250qt how much more it will be to make those 500qt and the ot…"
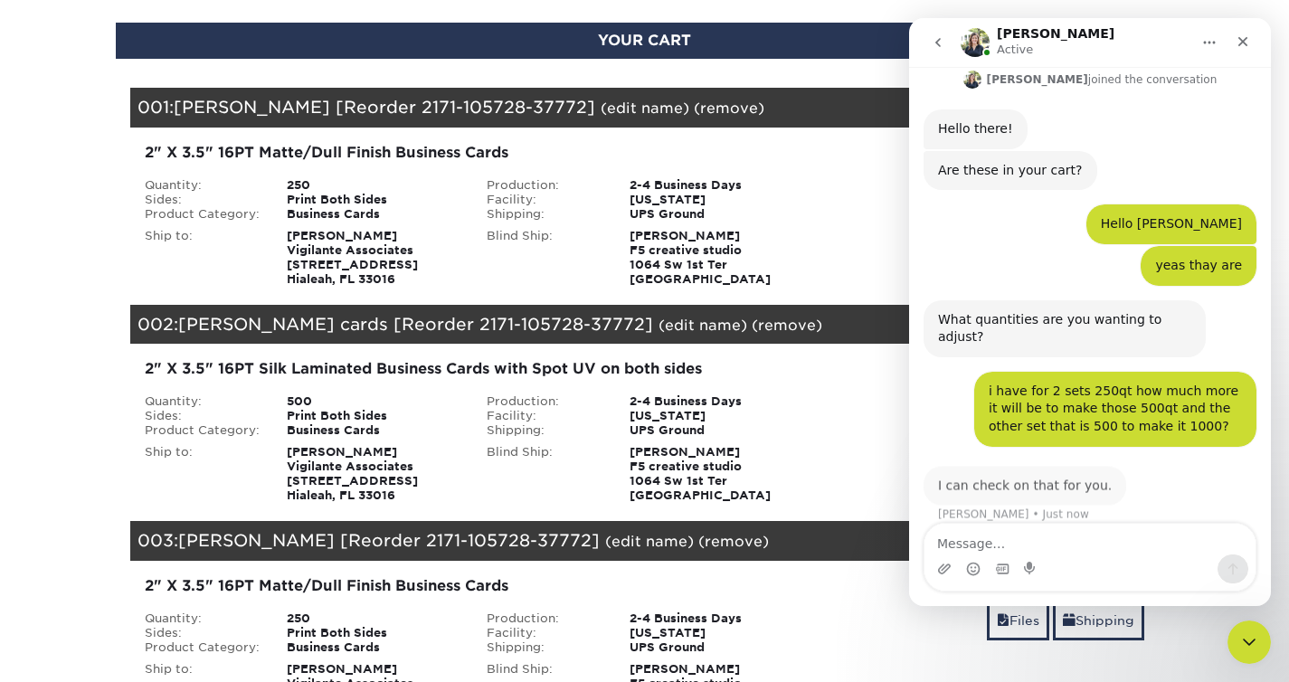
scroll to position [122, 0]
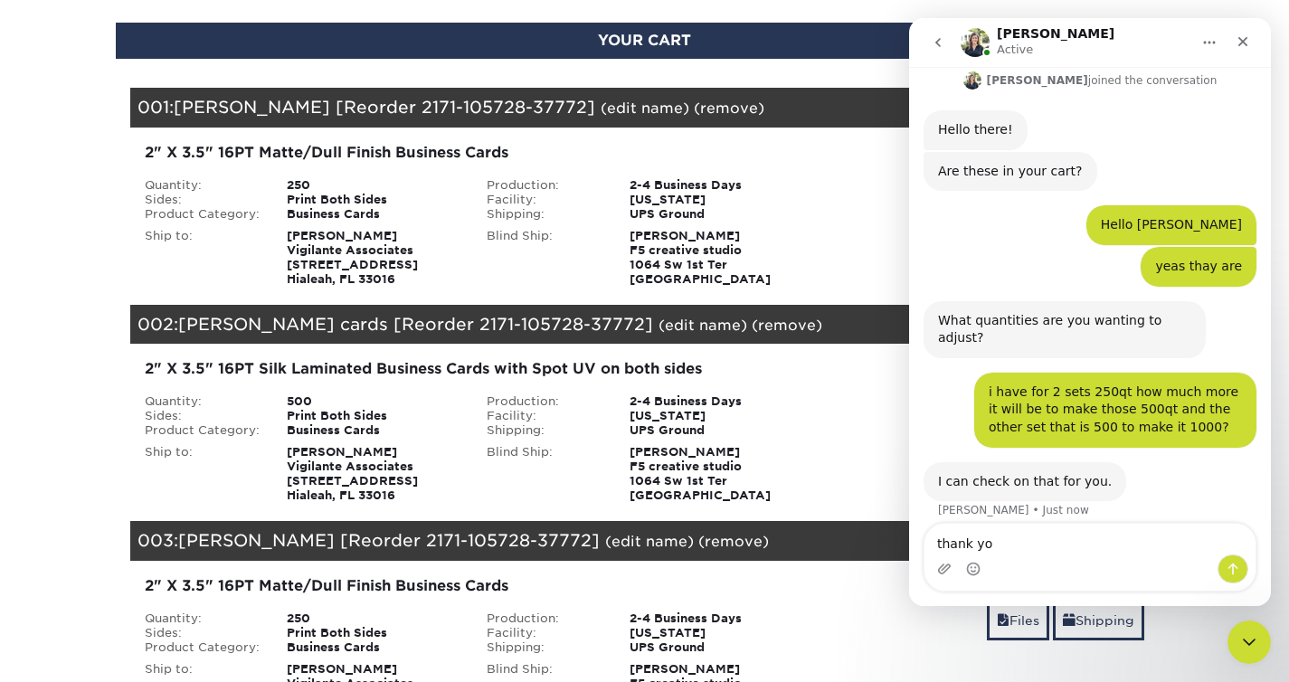
type textarea "thank you"
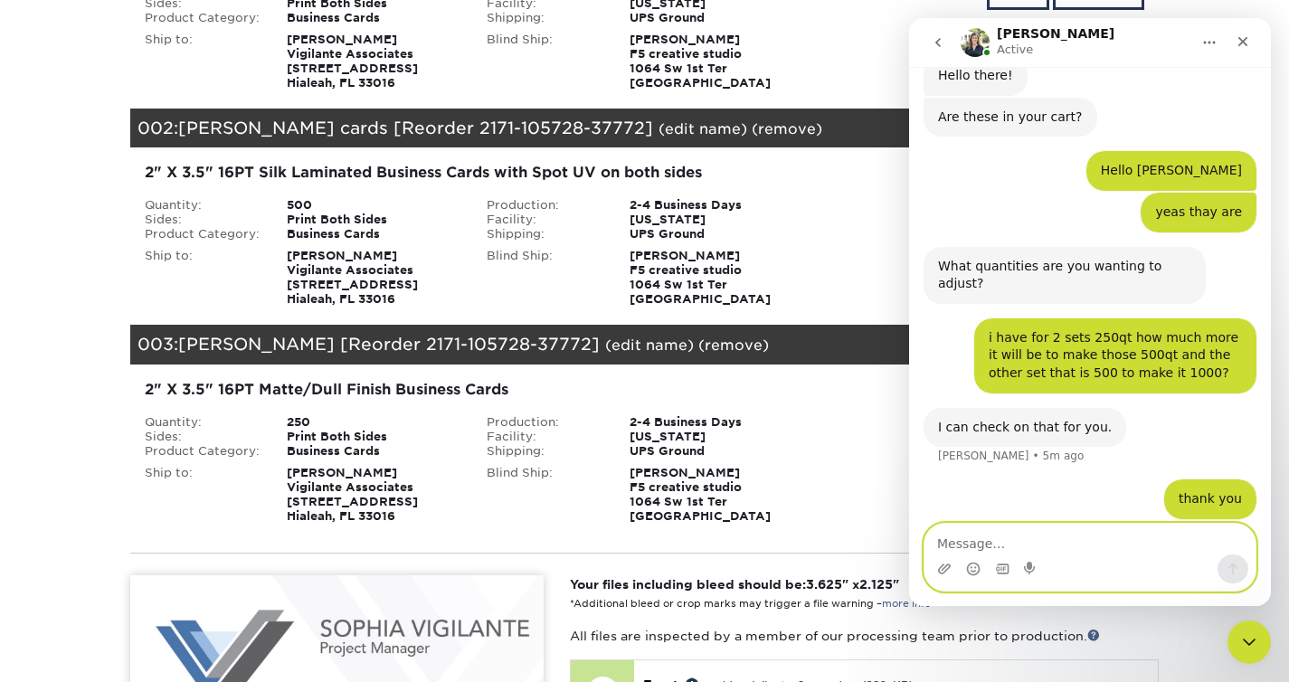
scroll to position [414, 0]
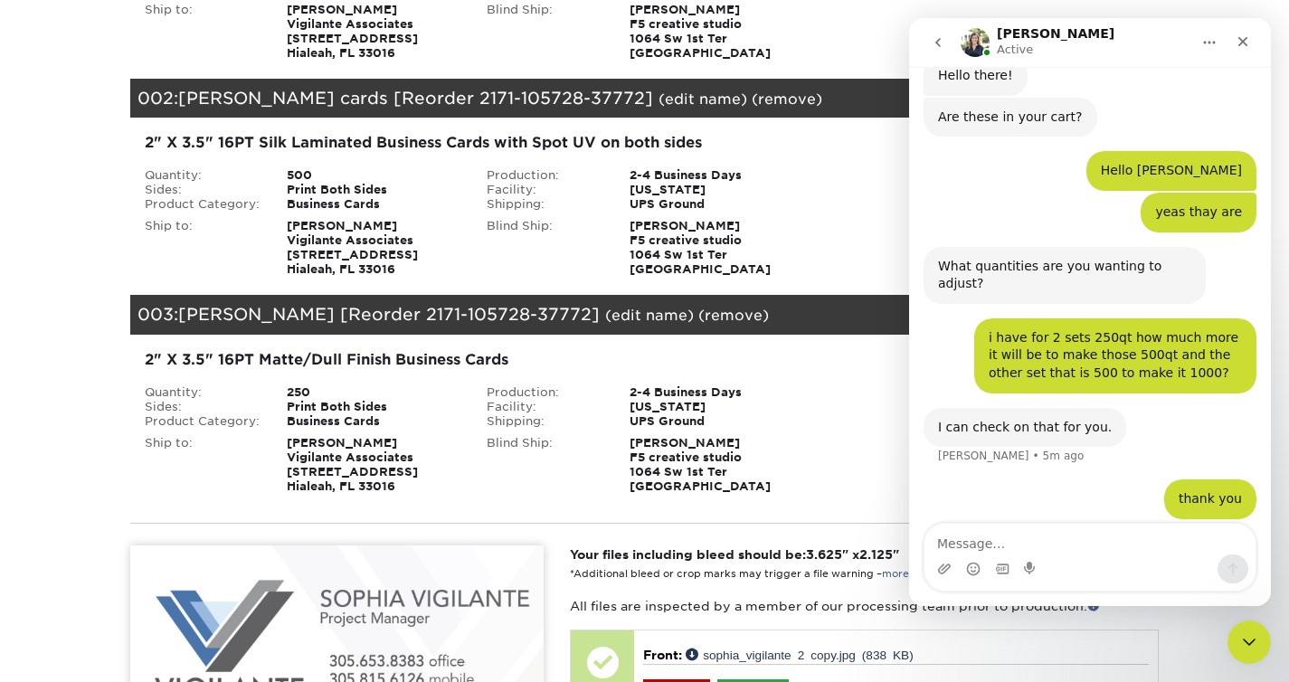
click at [1104, 557] on div "Intercom messenger" at bounding box center [1090, 569] width 331 height 29
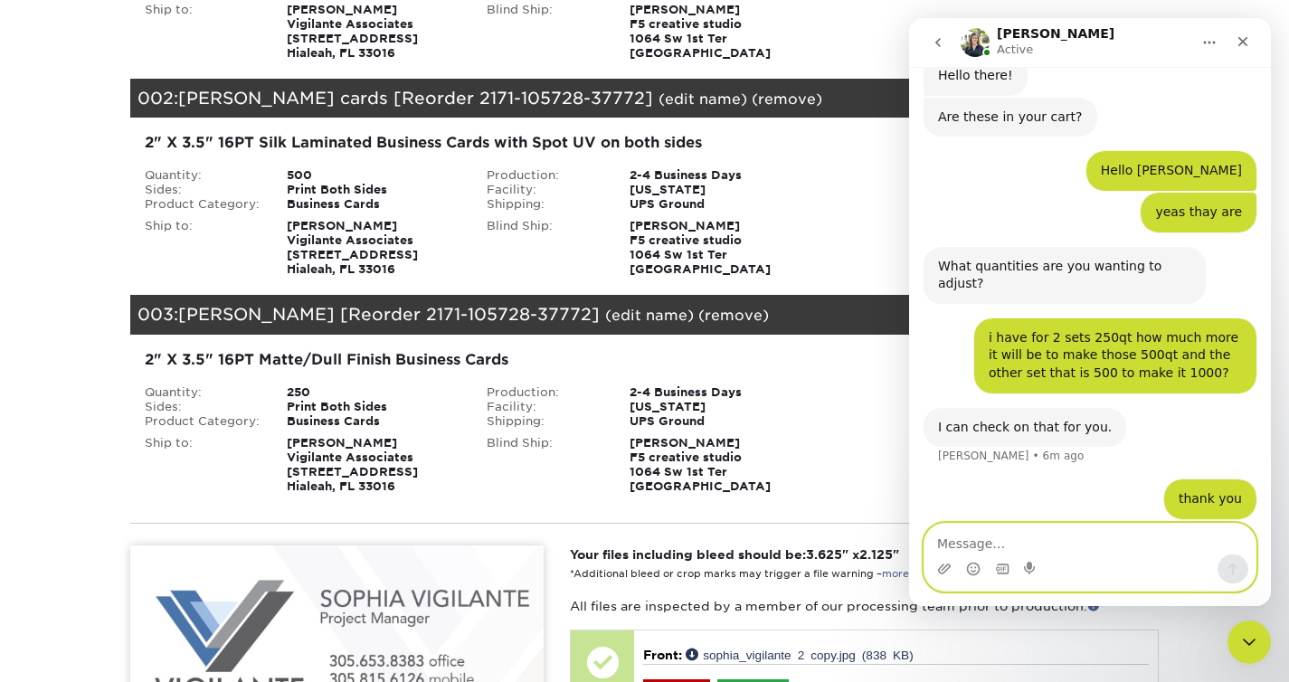
drag, startPoint x: 1094, startPoint y: 546, endPoint x: 2025, endPoint y: 632, distance: 935.1
click at [1094, 545] on textarea "Message…" at bounding box center [1090, 539] width 331 height 31
click at [1127, 539] on textarea "Message…" at bounding box center [1090, 539] width 331 height 31
type textarea "h"
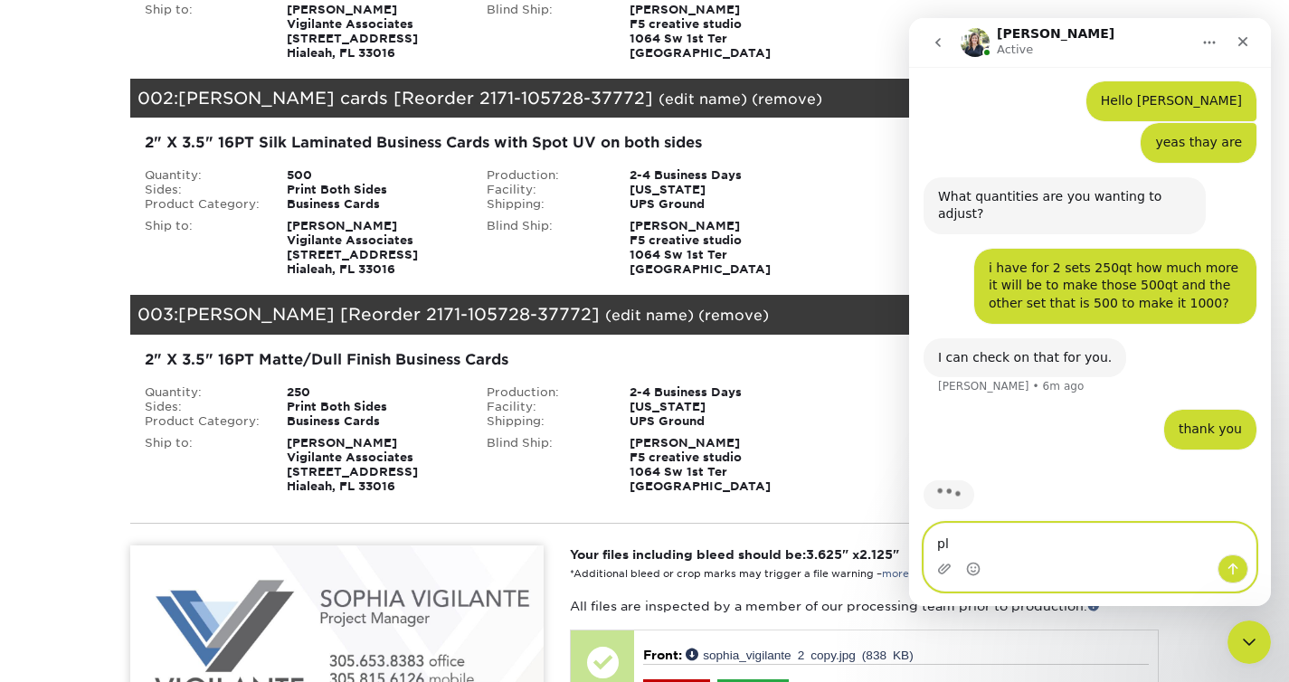
type textarea "p"
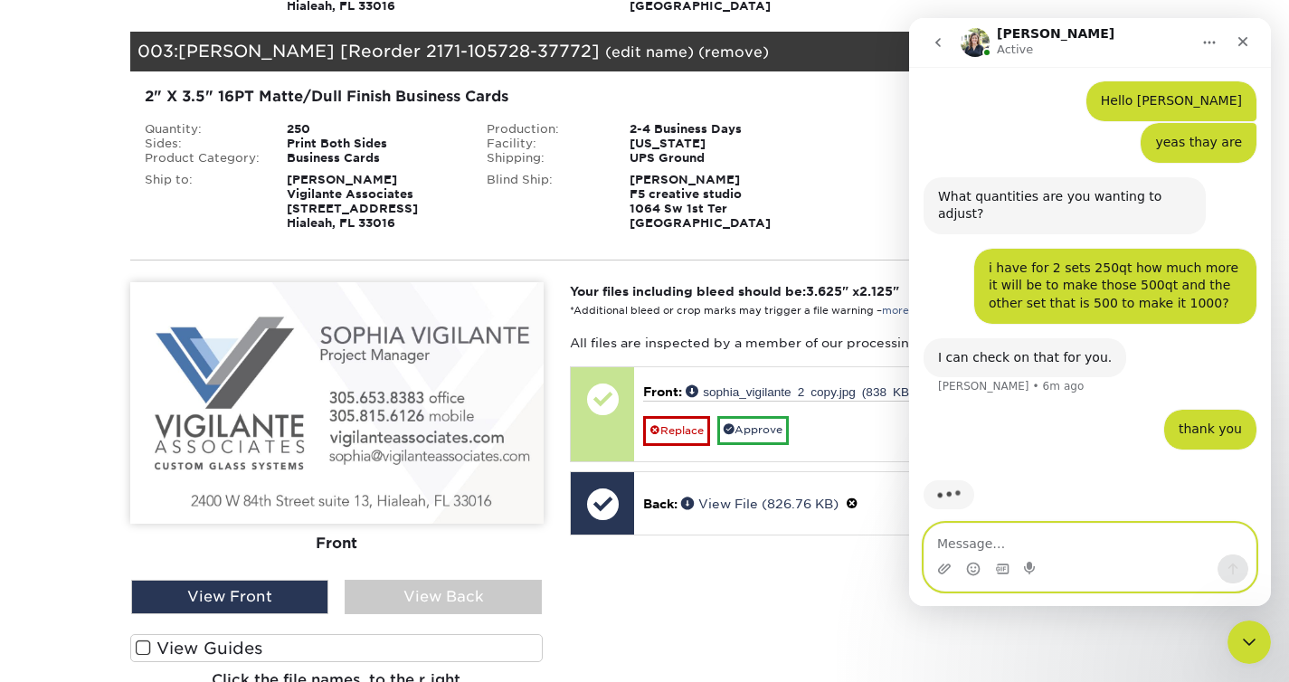
scroll to position [713, 0]
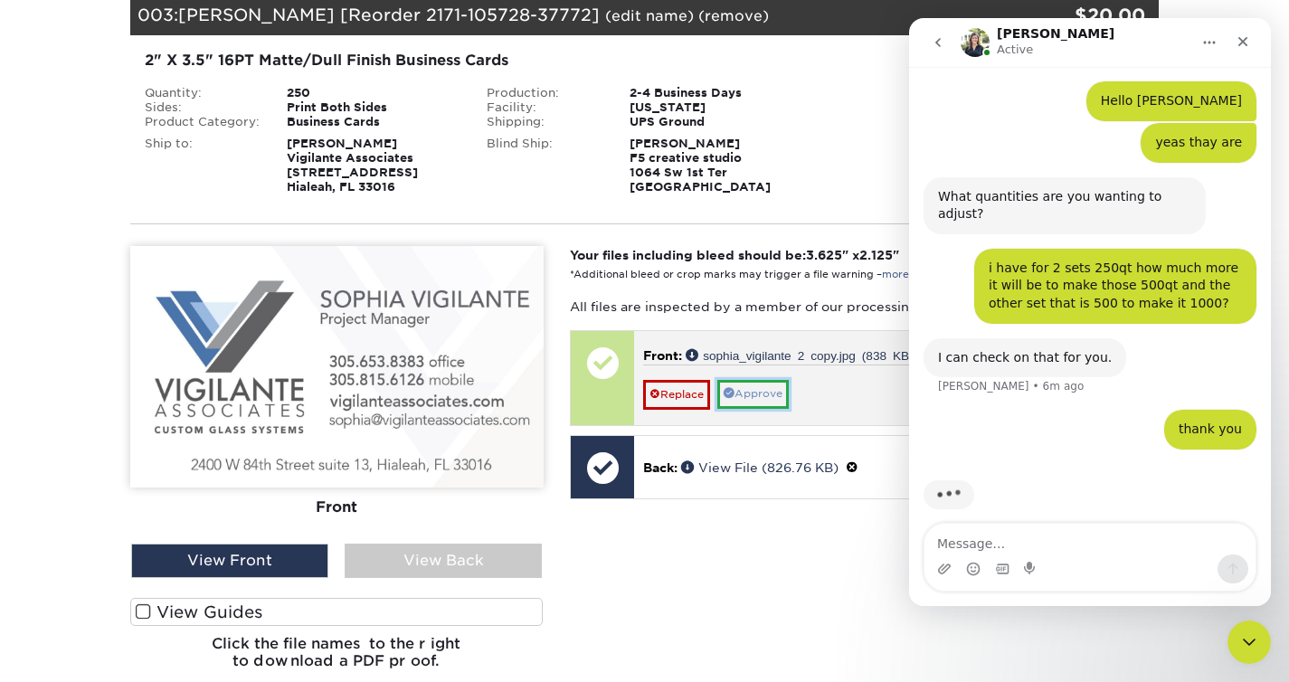
click at [777, 389] on link "Approve" at bounding box center [753, 394] width 71 height 28
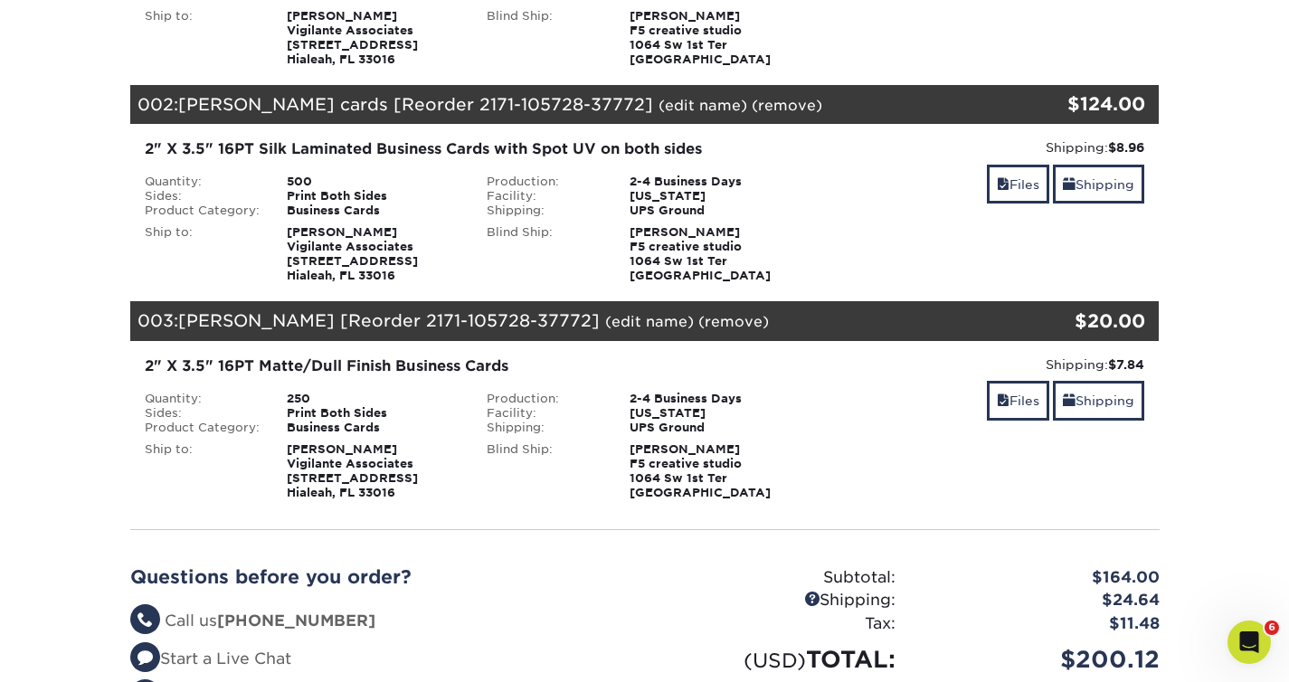
scroll to position [362, 0]
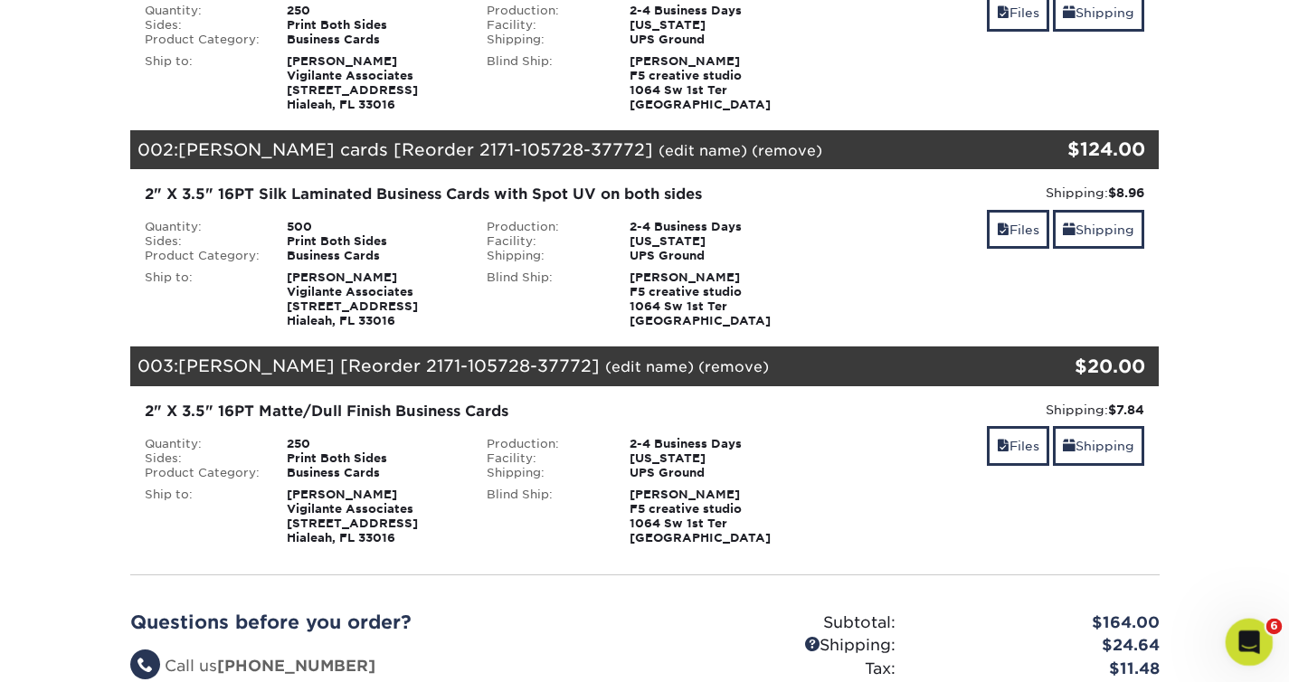
click at [1251, 639] on icon "Open Intercom Messenger" at bounding box center [1247, 640] width 30 height 30
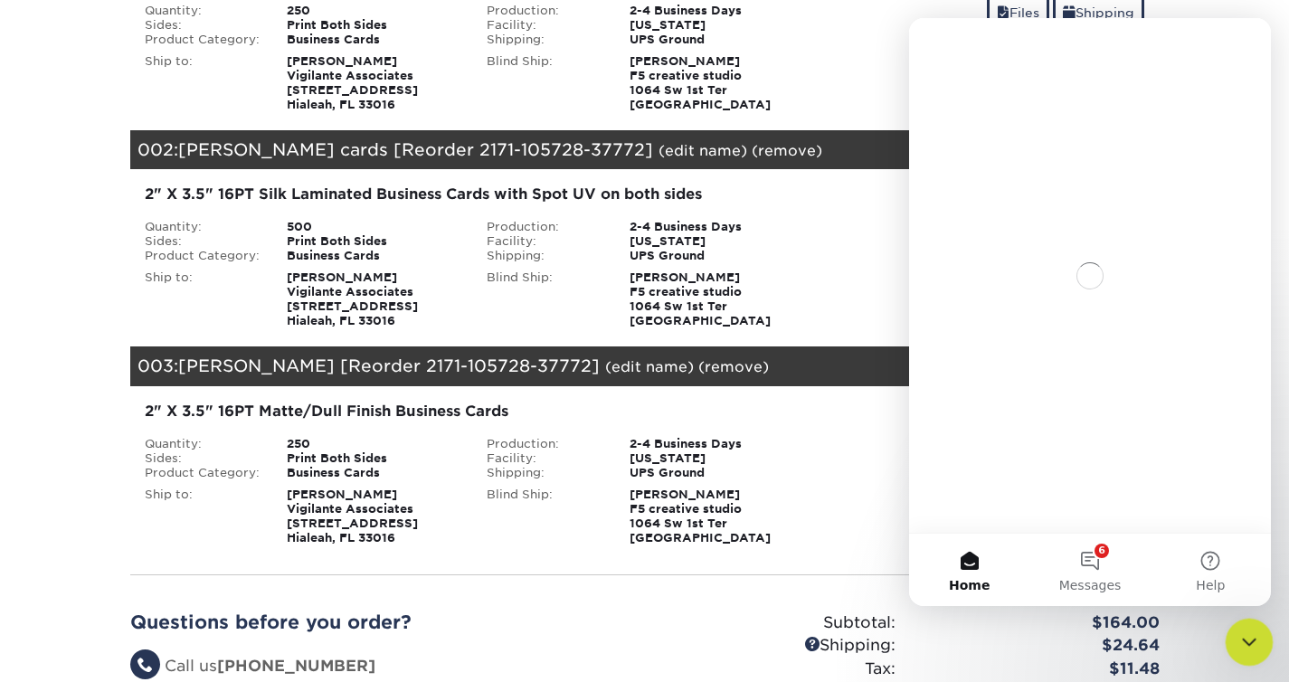
scroll to position [0, 0]
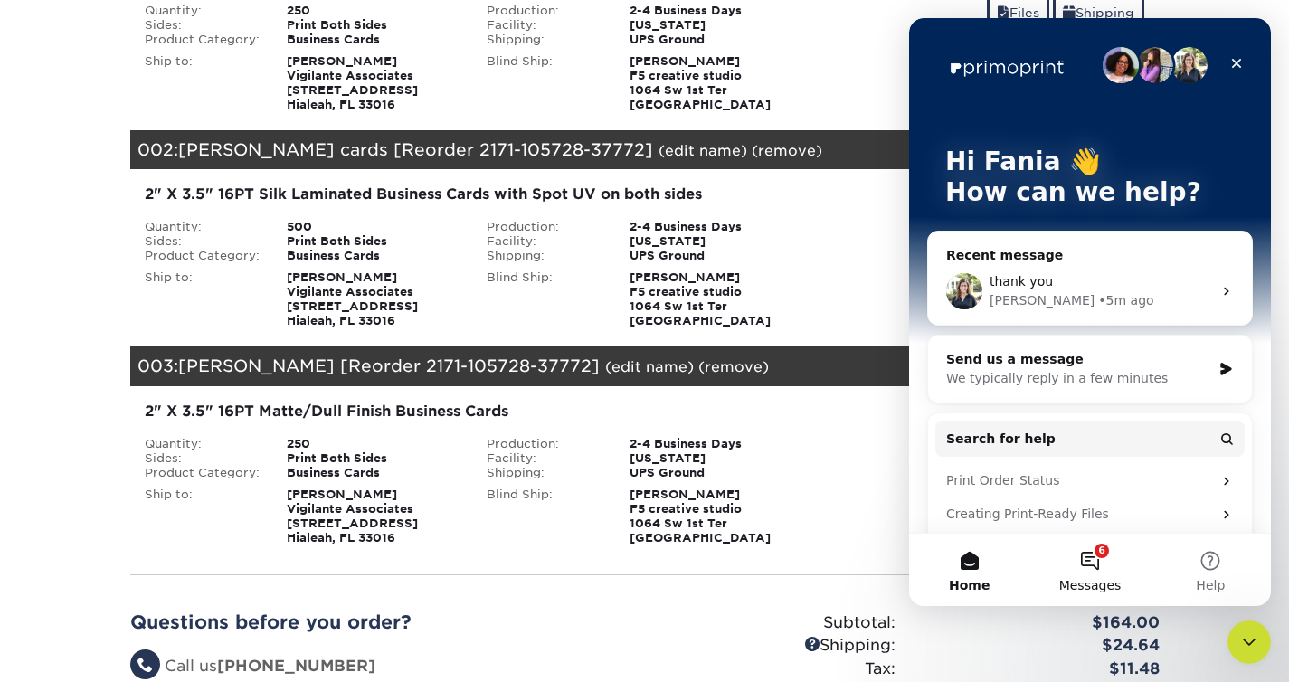
click at [1102, 559] on button "6 Messages" at bounding box center [1090, 570] width 120 height 72
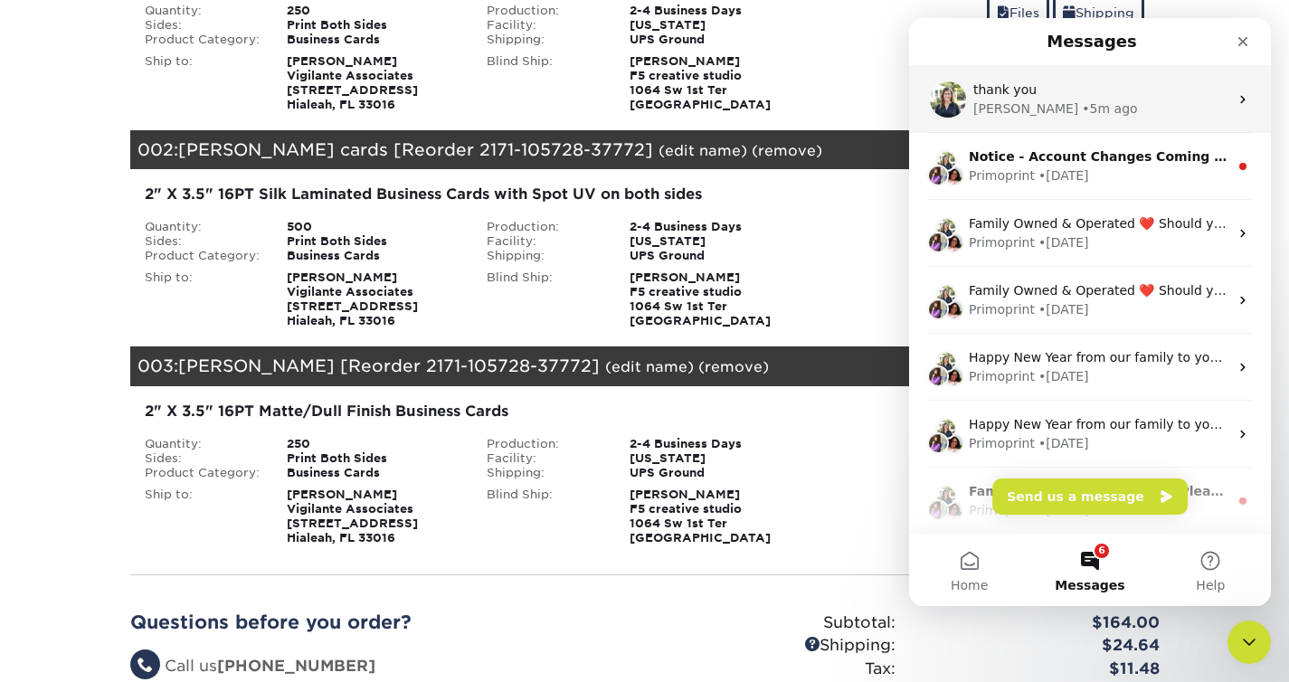
click at [1101, 105] on div "Irene • 5m ago" at bounding box center [1101, 109] width 255 height 19
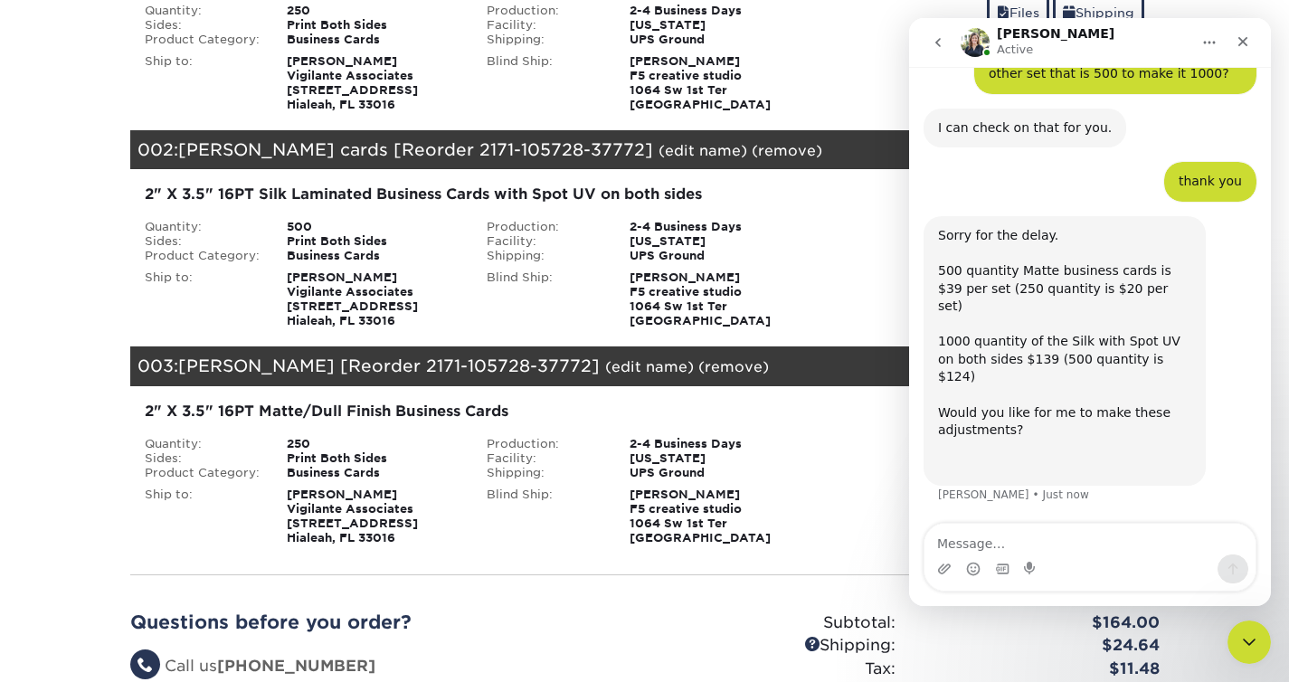
scroll to position [425, 0]
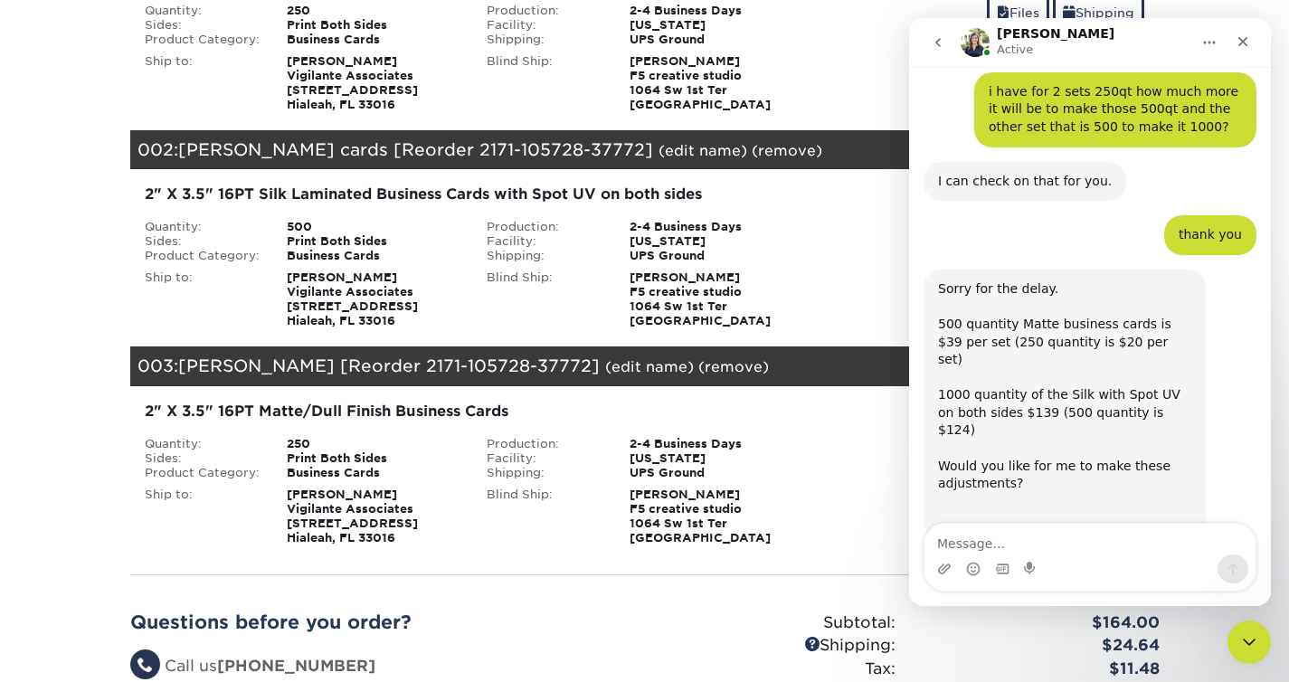
click at [1099, 544] on textarea "Message…" at bounding box center [1090, 539] width 331 height 31
type textarea "yes please"
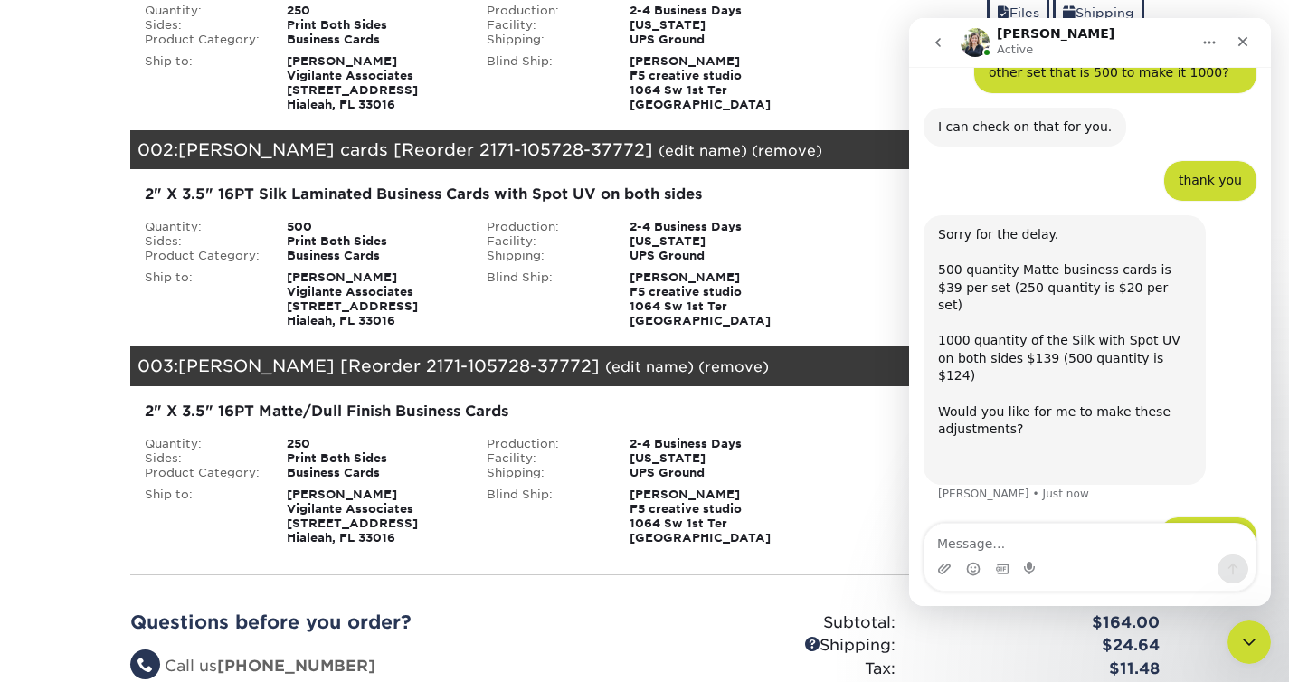
scroll to position [549, 0]
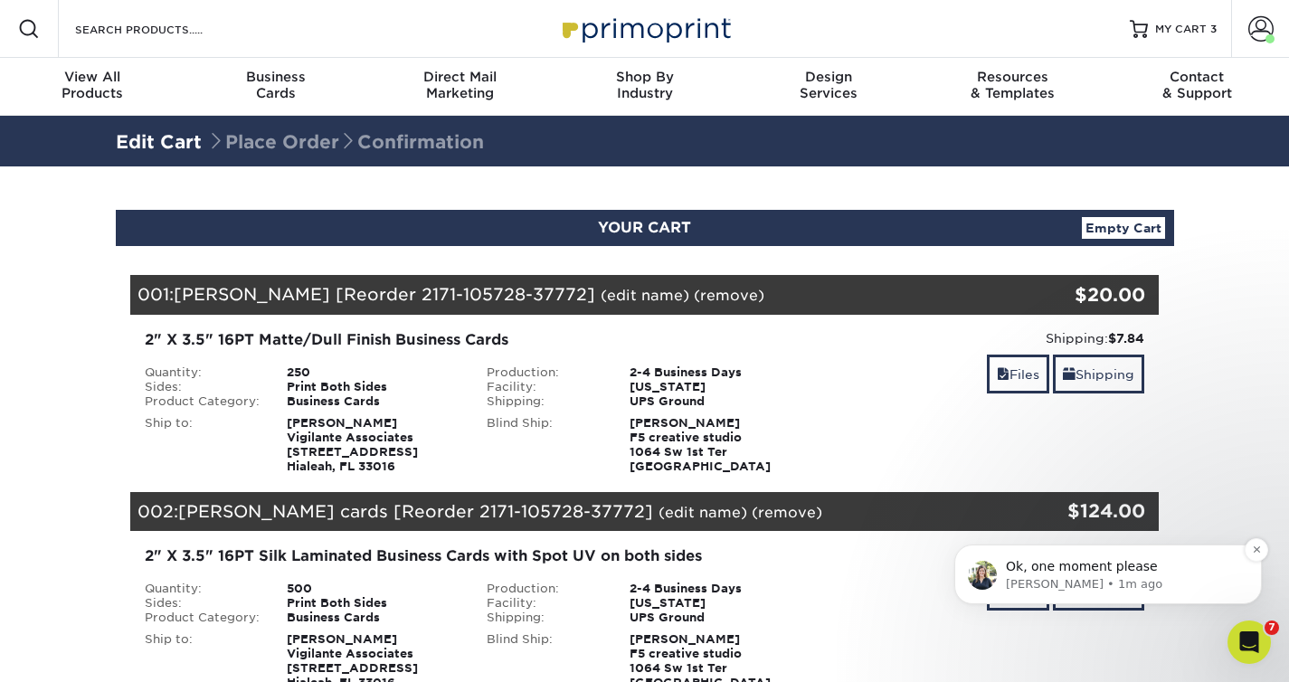
click at [1137, 560] on span "Ok, one moment please" at bounding box center [1082, 566] width 152 height 14
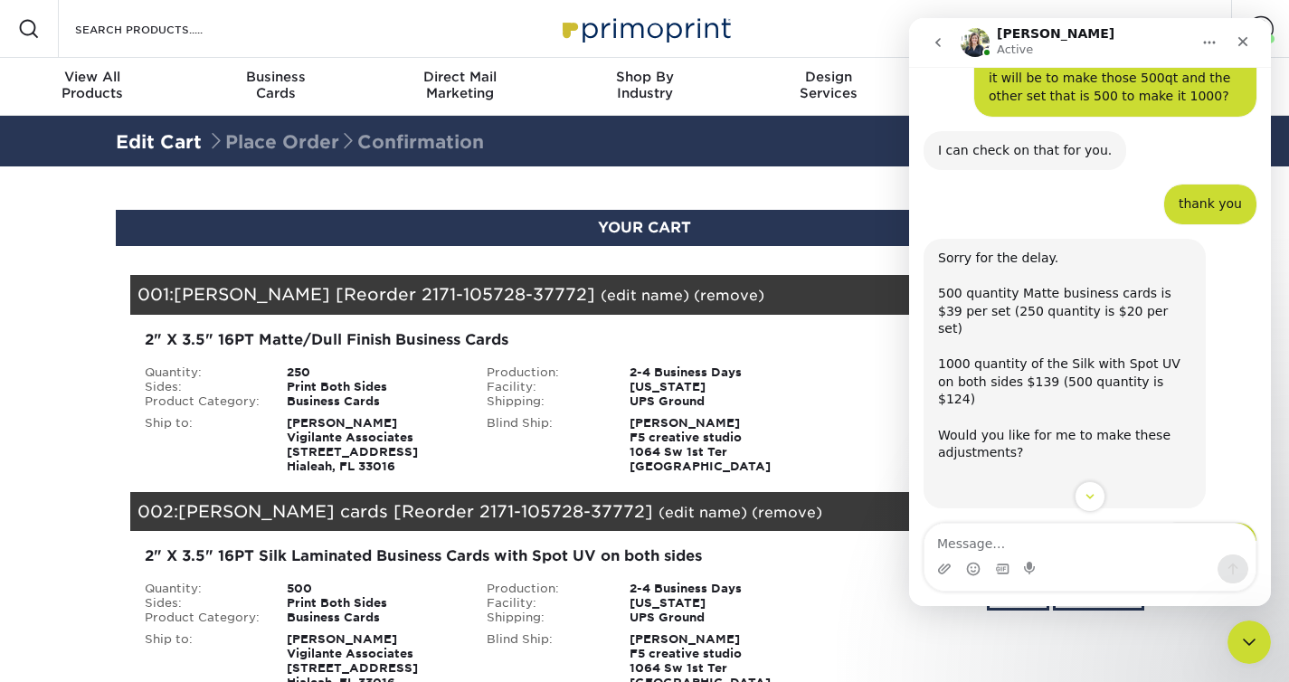
scroll to position [533, 0]
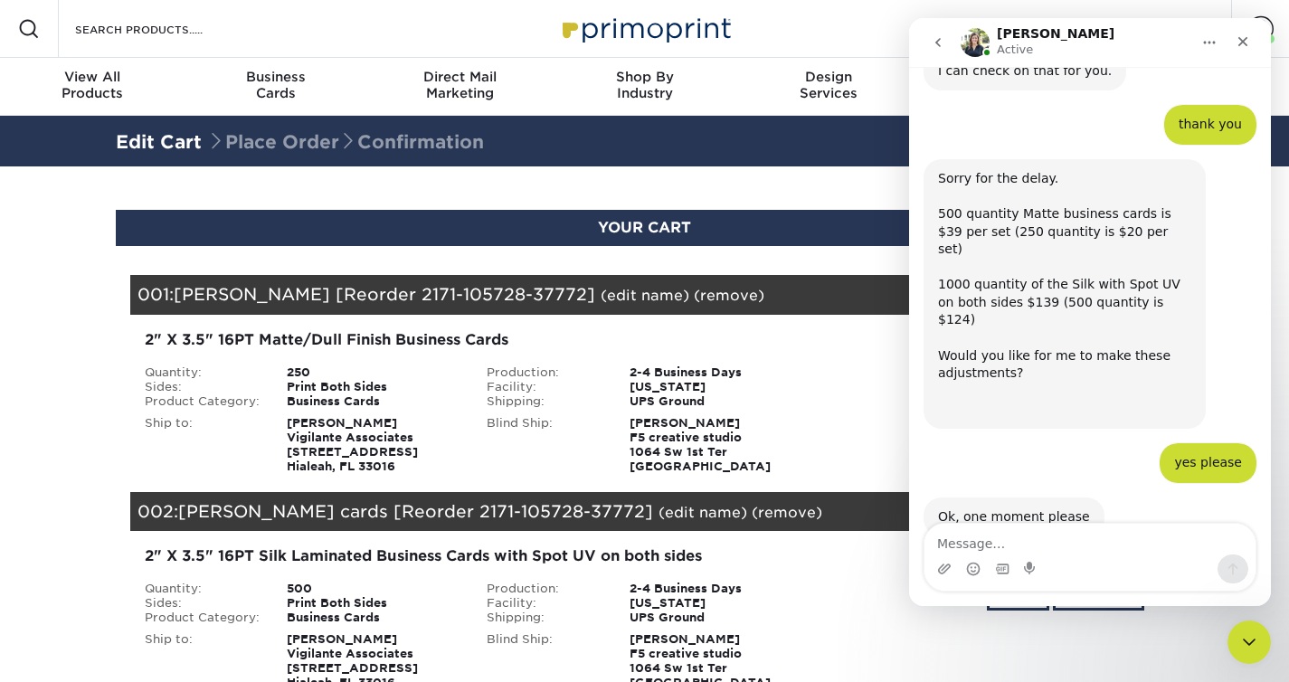
click at [1057, 530] on textarea "Message…" at bounding box center [1090, 539] width 331 height 31
type textarea "thanks"
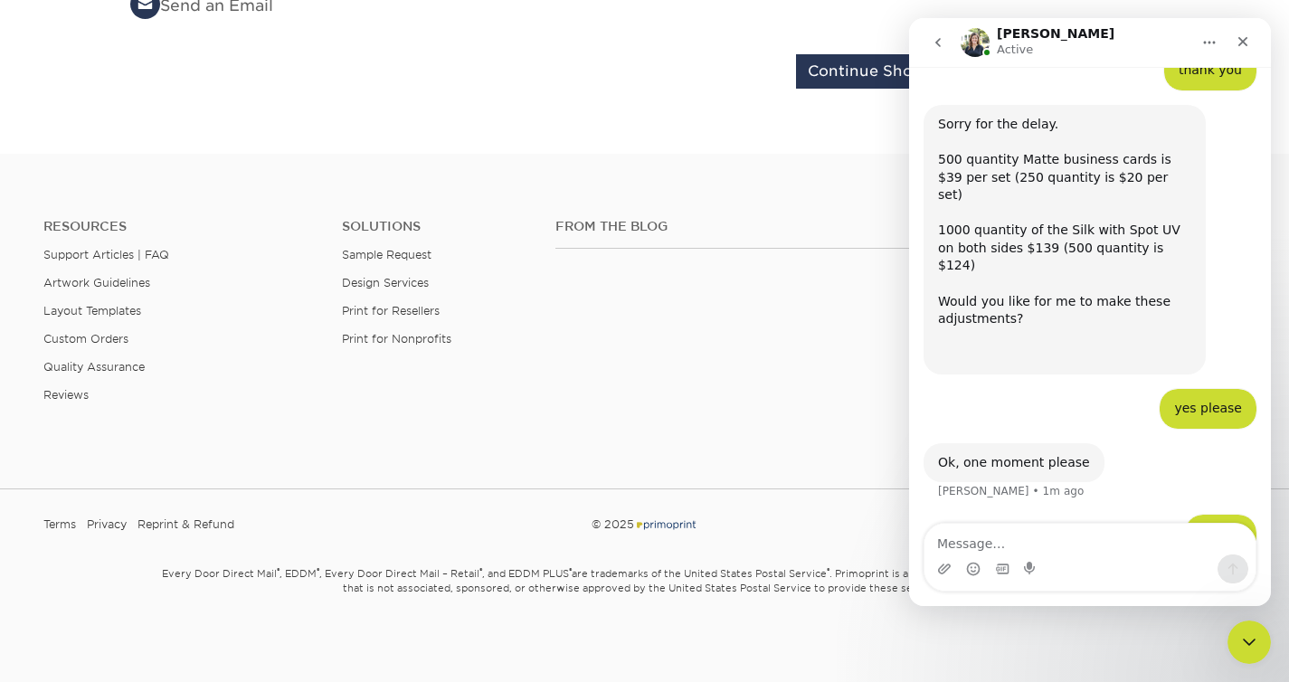
scroll to position [0, 0]
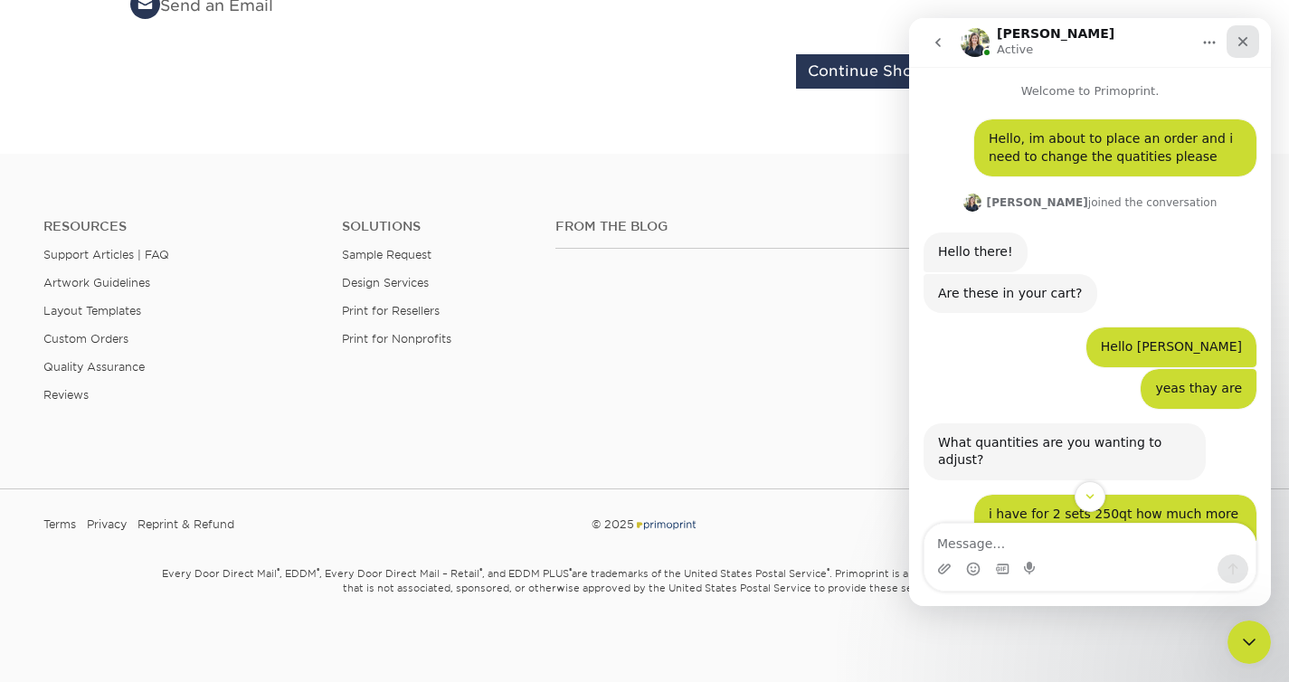
click at [1241, 45] on icon "Close" at bounding box center [1243, 41] width 14 height 14
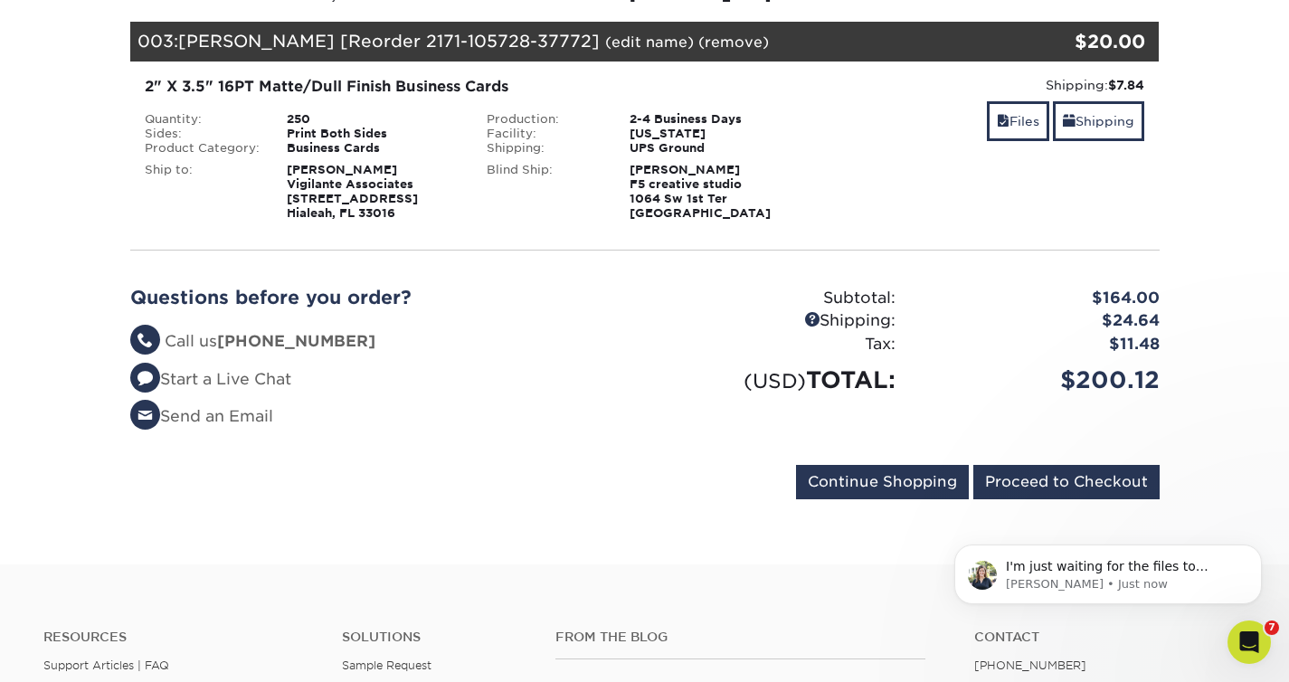
scroll to position [659, 0]
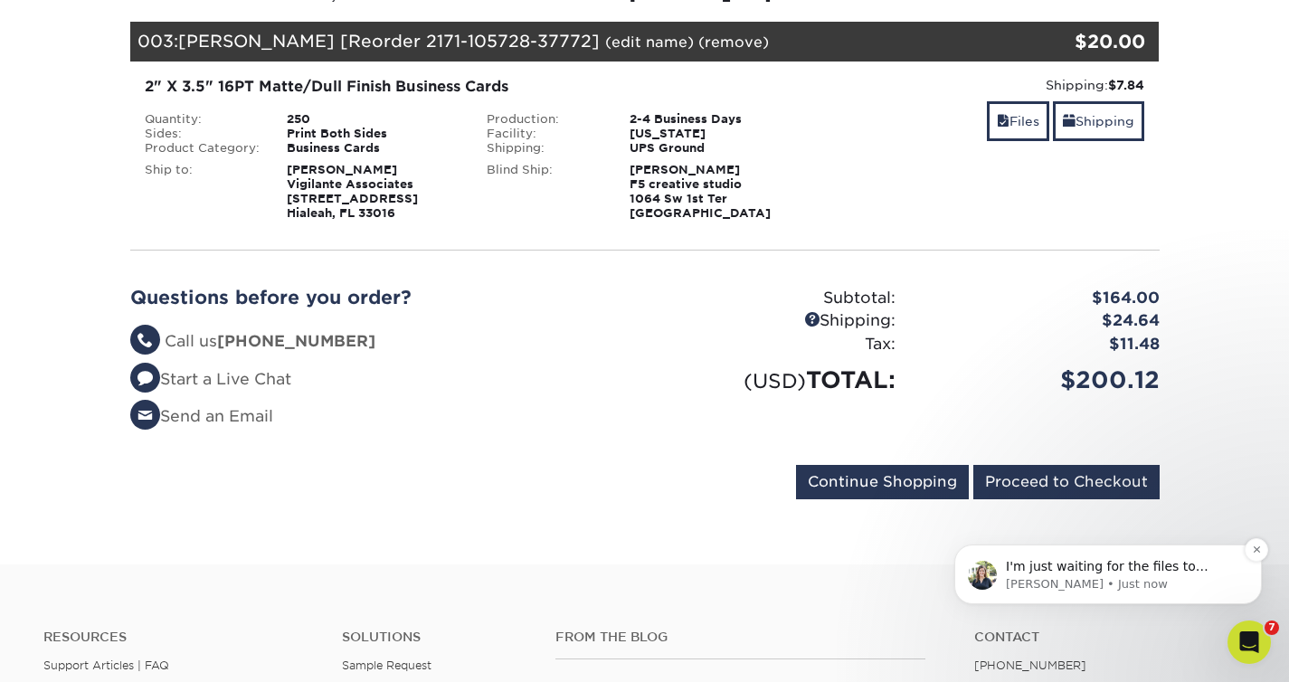
click at [1168, 585] on p "[PERSON_NAME] • Just now" at bounding box center [1122, 584] width 233 height 16
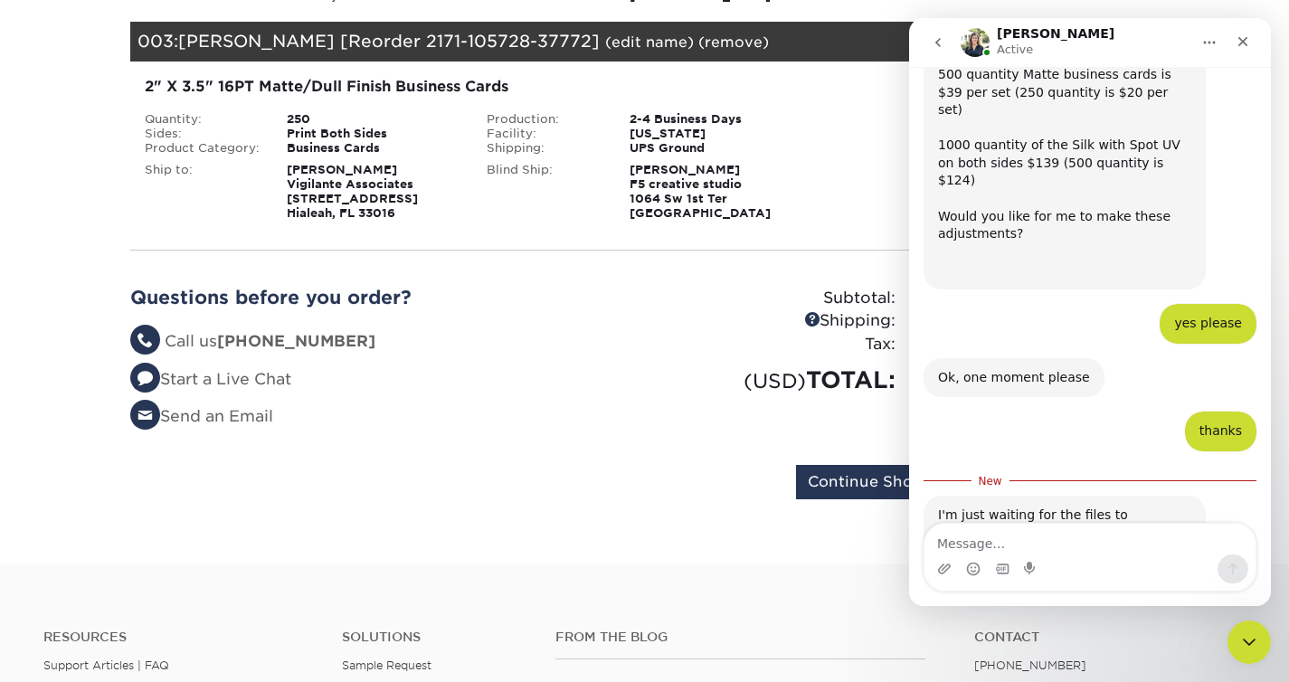
scroll to position [689, 0]
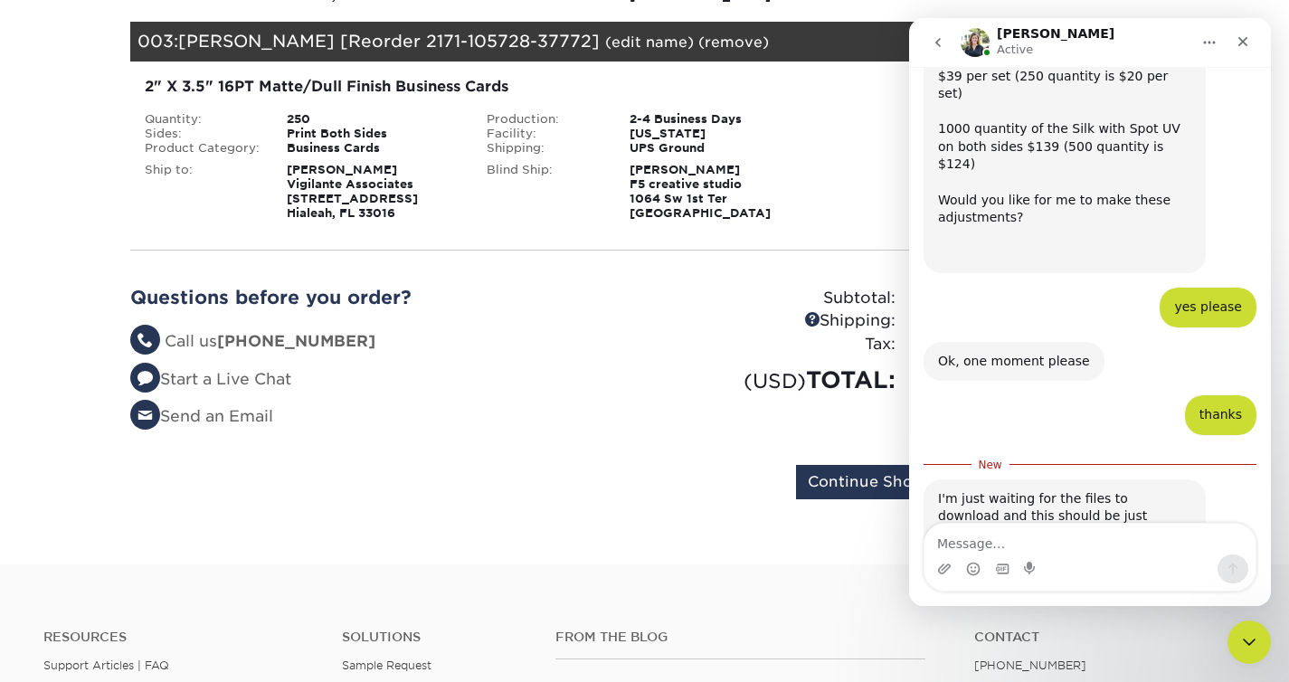
click at [1098, 545] on textarea "Message…" at bounding box center [1090, 539] width 331 height 31
type textarea "okk thanks"
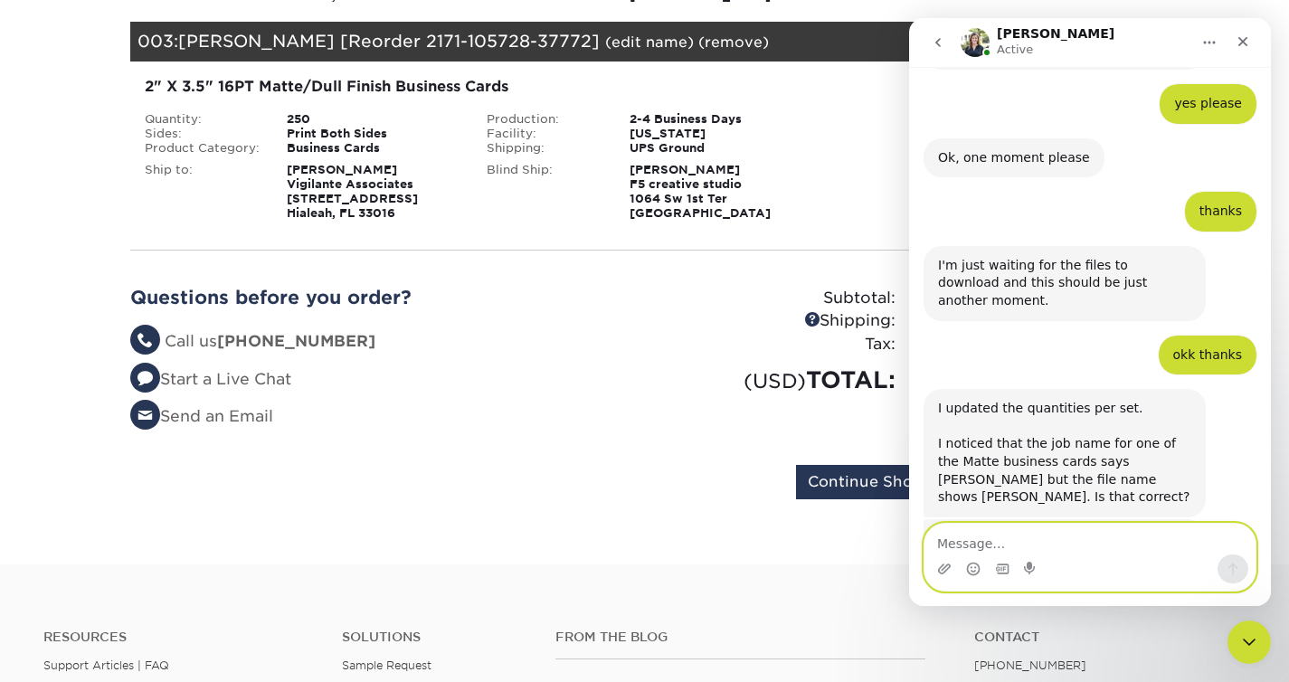
scroll to position [897, 0]
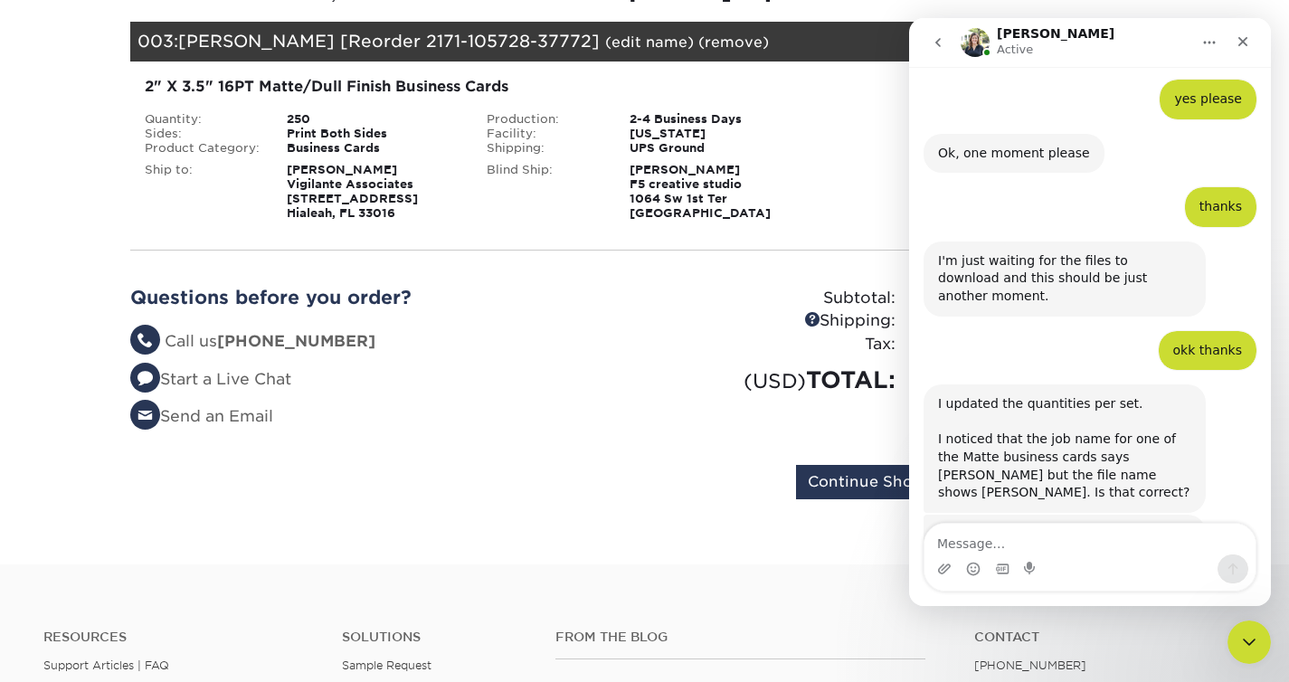
click at [1059, 570] on div "Intercom messenger" at bounding box center [1090, 569] width 331 height 29
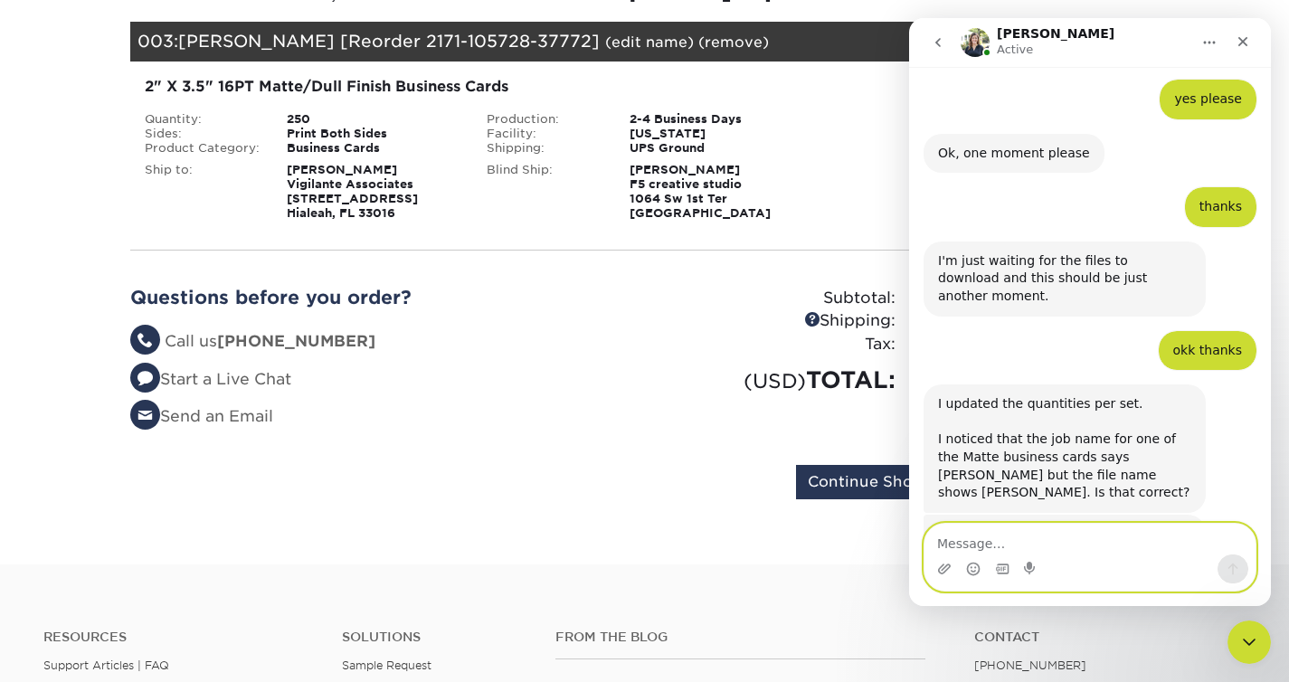
click at [1045, 544] on textarea "Message…" at bounding box center [1090, 539] width 331 height 31
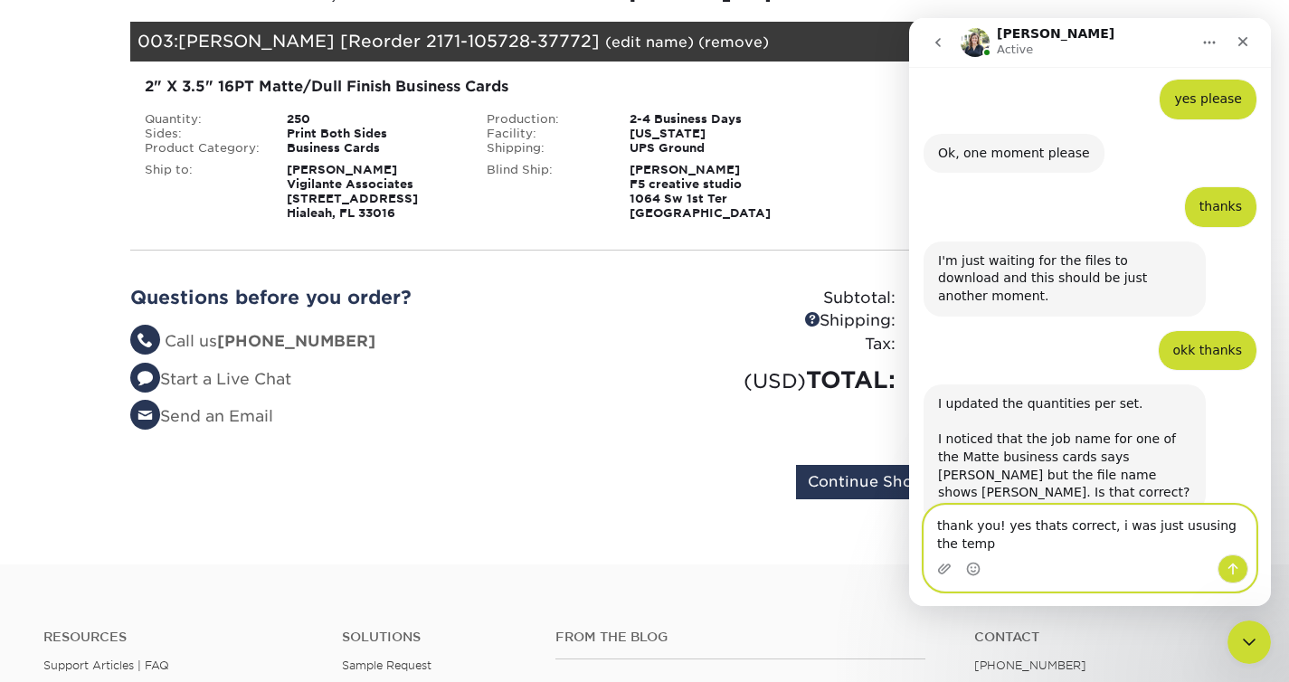
scroll to position [915, 0]
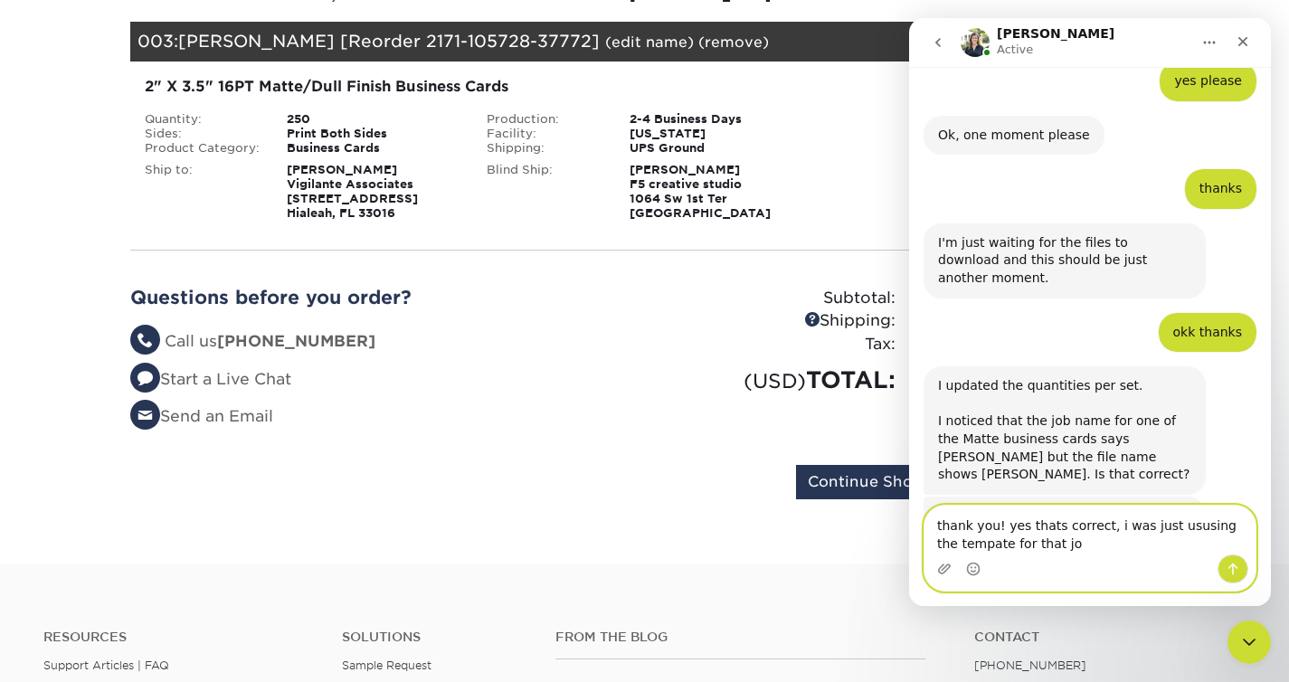
type textarea "thank you! yes thats correct, i was just ususing the tempate for that job"
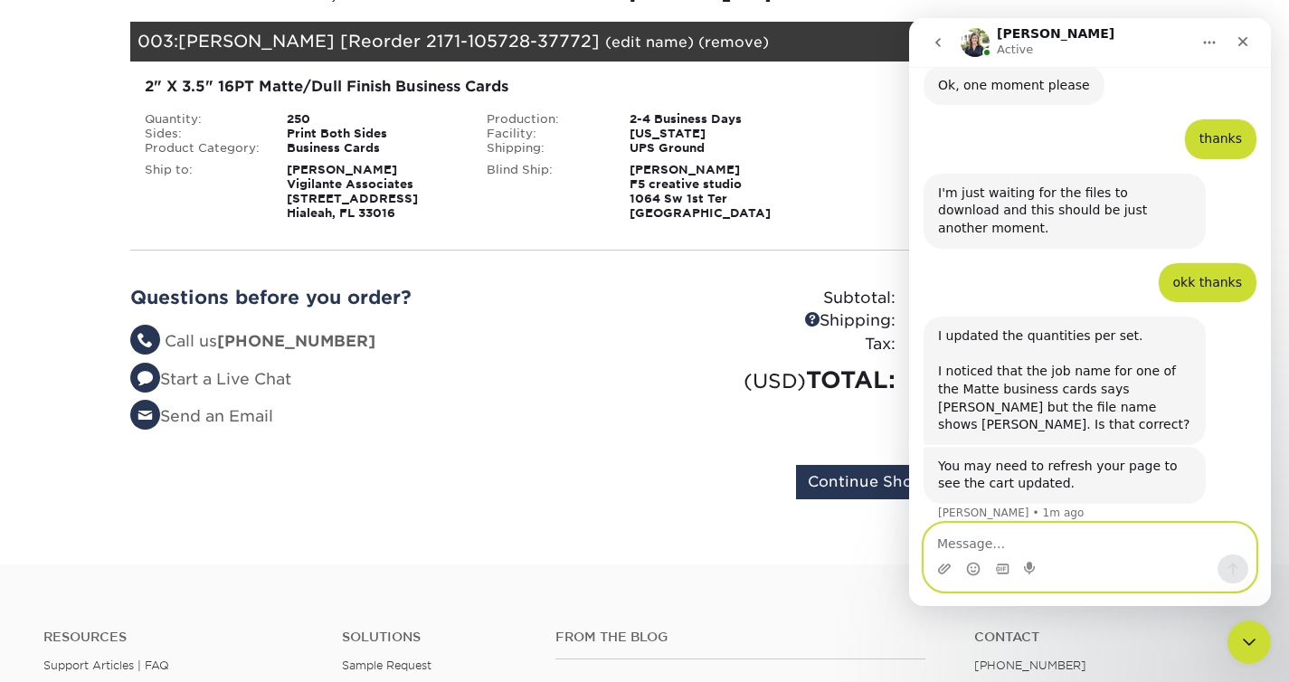
scroll to position [968, 0]
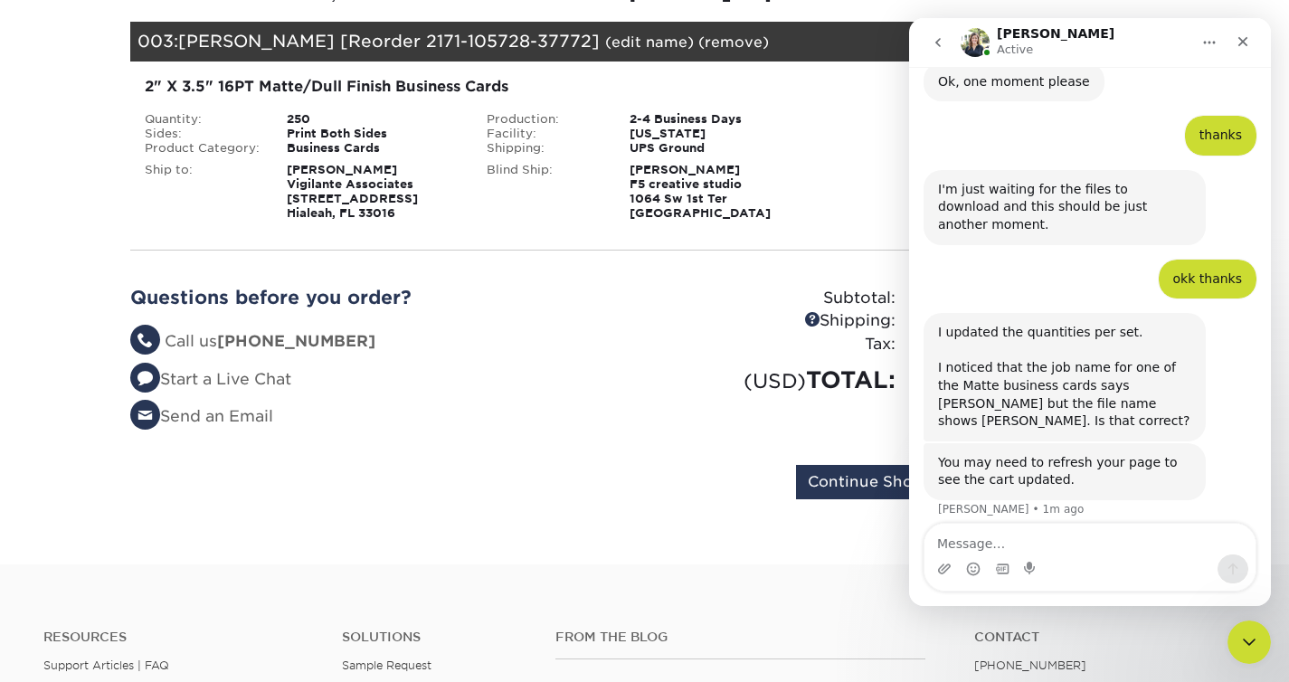
click at [841, 115] on div "Files Shipping" at bounding box center [988, 122] width 316 height 43
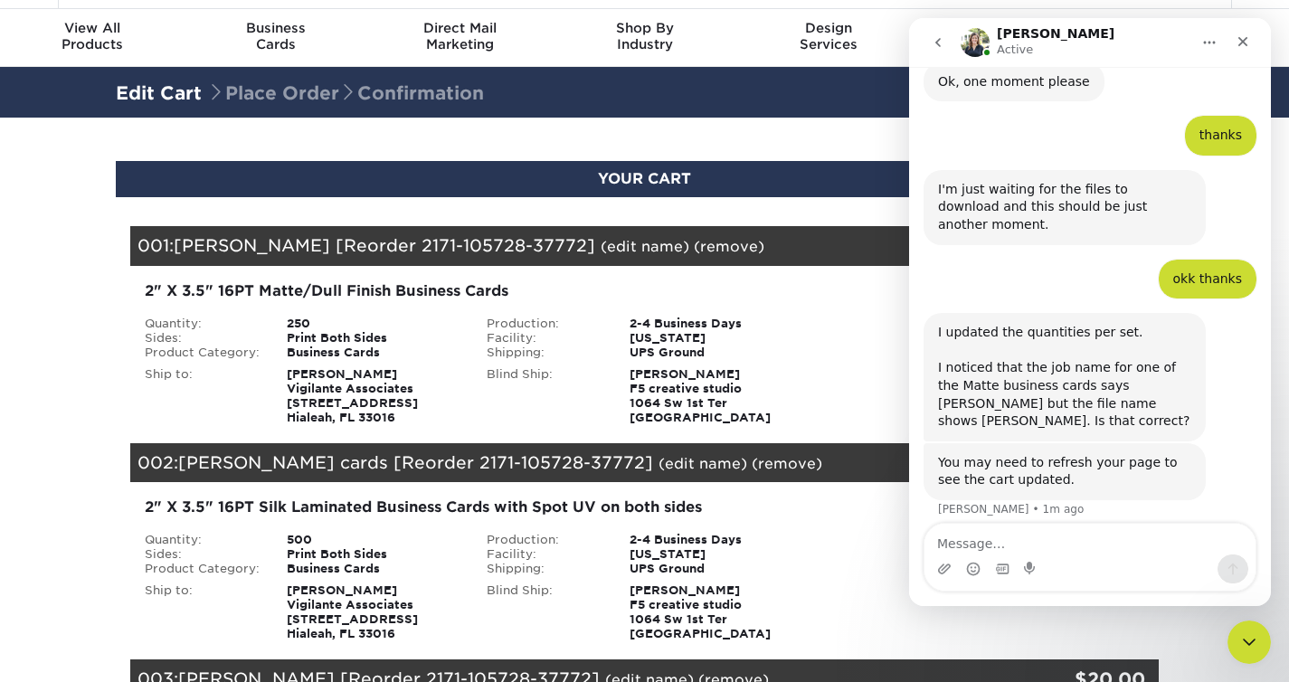
scroll to position [0, 0]
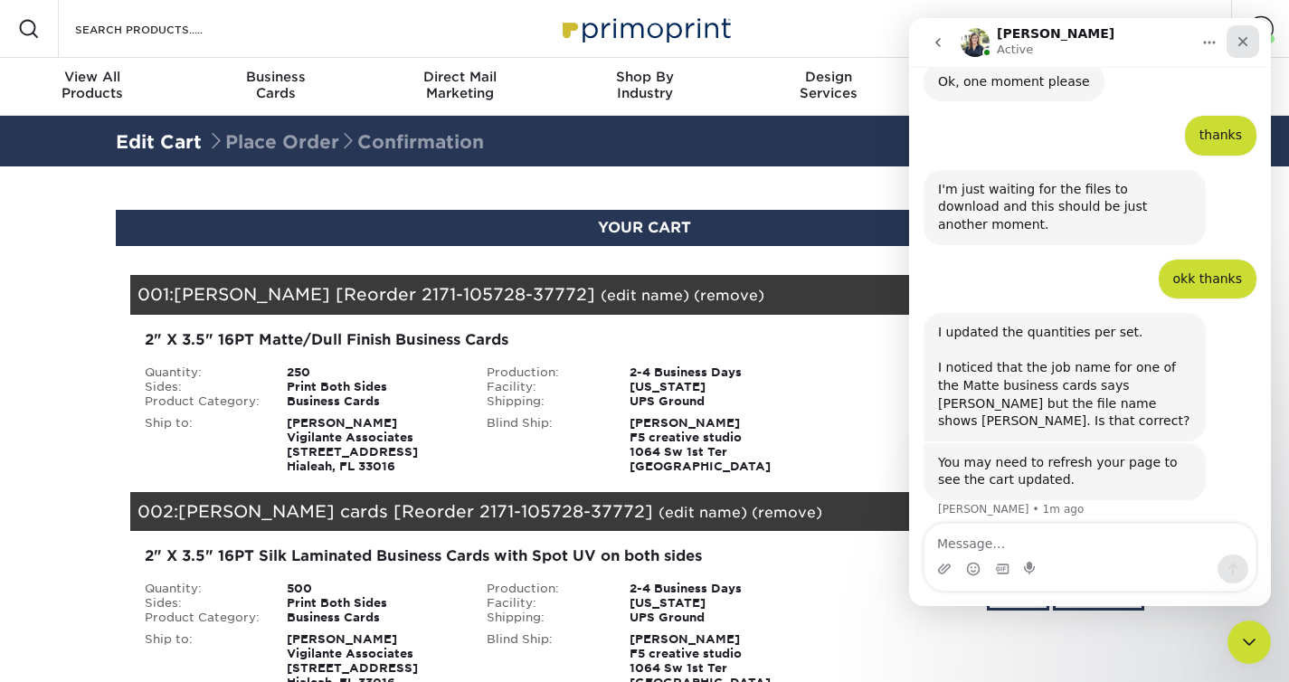
click at [1242, 45] on icon "Close" at bounding box center [1243, 41] width 14 height 14
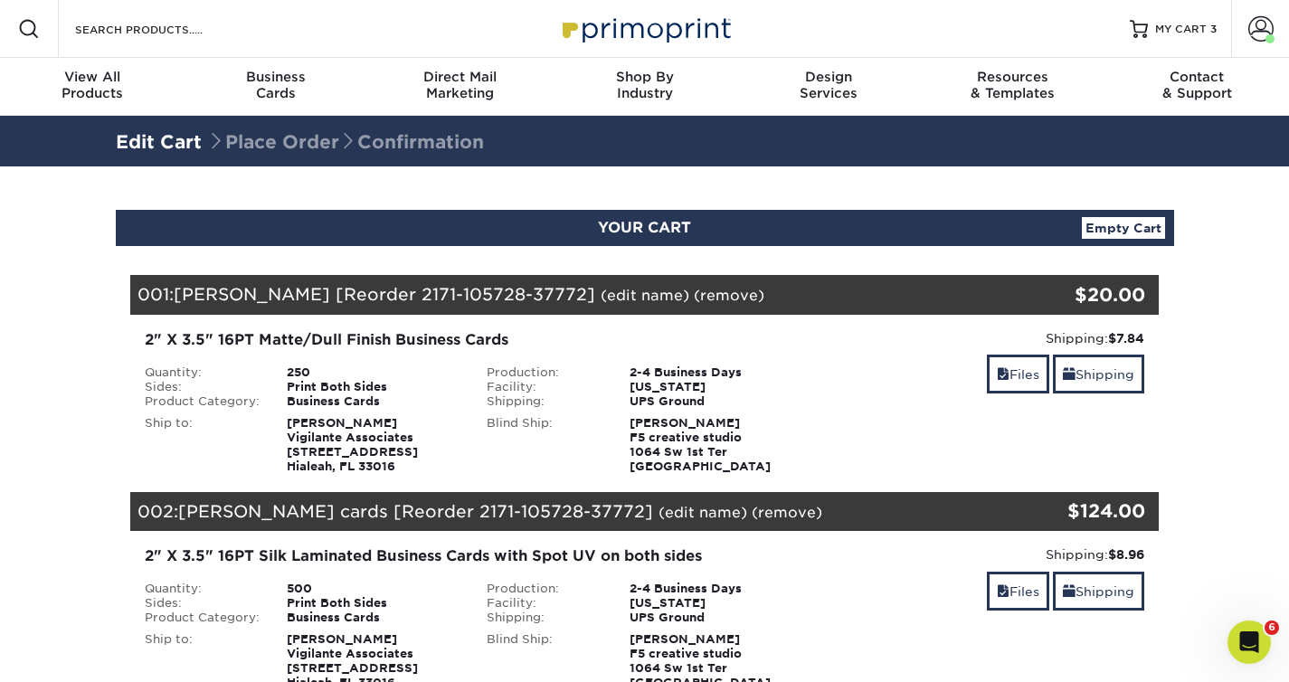
scroll to position [1038, 0]
click at [1191, 27] on span "MY CART" at bounding box center [1182, 29] width 52 height 15
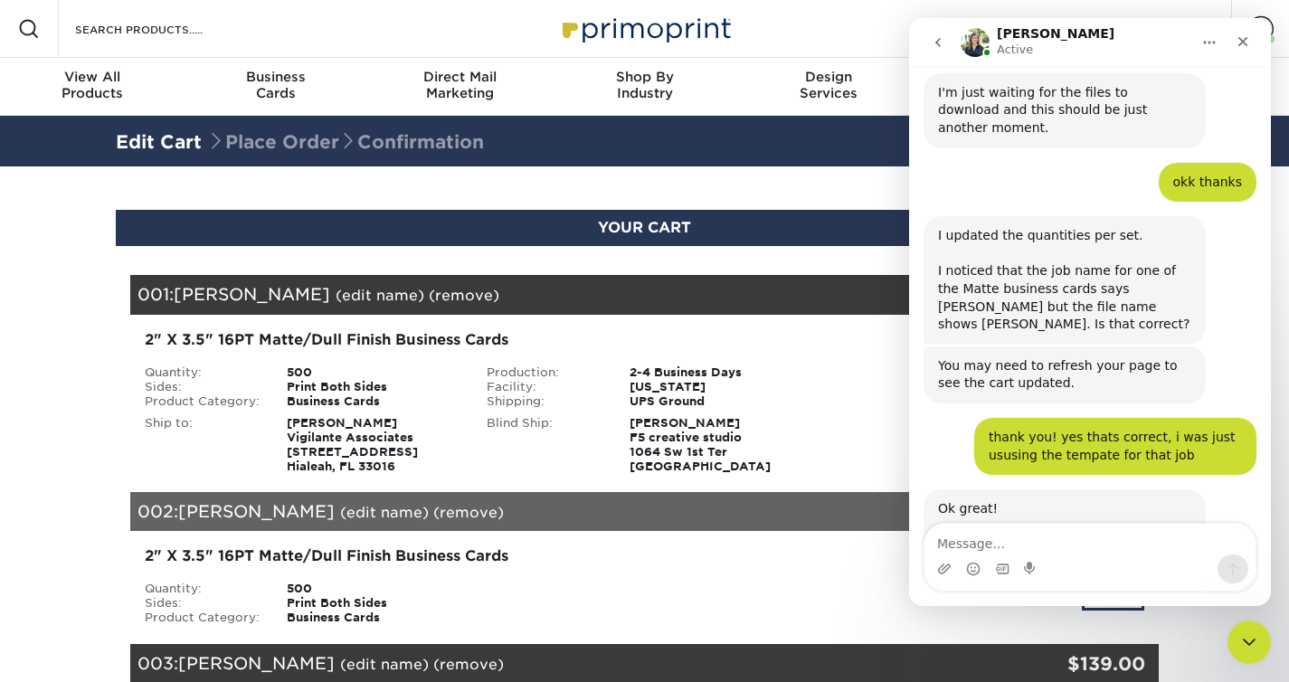
scroll to position [1075, 0]
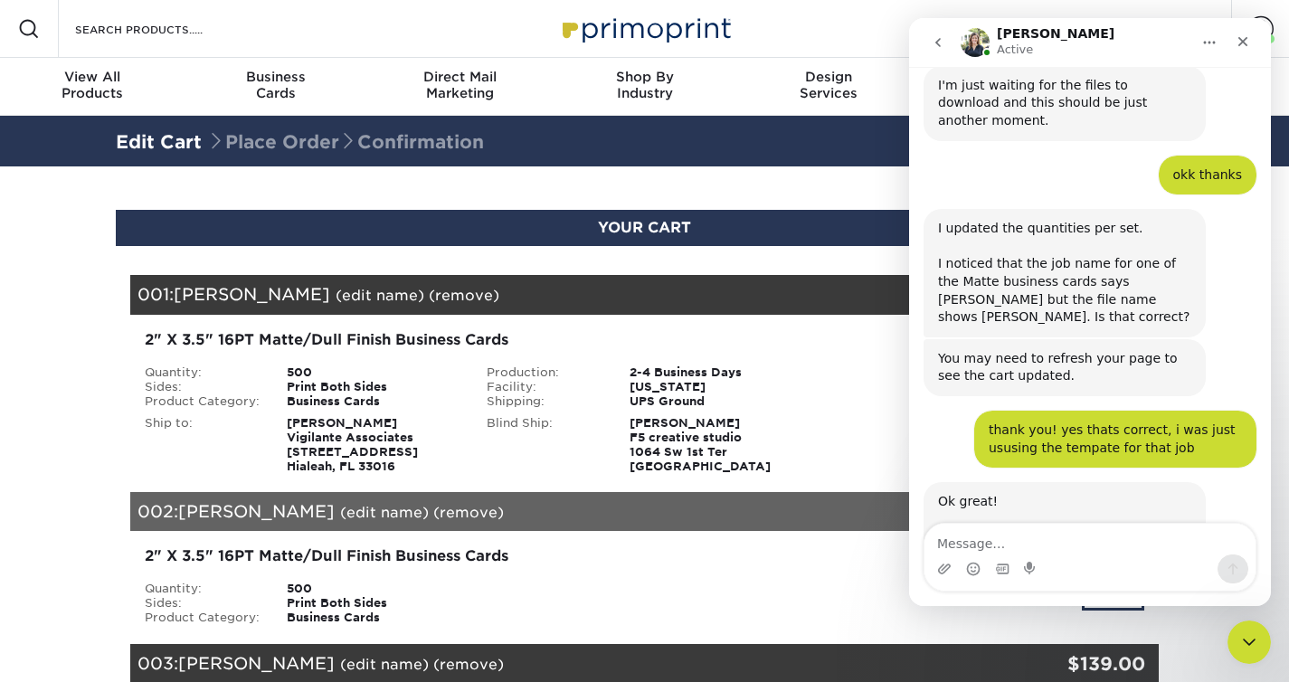
click at [852, 344] on div "Shipping: $14.96 Discount: - $0.00" at bounding box center [988, 338] width 316 height 18
click at [1250, 45] on icon "Close" at bounding box center [1243, 41] width 14 height 14
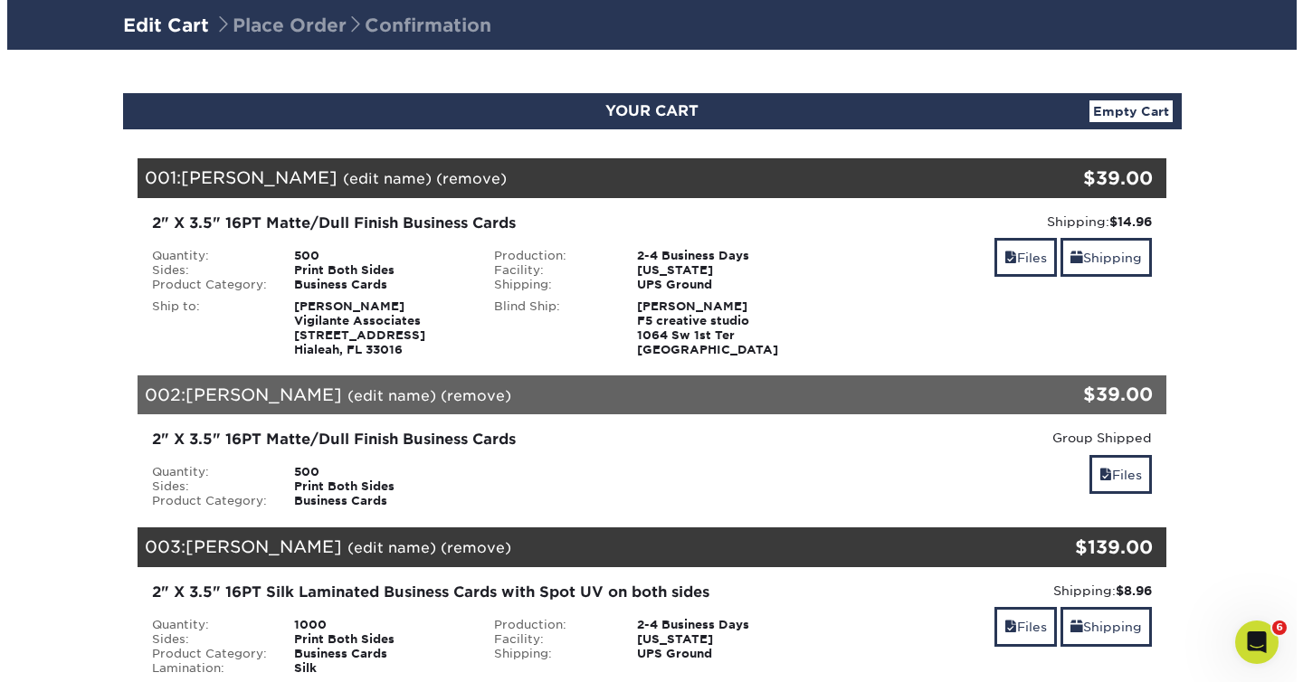
scroll to position [119, 0]
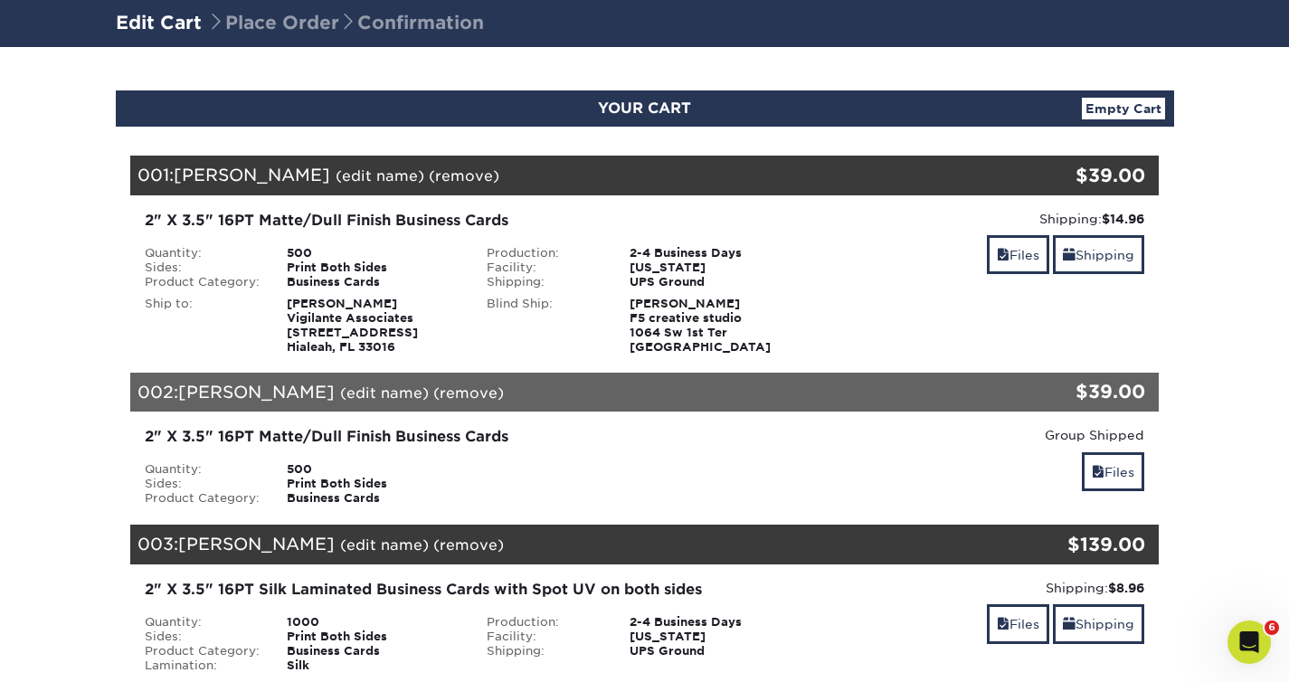
click at [340, 395] on link "(edit name)" at bounding box center [384, 393] width 89 height 17
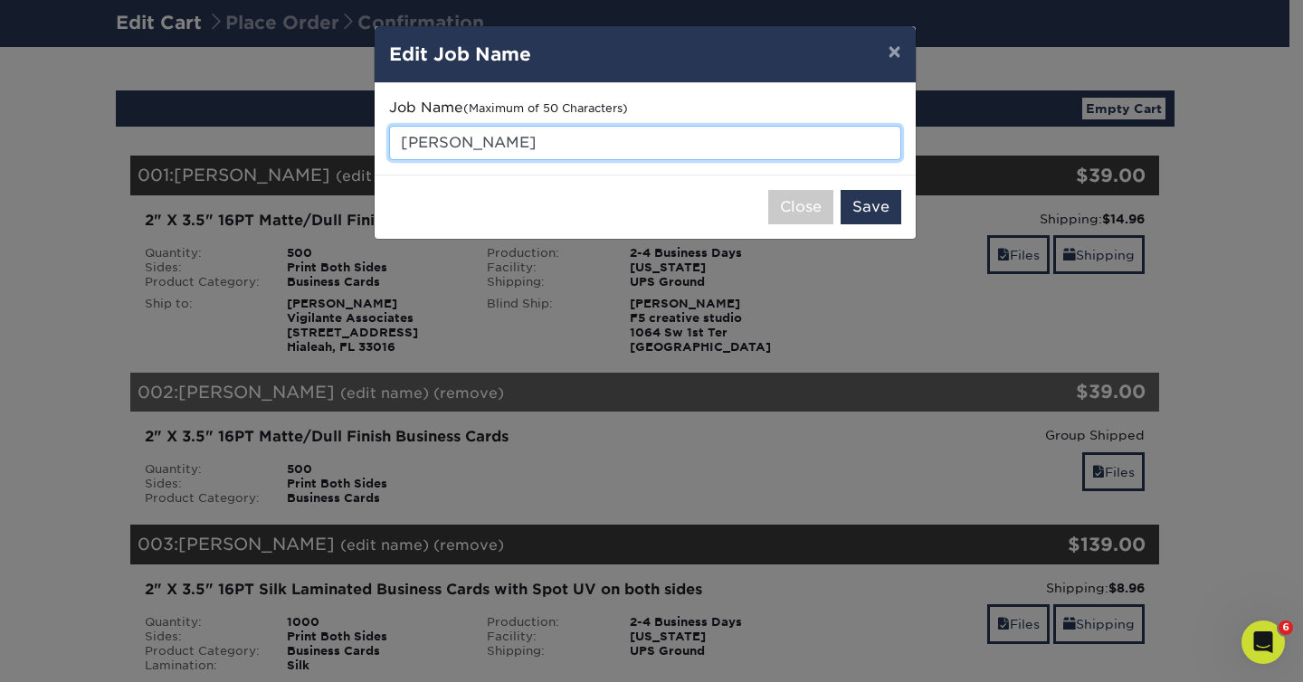
drag, startPoint x: 471, startPoint y: 143, endPoint x: 316, endPoint y: 138, distance: 154.8
click at [316, 138] on div "× Edit Job Name Job Name (Maximum of 50 Characters) Teresa Close Save" at bounding box center [651, 341] width 1303 height 682
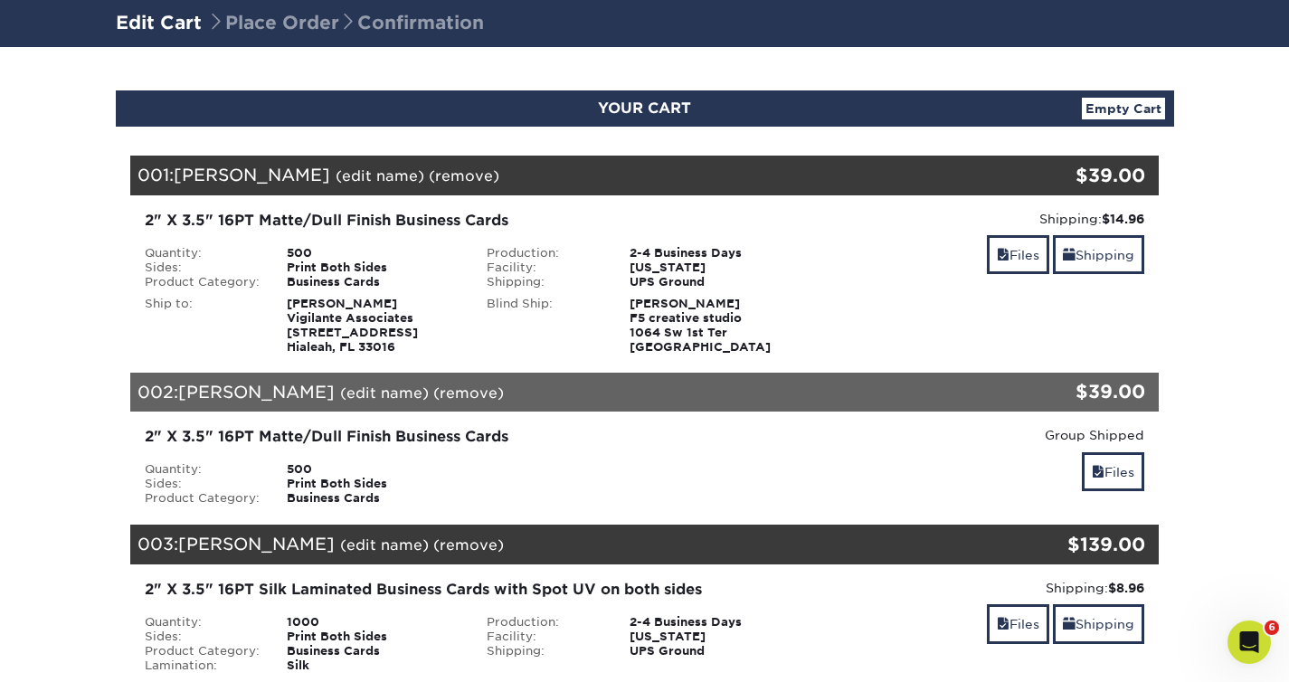
click at [340, 395] on link "(edit name)" at bounding box center [384, 393] width 89 height 17
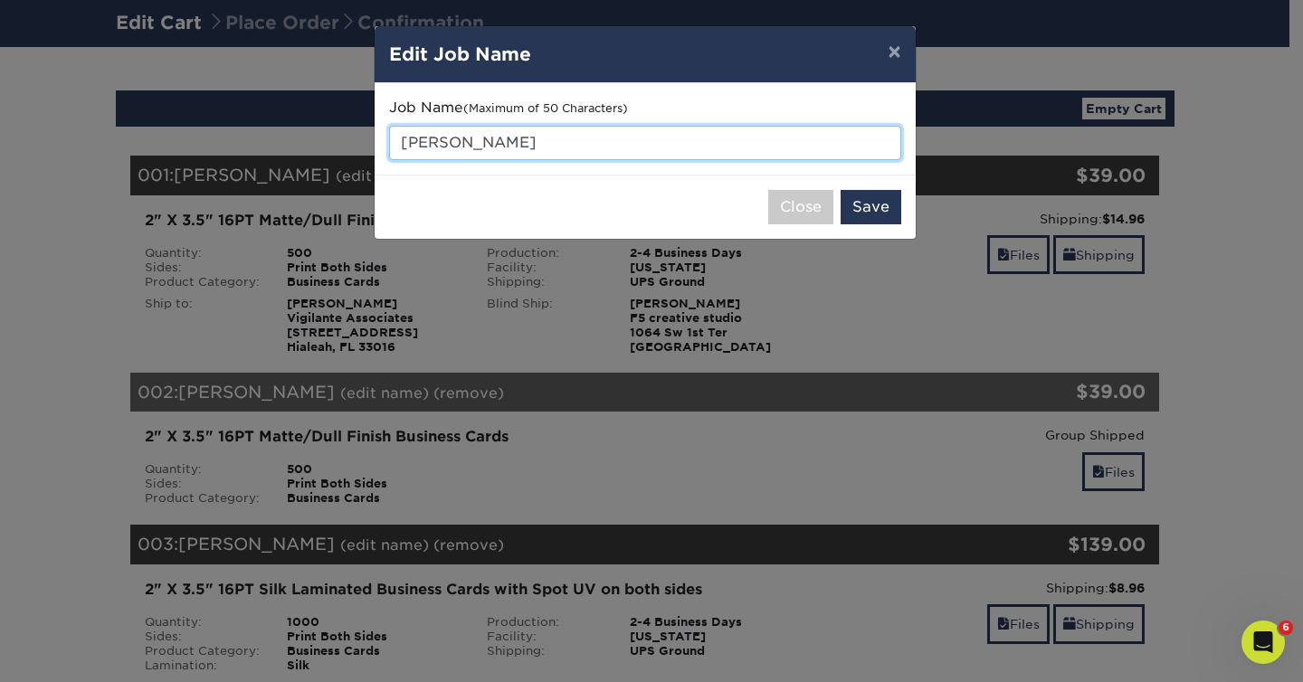
click at [482, 146] on input "Teresa" at bounding box center [645, 143] width 512 height 34
type input "T"
type input "[PERSON_NAME]"
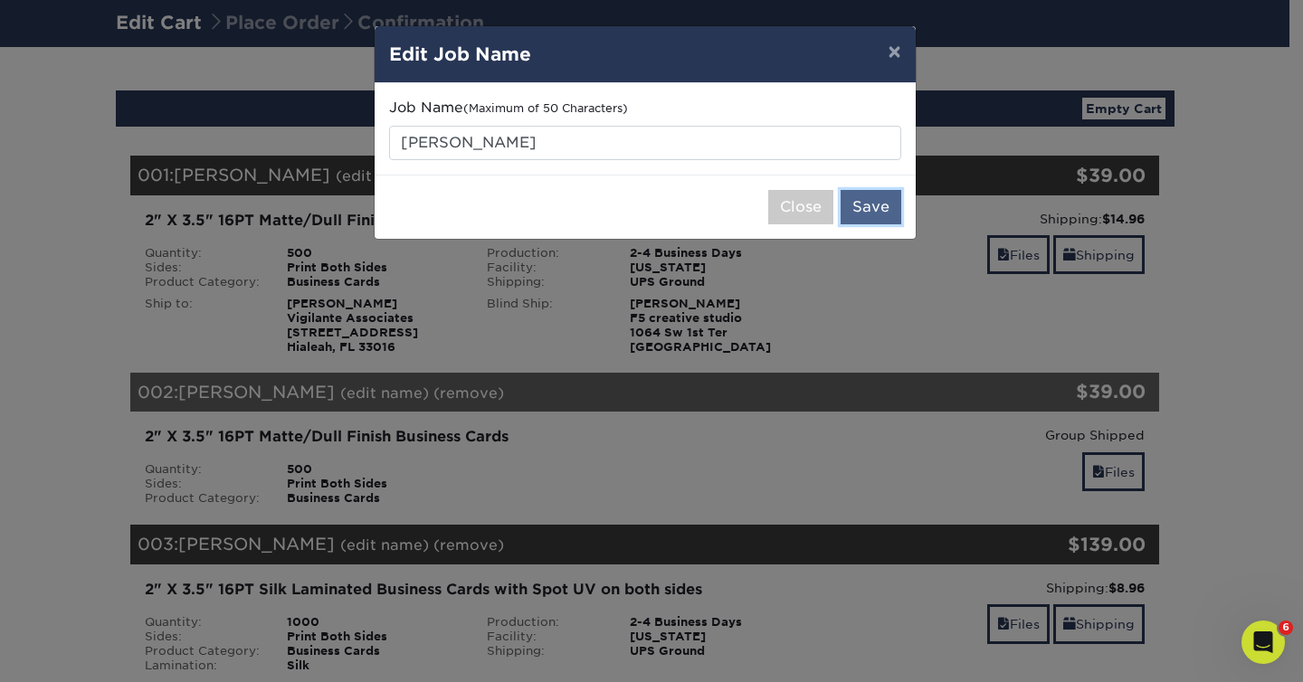
click at [880, 205] on button "Save" at bounding box center [871, 207] width 61 height 34
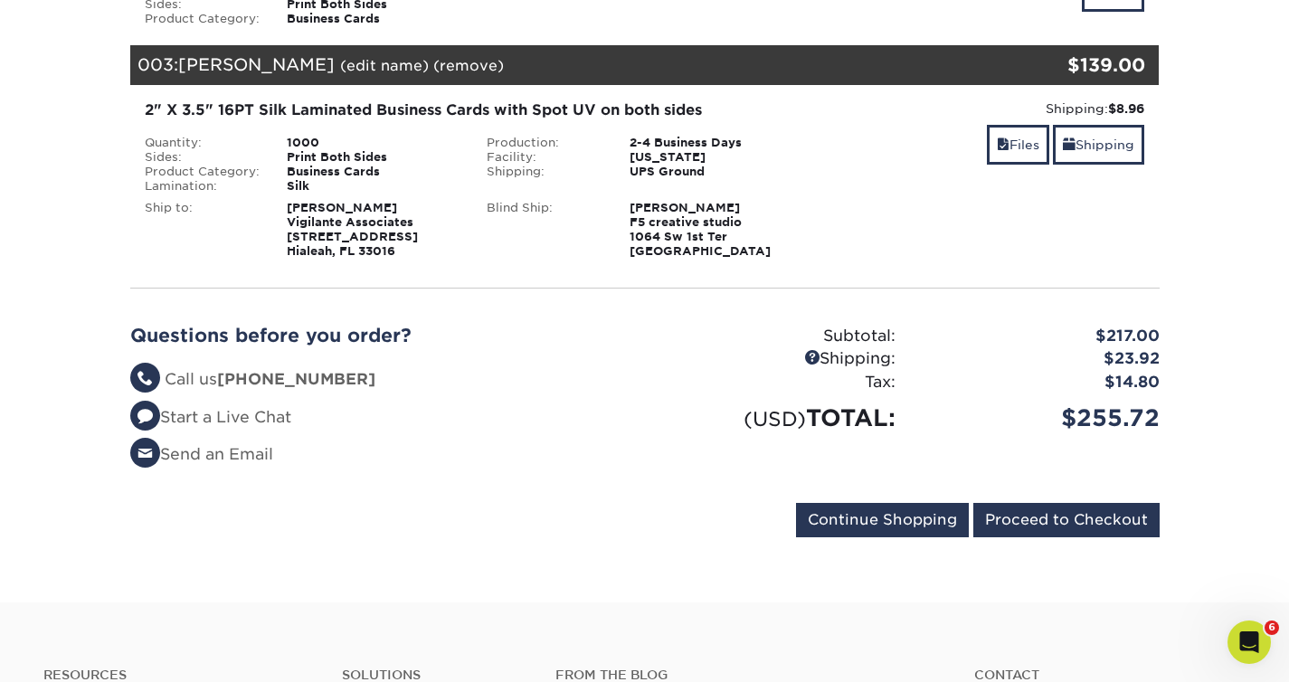
scroll to position [617, 0]
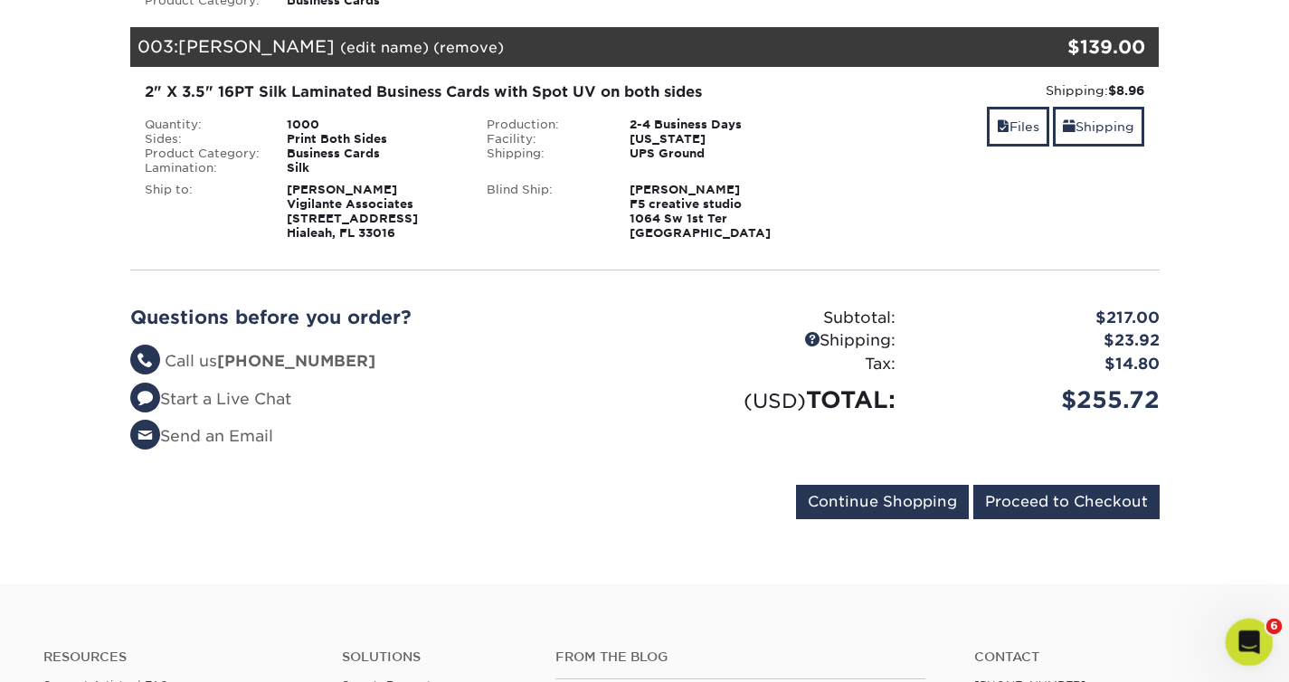
click at [1240, 638] on icon "Open Intercom Messenger" at bounding box center [1247, 640] width 30 height 30
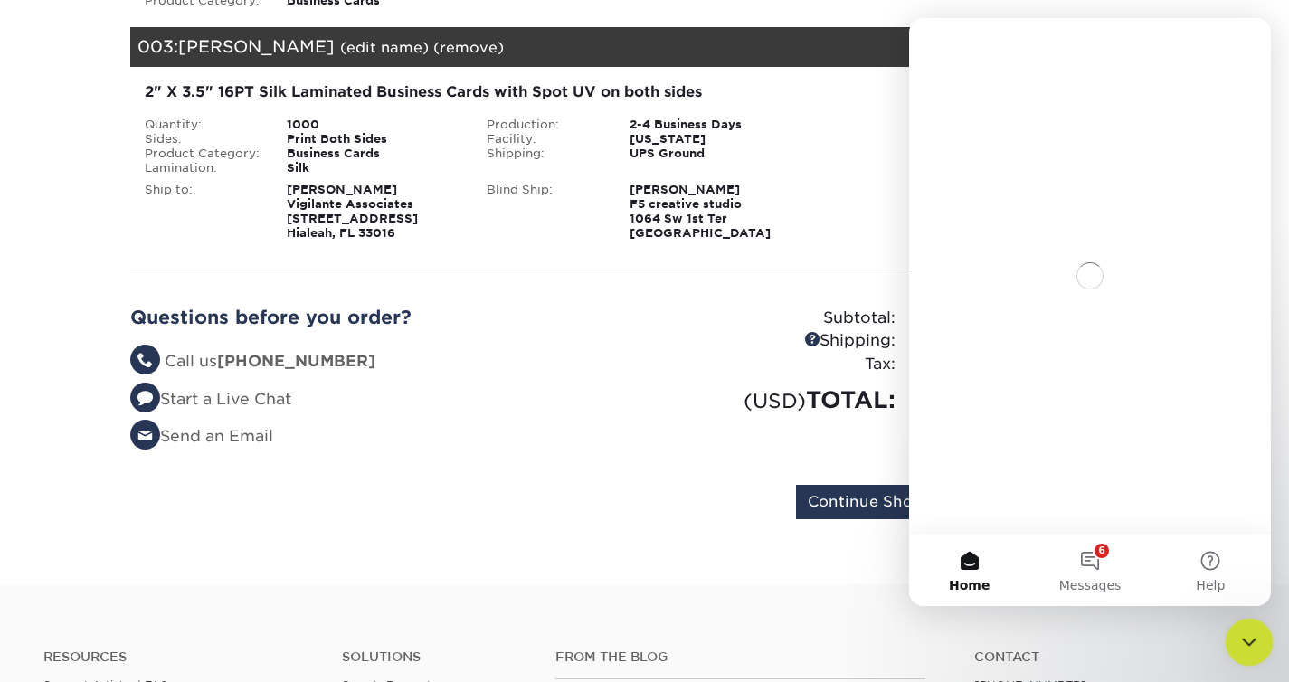
scroll to position [0, 0]
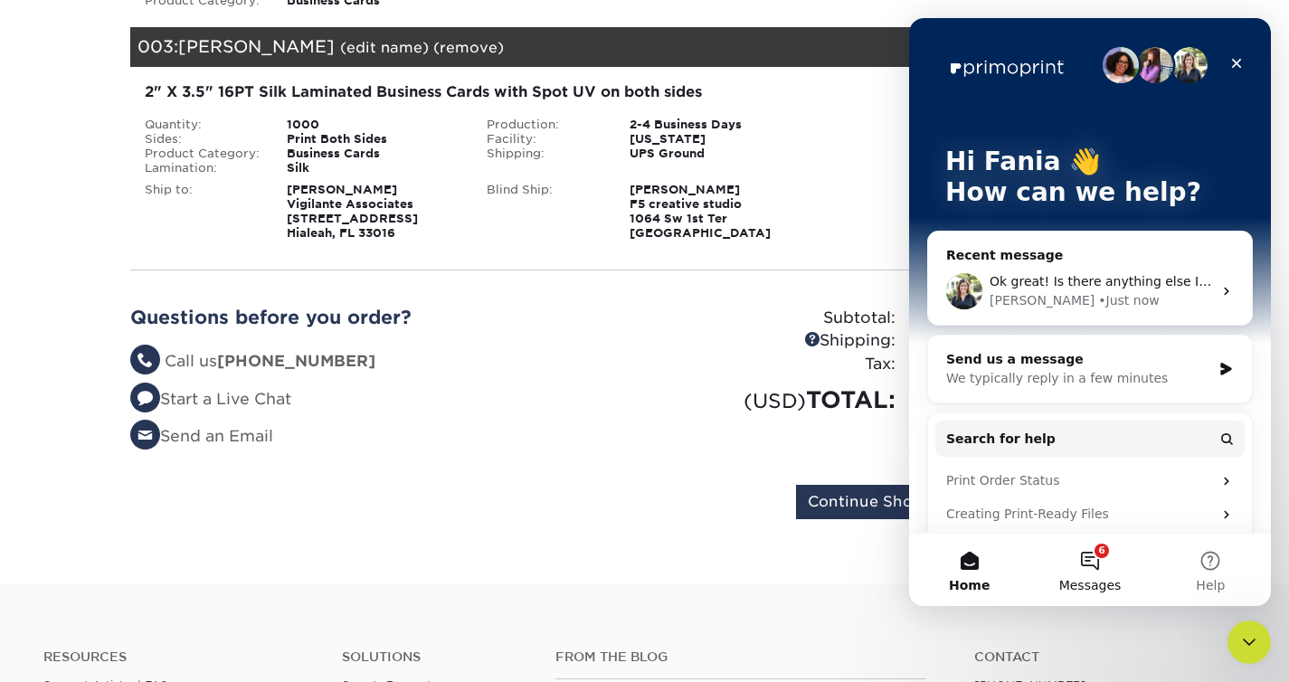
click at [1099, 557] on button "6 Messages" at bounding box center [1090, 570] width 120 height 72
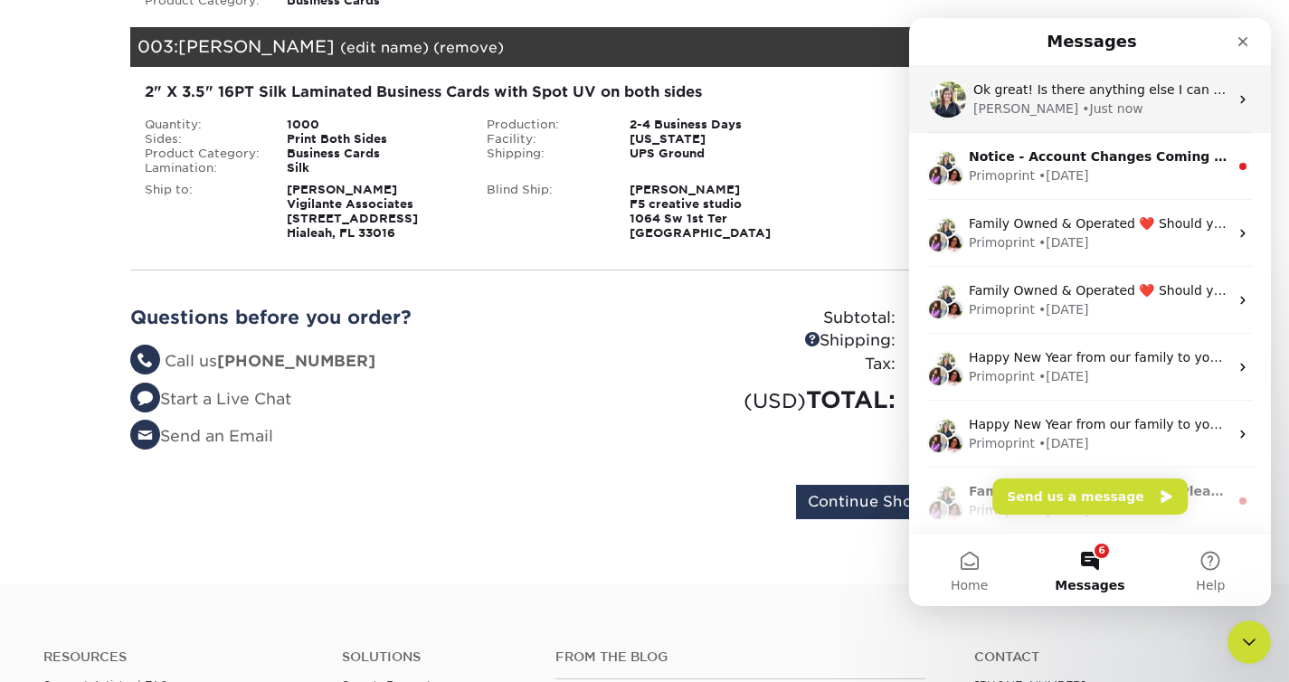
click at [1082, 107] on div "• Just now" at bounding box center [1112, 109] width 61 height 19
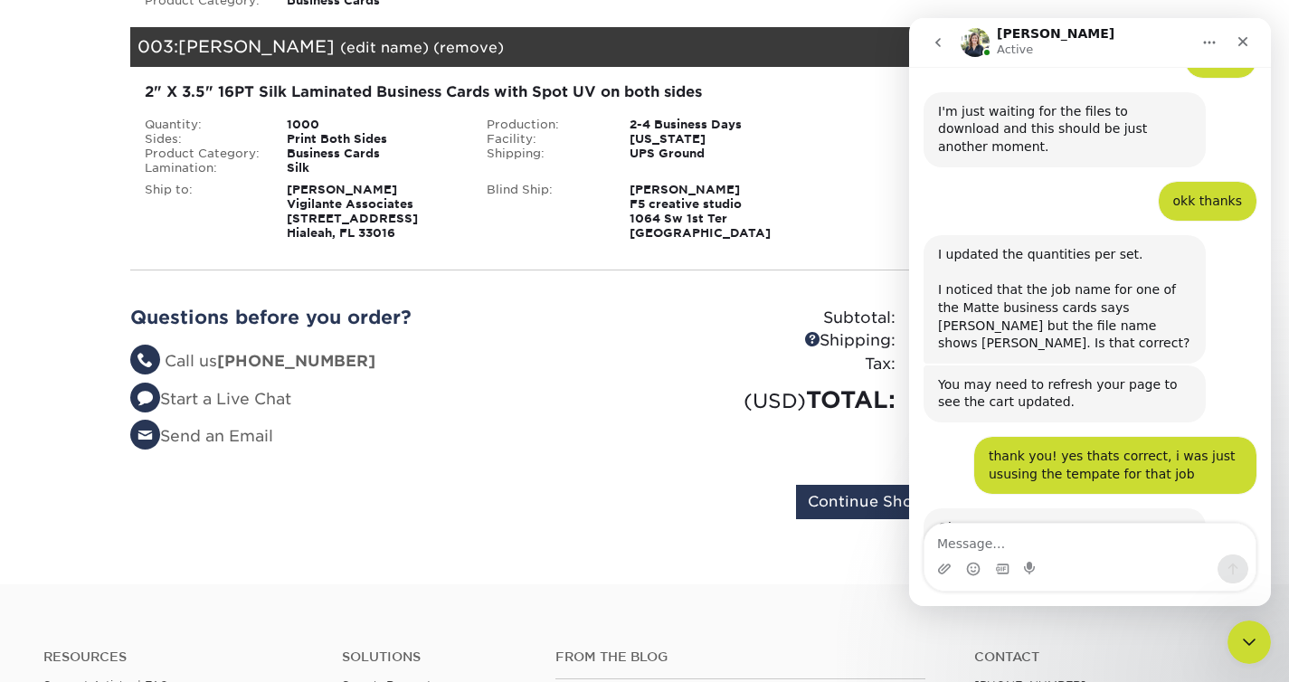
scroll to position [1075, 0]
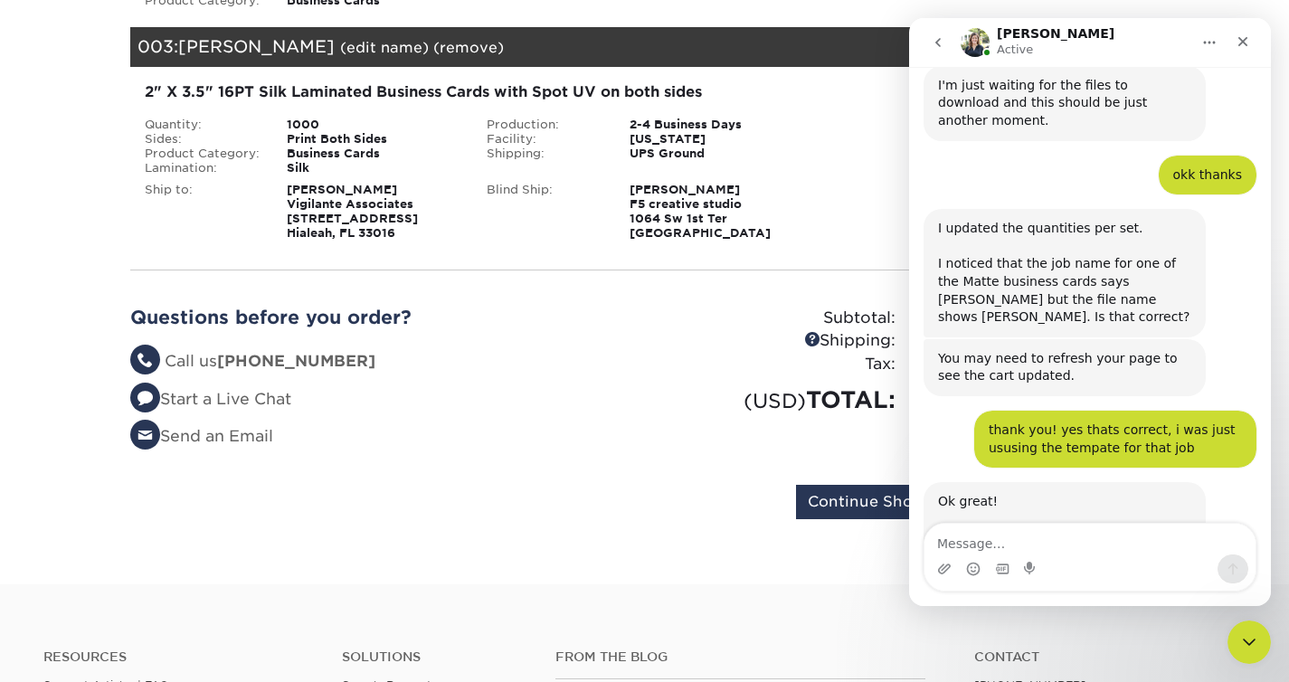
click at [1056, 557] on div "Intercom messenger" at bounding box center [1090, 569] width 331 height 29
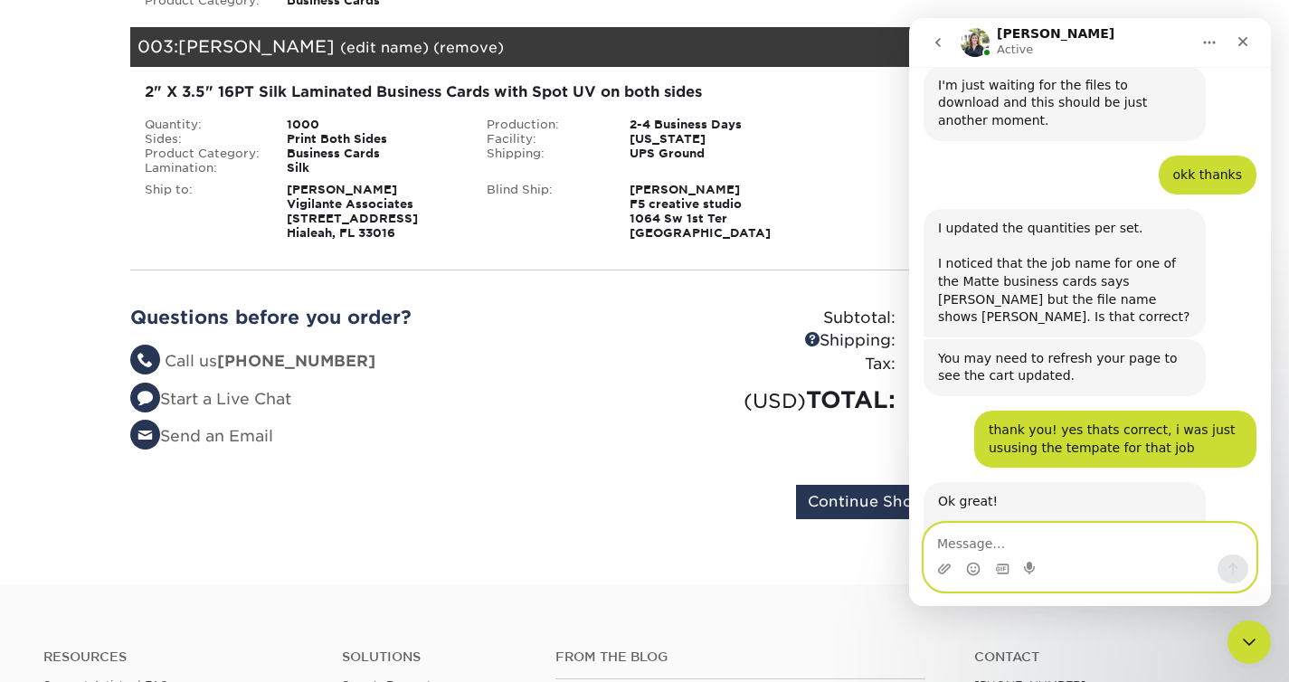
click at [1049, 547] on textarea "Message…" at bounding box center [1090, 539] width 331 height 31
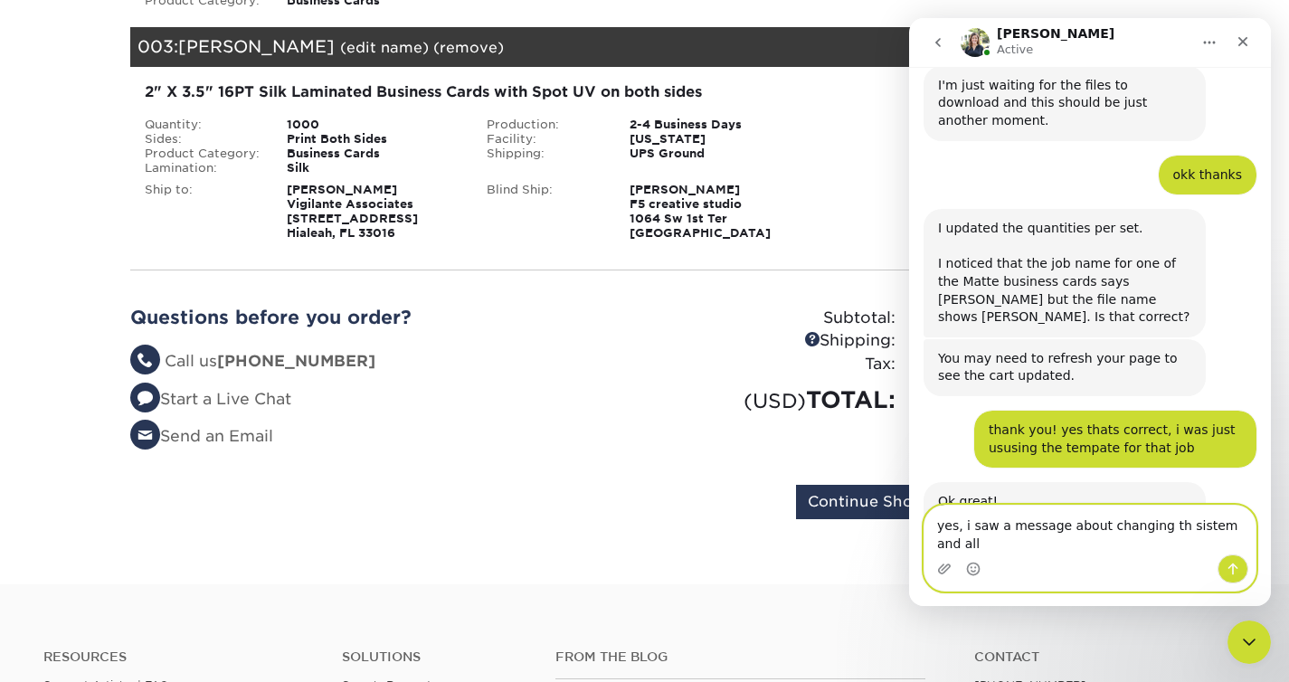
scroll to position [1093, 0]
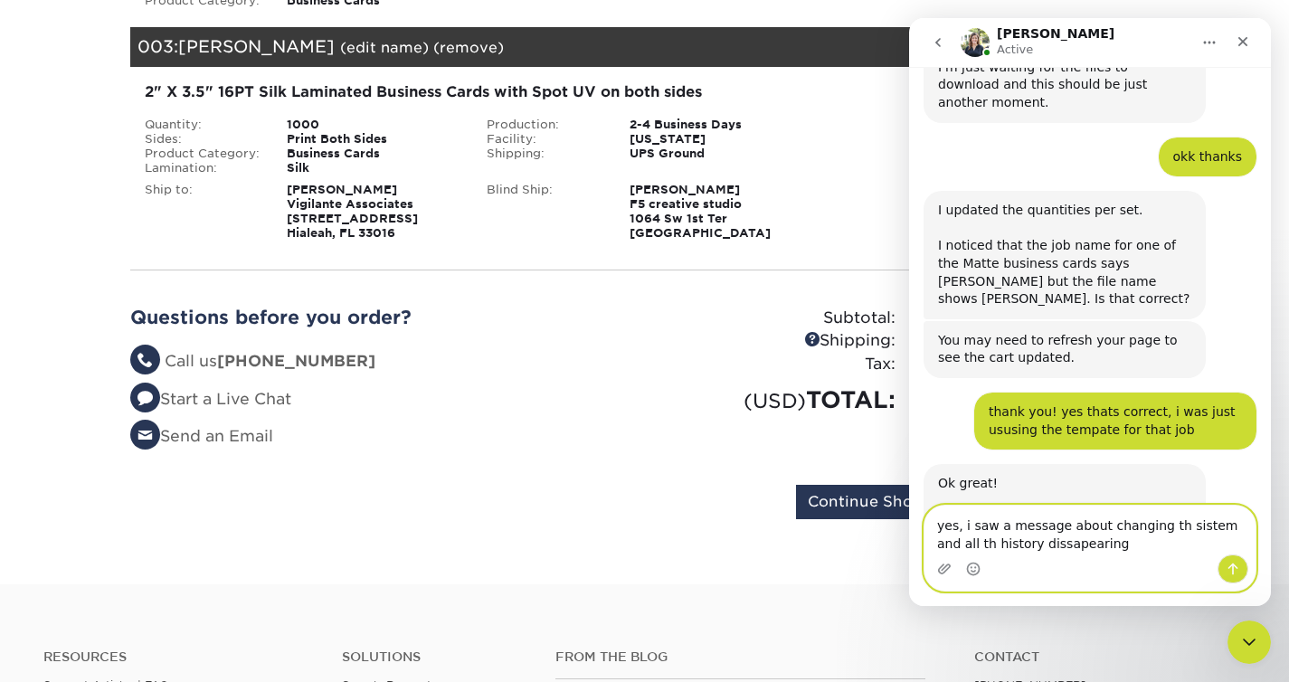
click at [964, 543] on textarea "yes, i saw a message about changing th sistem and all th history dissapearing" at bounding box center [1090, 530] width 331 height 49
click at [1163, 542] on textarea "yes, i saw a message about changing th sistem and all the order history dissape…" at bounding box center [1090, 530] width 331 height 49
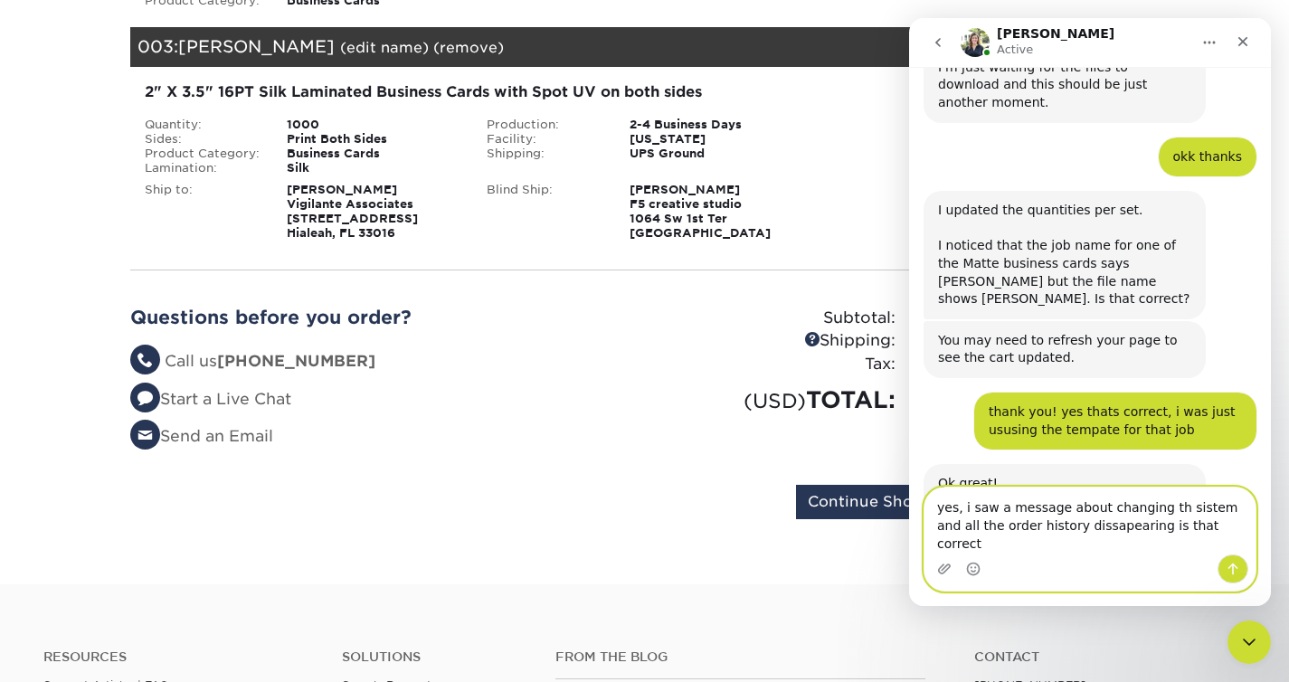
type textarea "yes, i saw a message about changing th sistem and all the order history dissape…"
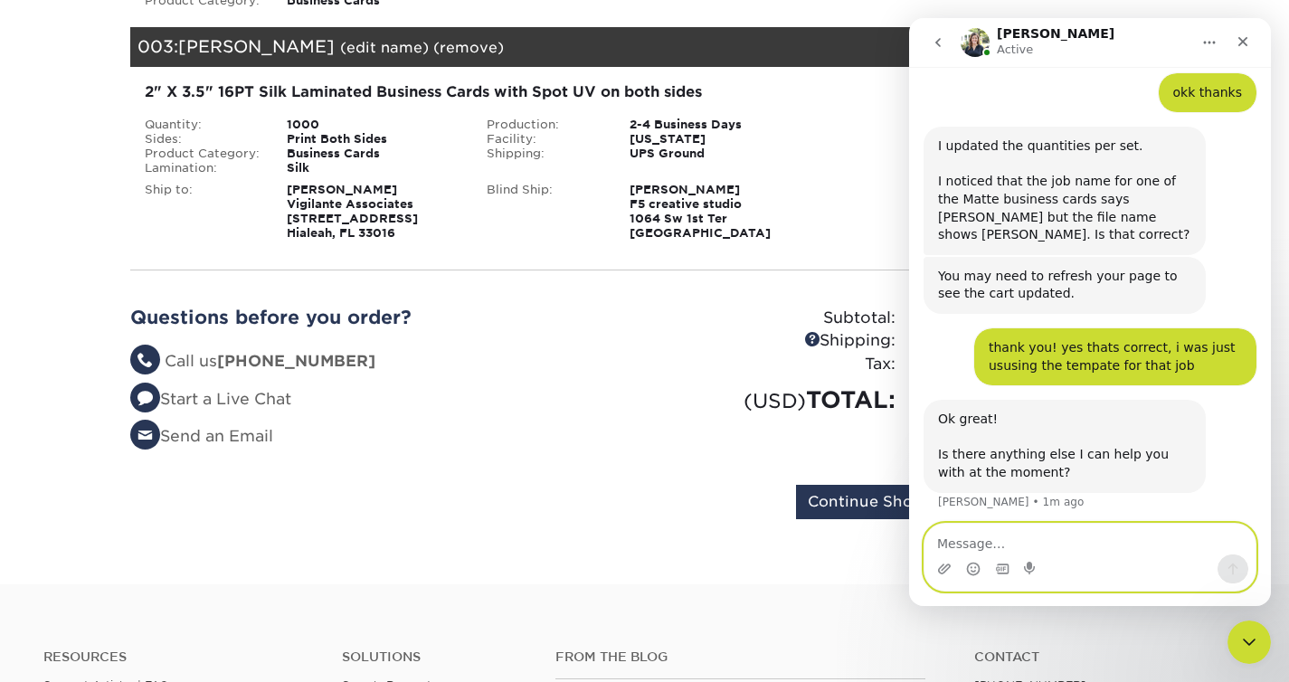
scroll to position [1165, 0]
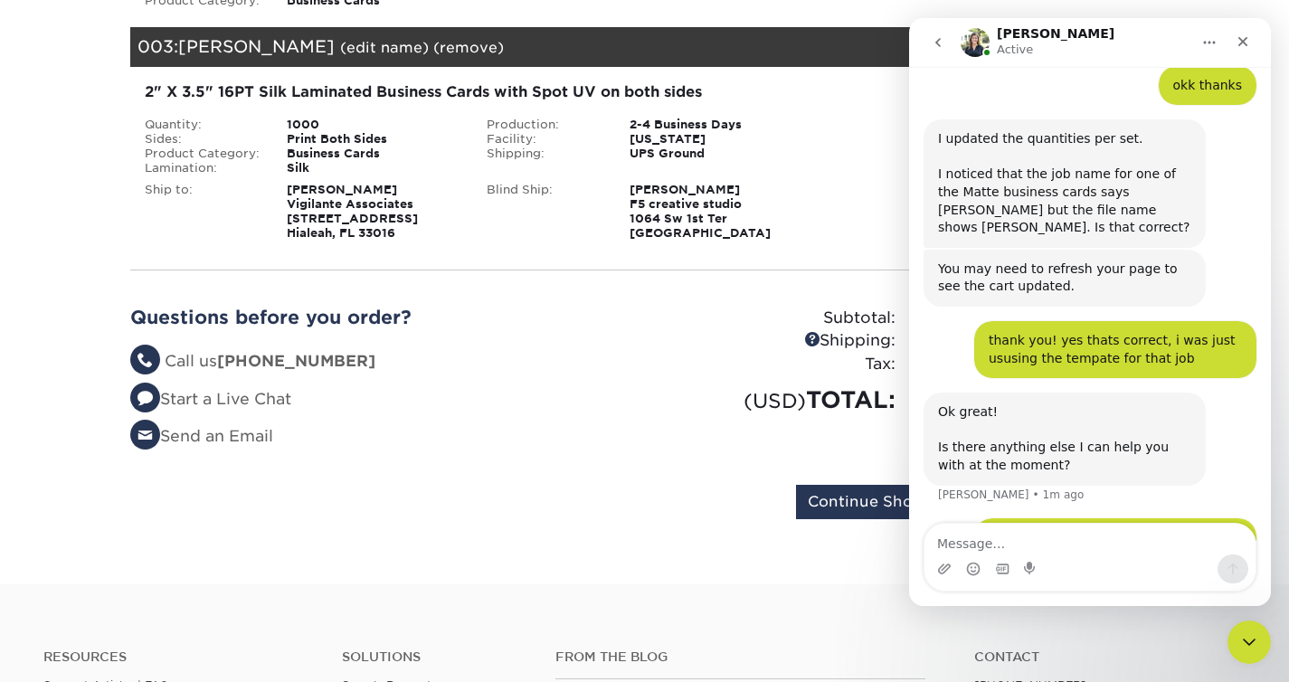
click at [660, 354] on div "Tax:" at bounding box center [777, 365] width 264 height 24
click at [931, 45] on icon "go back" at bounding box center [938, 42] width 14 height 14
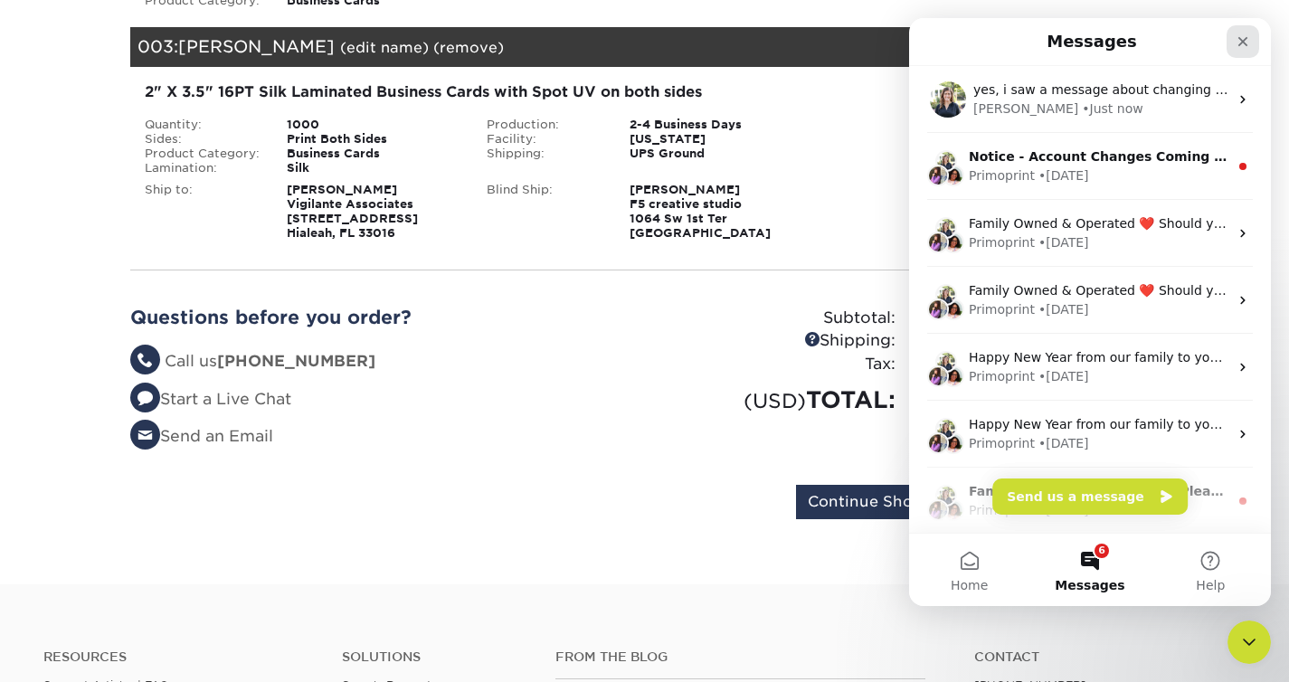
click at [1233, 42] on div "Close" at bounding box center [1243, 41] width 33 height 33
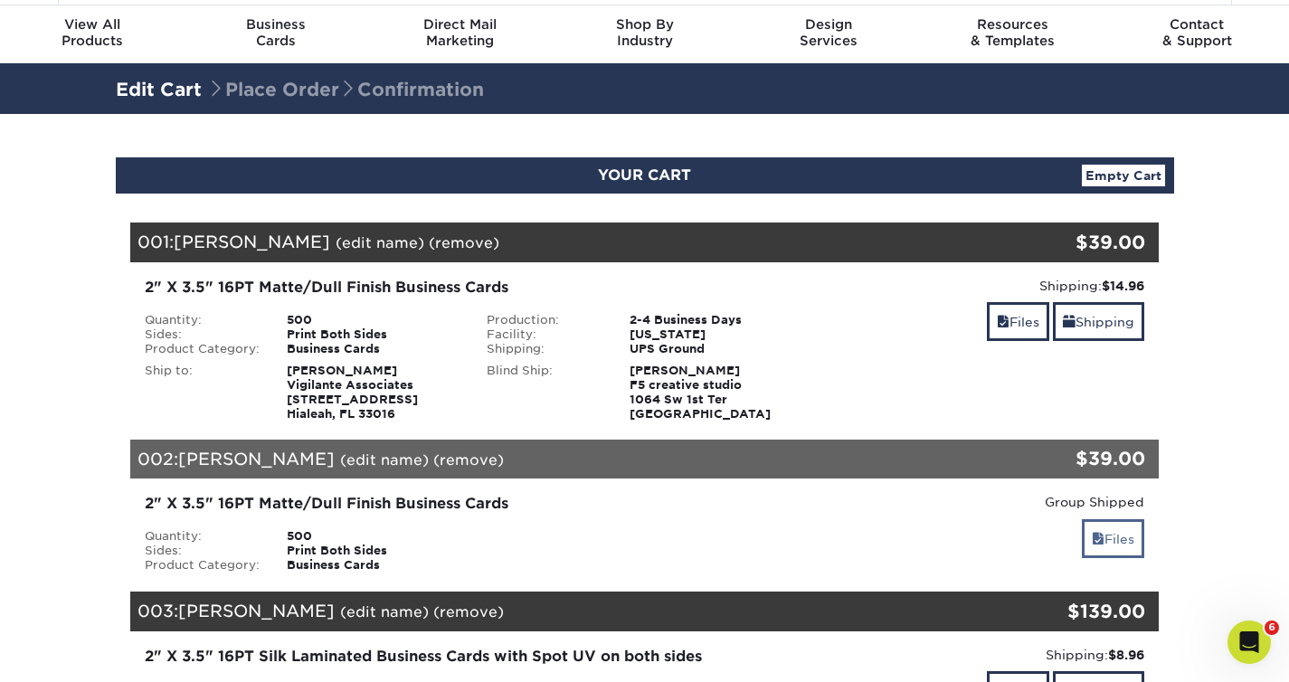
scroll to position [56, 0]
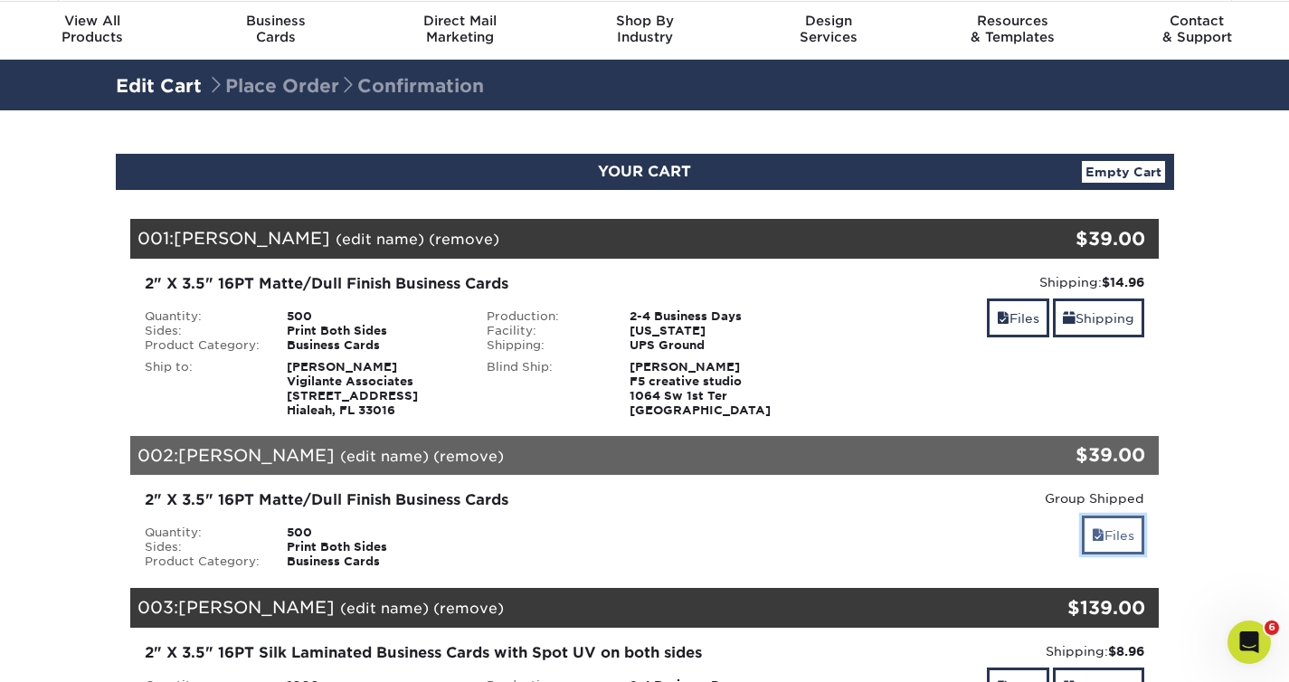
click at [1118, 544] on link "Files" at bounding box center [1113, 535] width 62 height 39
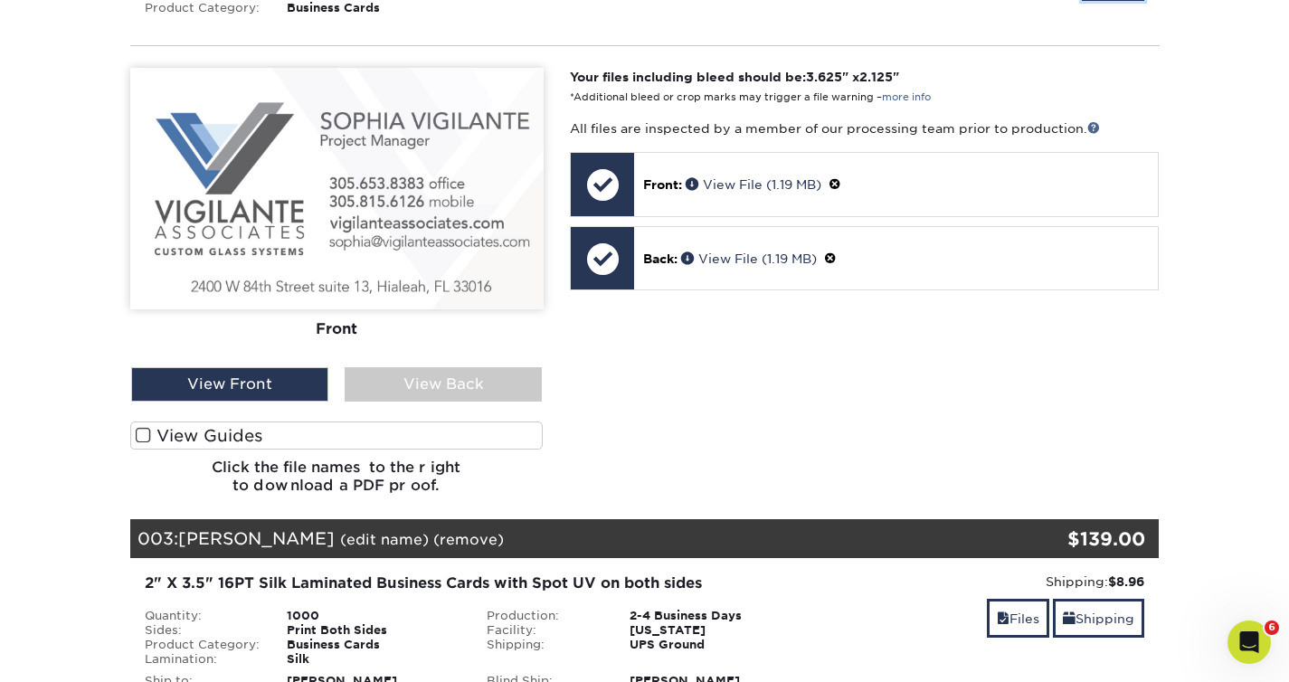
scroll to position [637, 0]
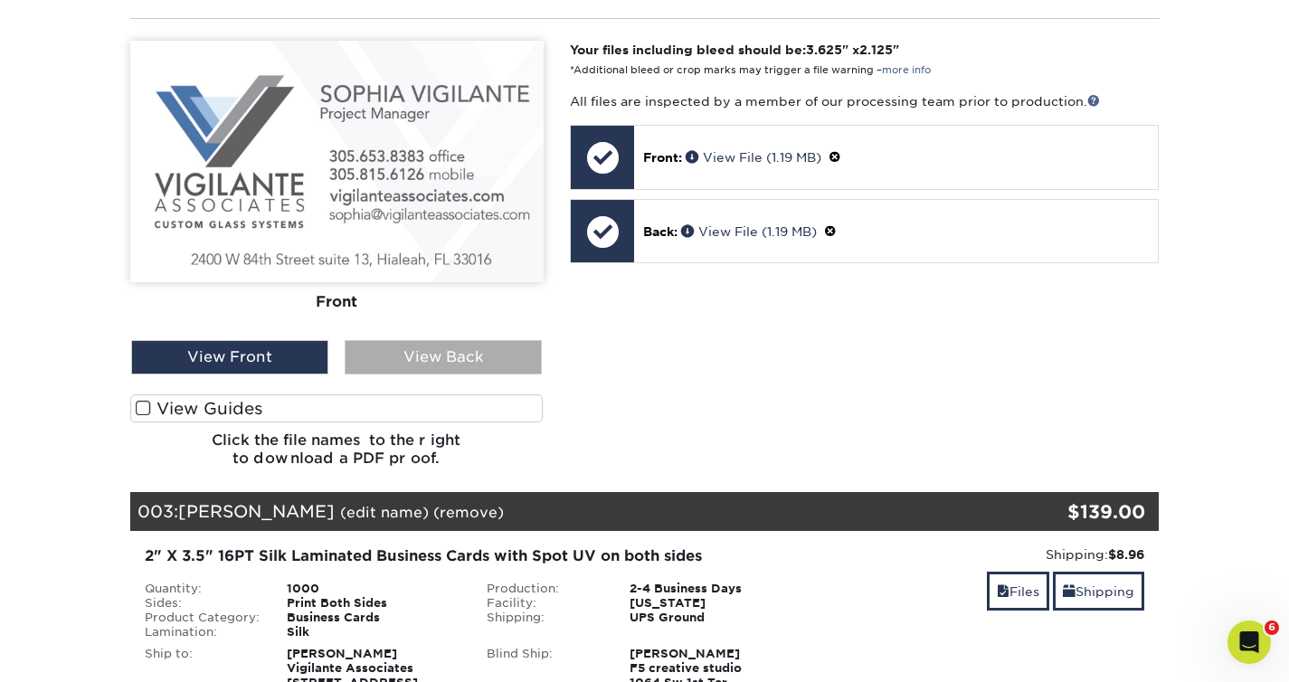
click at [406, 350] on div "View Back" at bounding box center [443, 357] width 197 height 34
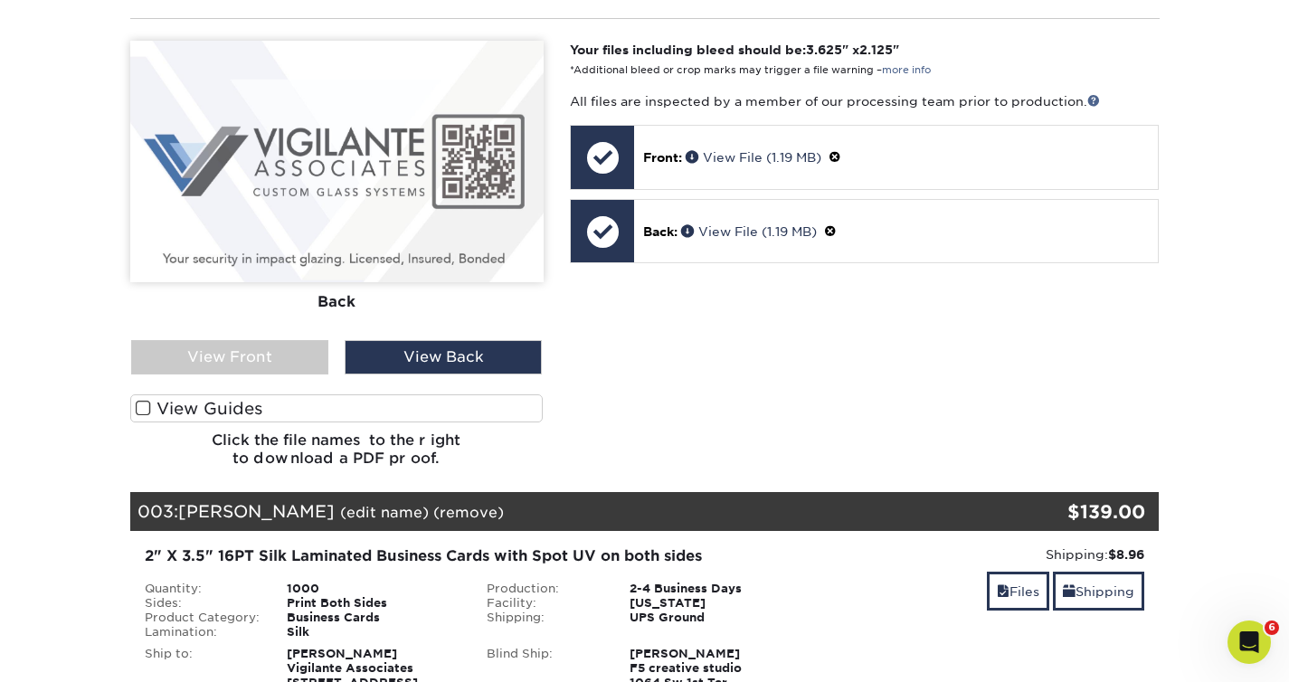
click at [755, 347] on div "Your files including bleed should be: 3.625 " x 2.125 " *Additional bleed or cr…" at bounding box center [865, 261] width 616 height 441
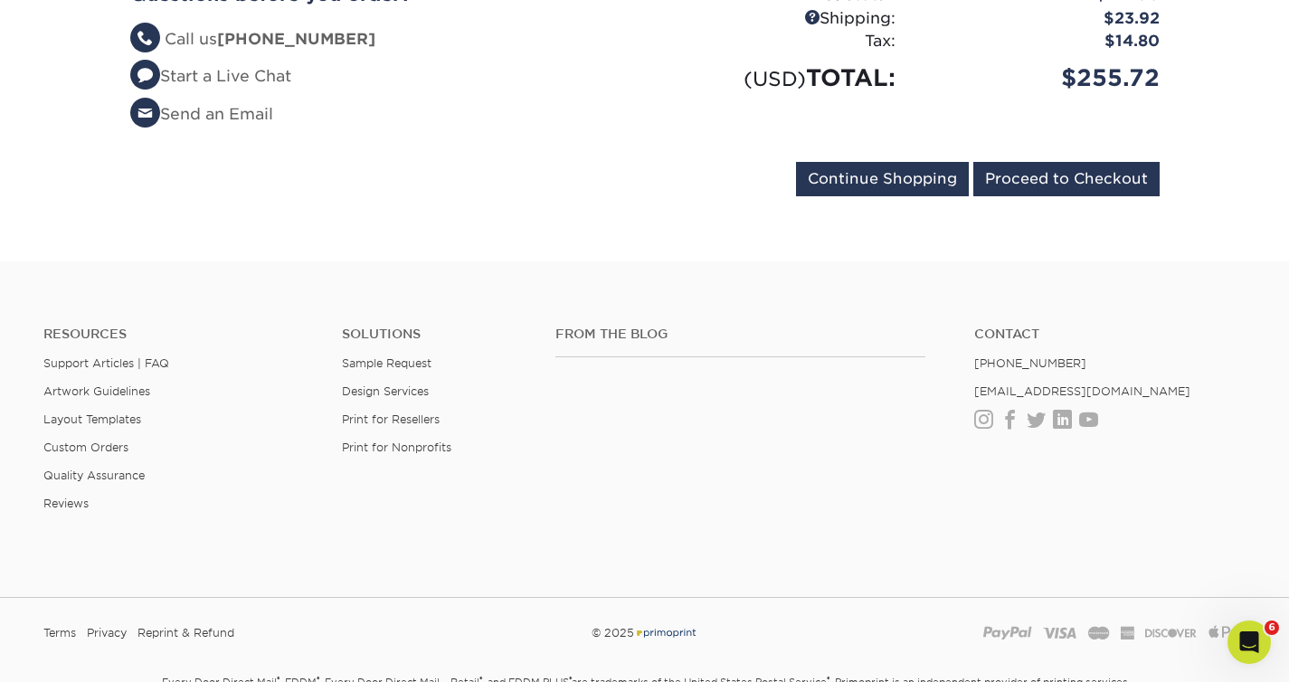
scroll to position [1533, 0]
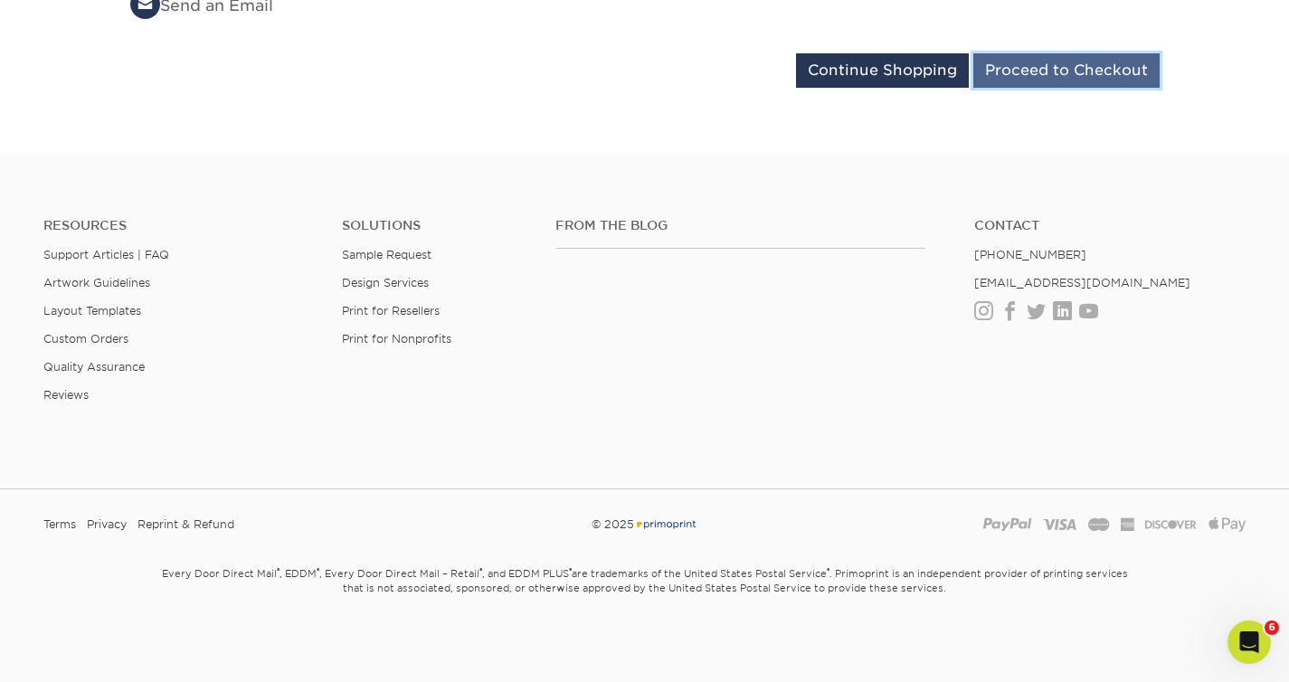
click at [1052, 71] on input "Proceed to Checkout" at bounding box center [1067, 70] width 186 height 34
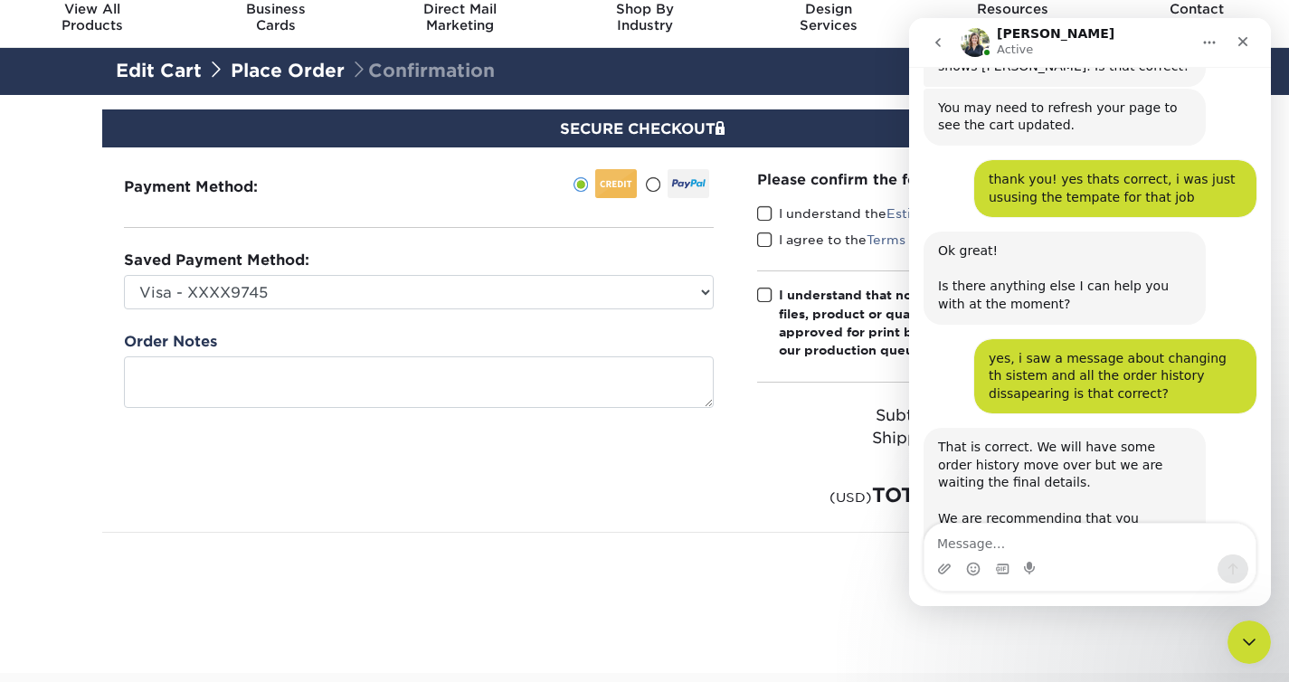
scroll to position [1325, 0]
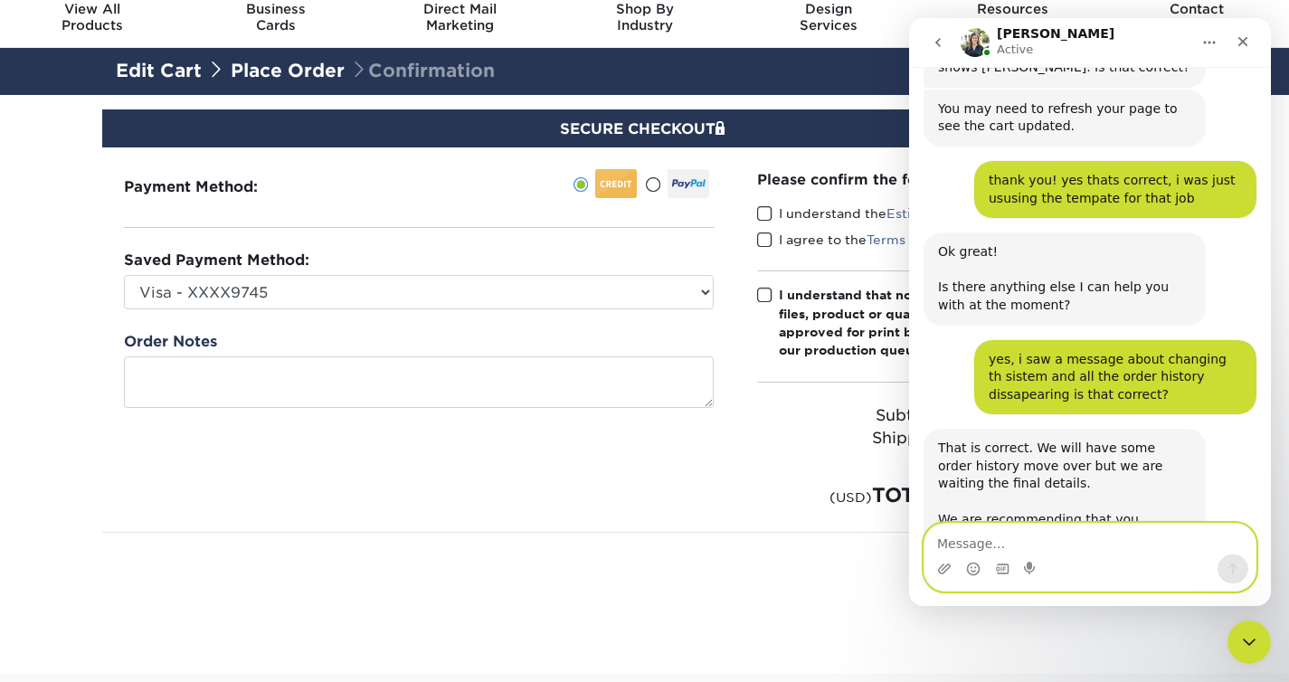
click at [1063, 538] on textarea "Message…" at bounding box center [1090, 539] width 331 height 31
type textarea "When is this happening?"
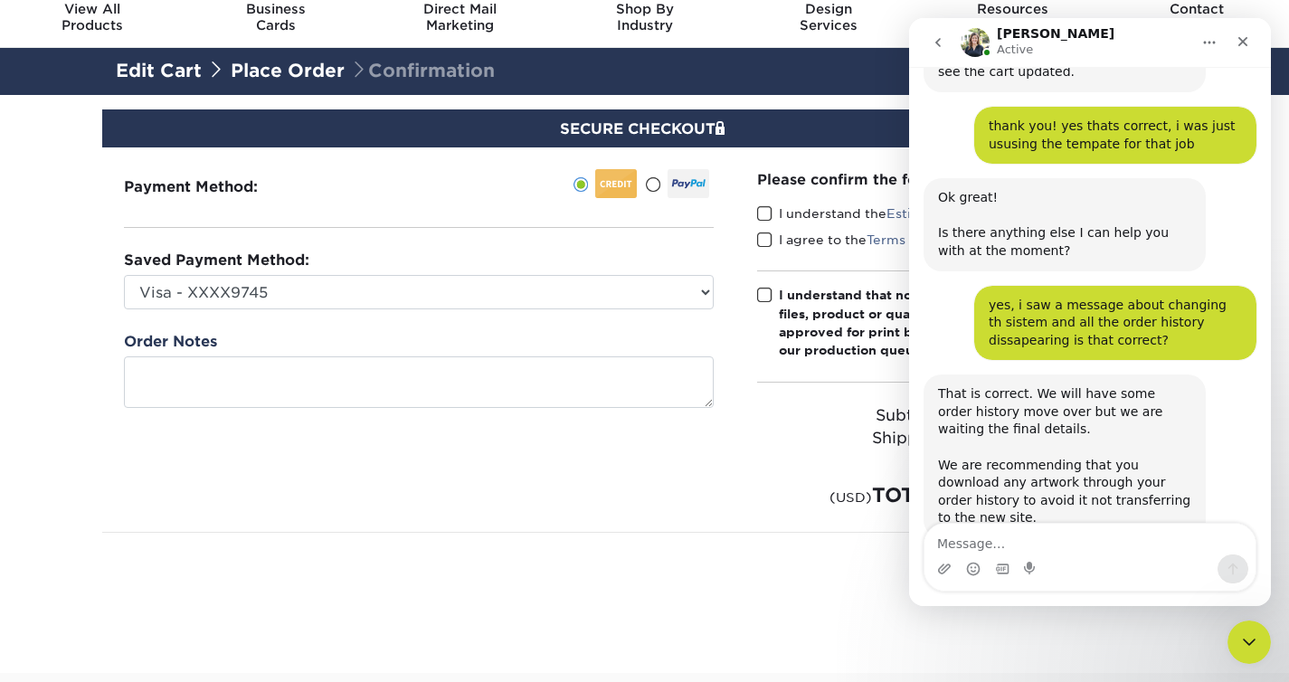
click at [750, 517] on div "Please confirm the following: I understand the Estimated Delivery Policy I agre…" at bounding box center [962, 339] width 452 height 385
click at [1238, 42] on icon "Close" at bounding box center [1243, 41] width 14 height 14
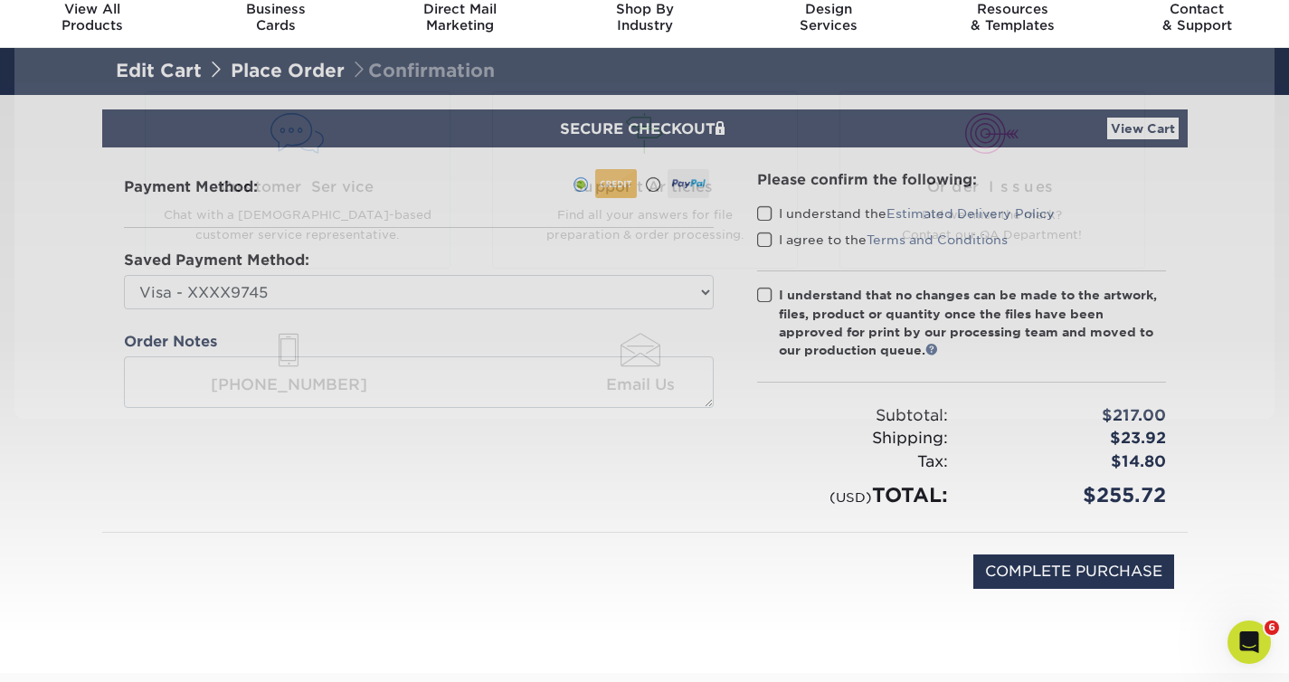
click at [749, 490] on div "(USD) TOTAL:" at bounding box center [853, 495] width 218 height 30
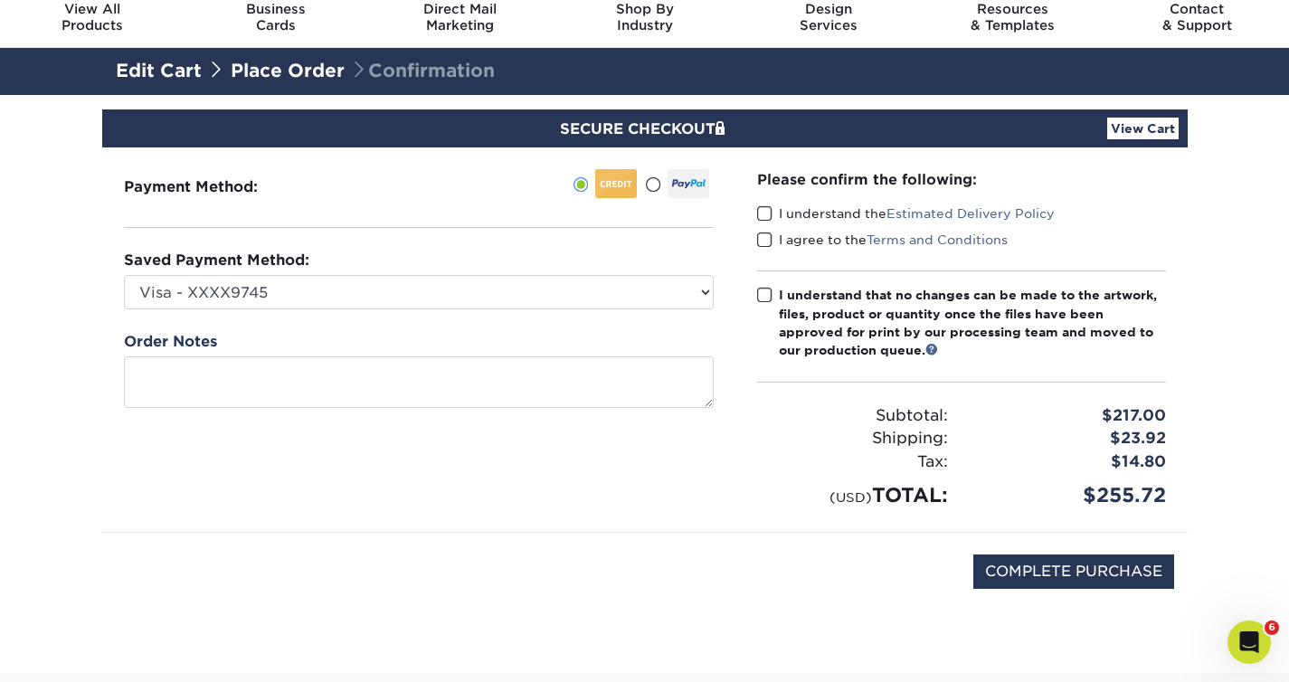
click at [762, 208] on span at bounding box center [764, 213] width 15 height 17
click at [0, 0] on input "I understand the Estimated Delivery Policy" at bounding box center [0, 0] width 0 height 0
click at [764, 231] on label "I agree to the Terms and Conditions" at bounding box center [882, 240] width 251 height 18
click at [0, 0] on input "I agree to the Terms and Conditions" at bounding box center [0, 0] width 0 height 0
click at [765, 290] on span at bounding box center [764, 295] width 15 height 17
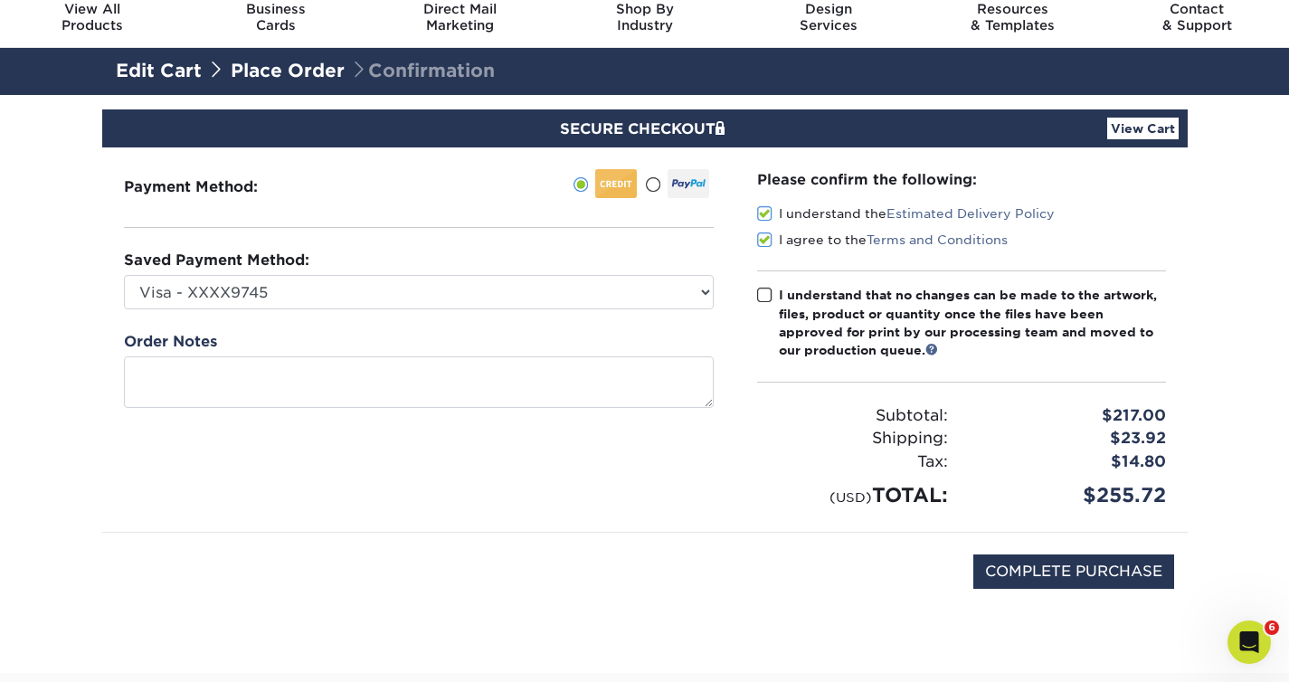
click at [0, 0] on input "I understand that no changes can be made to the artwork, files, product or quan…" at bounding box center [0, 0] width 0 height 0
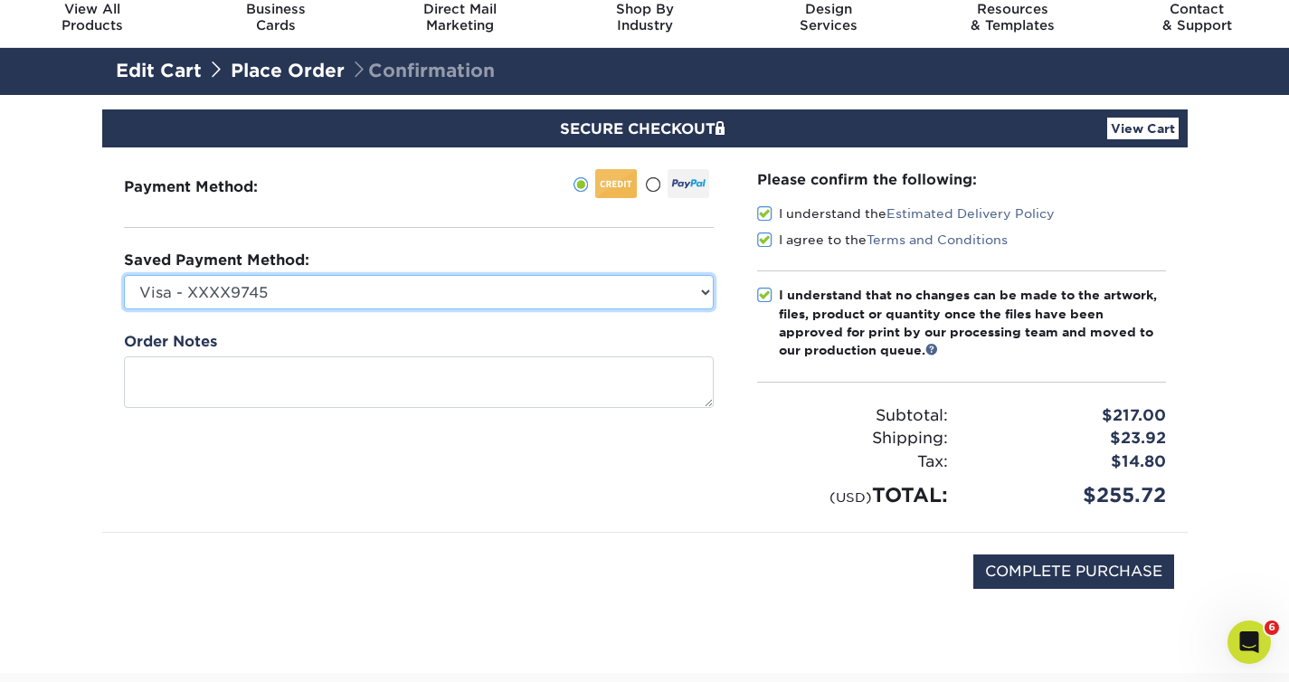
click at [475, 286] on select "Visa - XXXX9745 Visa - XXXX9801 Visa - XXXX5333 Visa - XXXX6436 Visa - XXXX2815…" at bounding box center [419, 292] width 590 height 34
click at [330, 297] on select "Visa - XXXX9745 Visa - XXXX9801 Visa - XXXX5333 Visa - XXXX6436 Visa - XXXX2815…" at bounding box center [419, 292] width 590 height 34
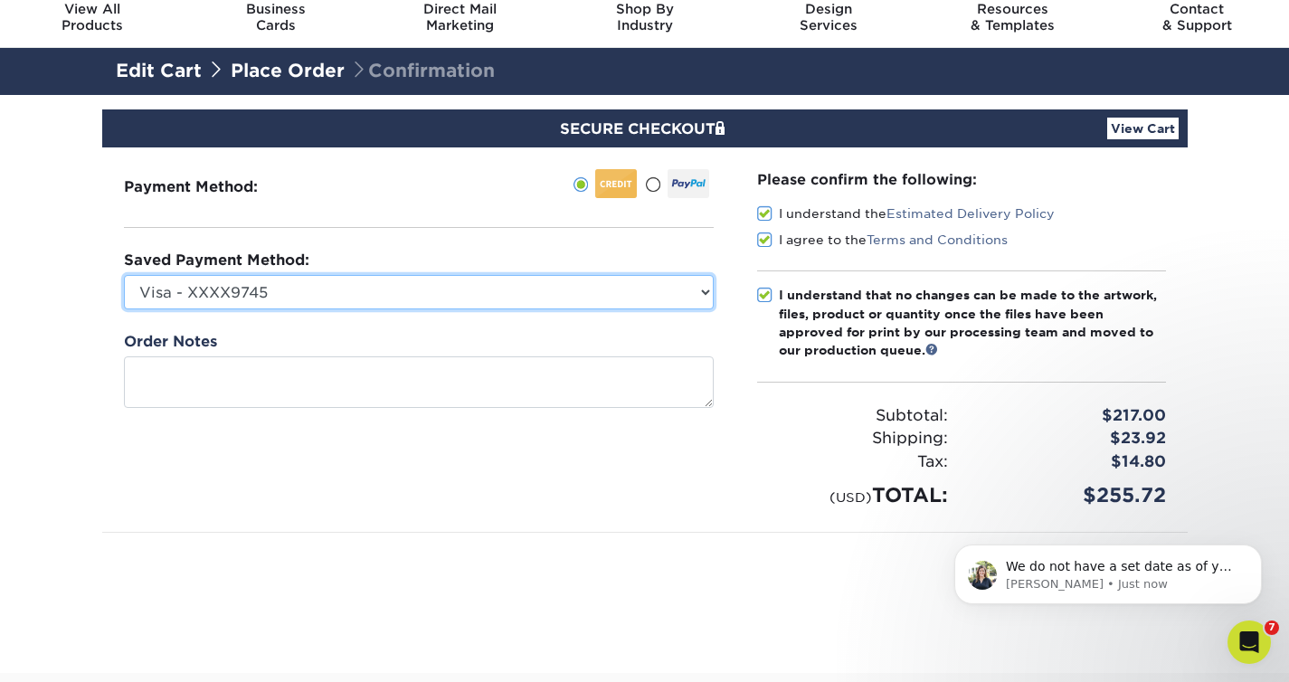
scroll to position [1469, 0]
select select
click at [124, 275] on select "Visa - XXXX9745 Visa - XXXX9801 Visa - XXXX5333 Visa - XXXX6436 Visa - XXXX2815…" at bounding box center [419, 292] width 590 height 34
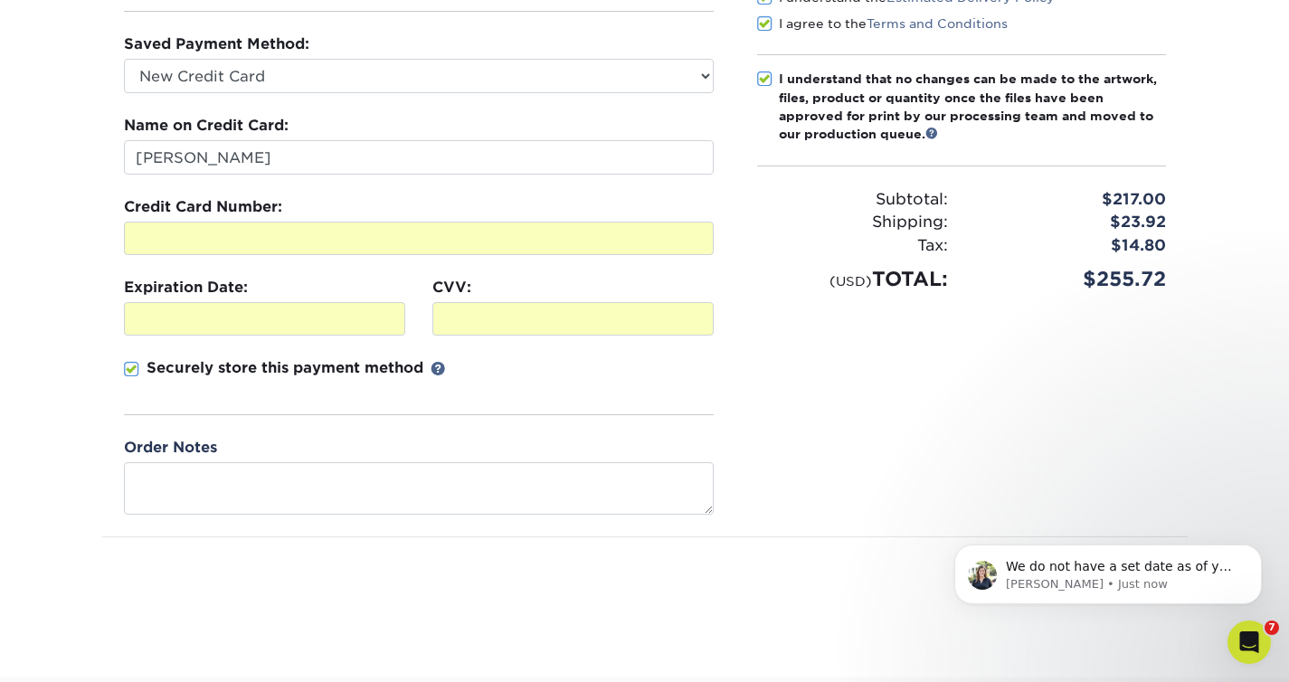
scroll to position [286, 0]
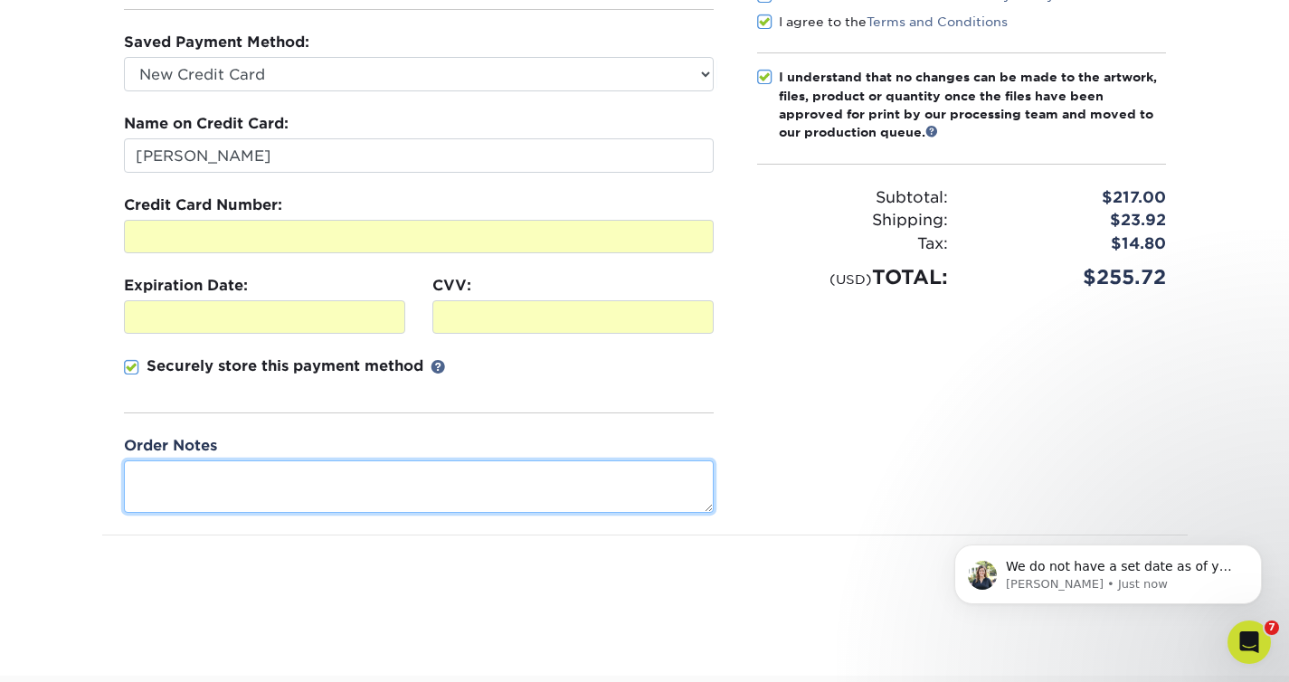
click at [456, 474] on textarea at bounding box center [419, 487] width 590 height 52
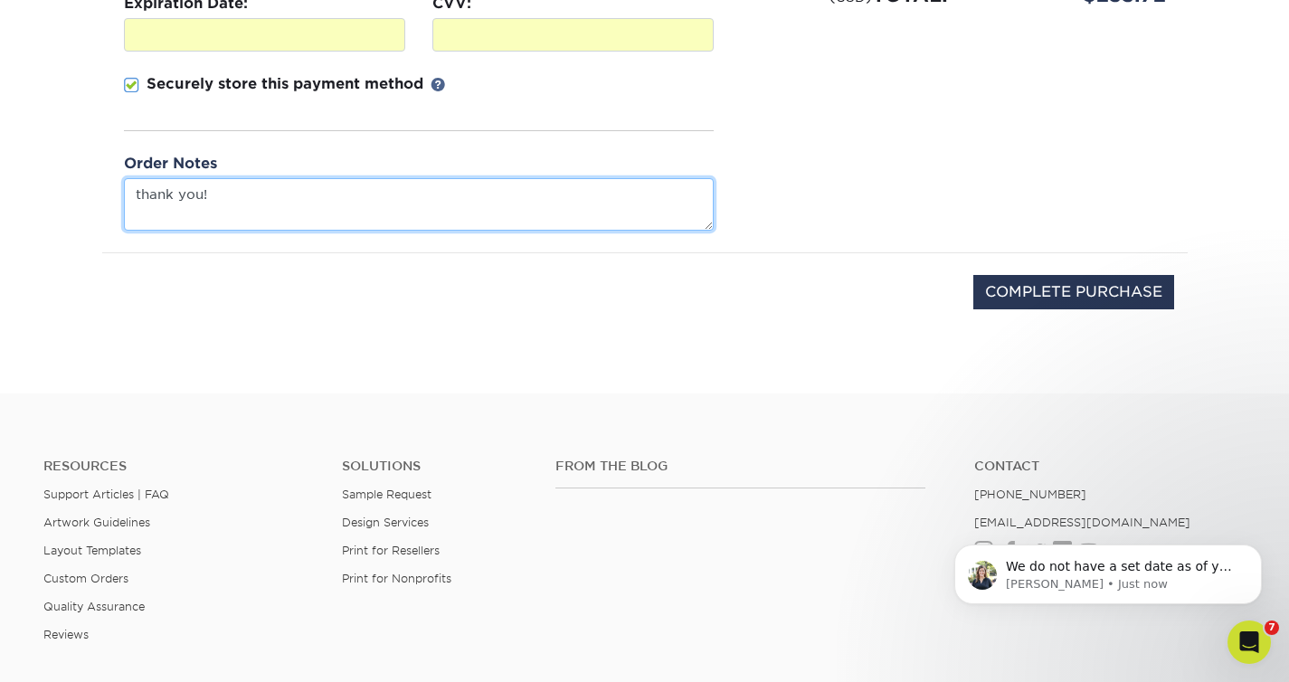
scroll to position [568, 0]
type textarea "thank you!"
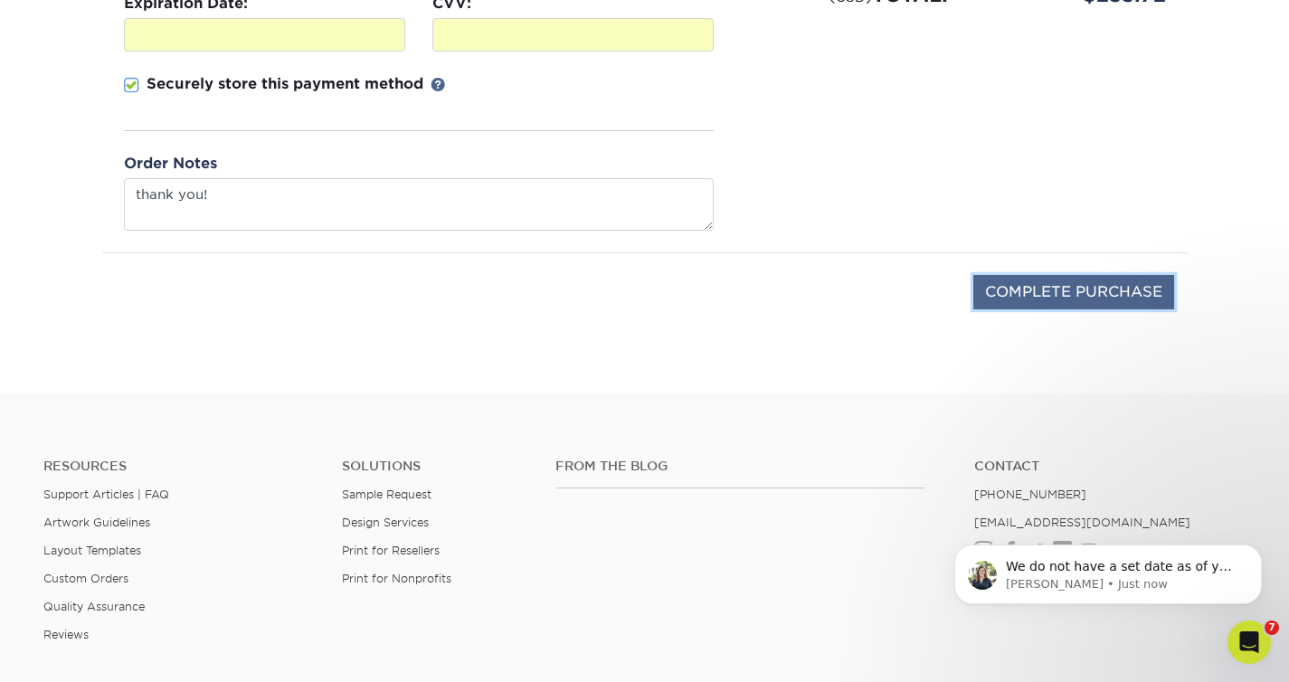
click at [1088, 295] on input "COMPLETE PURCHASE" at bounding box center [1074, 292] width 201 height 34
type input "PROCESSING, PLEASE WAIT..."
